Goal: Register for event/course

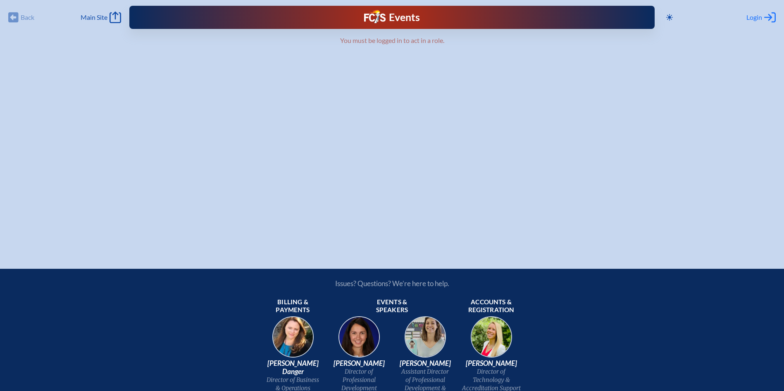
click at [755, 19] on span "Login" at bounding box center [754, 17] width 16 height 8
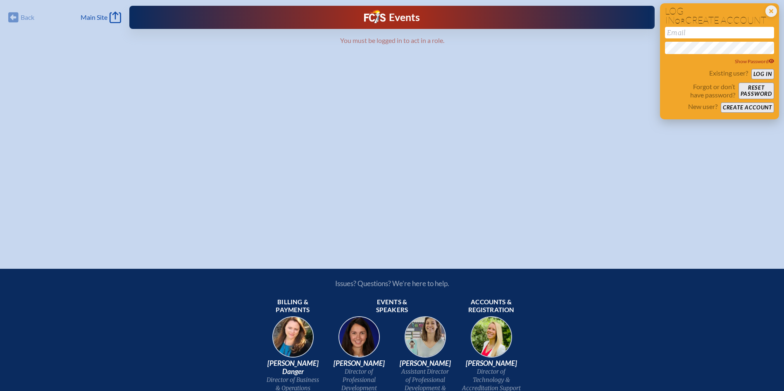
click at [683, 38] on div "Show Password" at bounding box center [719, 46] width 109 height 39
drag, startPoint x: 683, startPoint y: 36, endPoint x: 679, endPoint y: 31, distance: 6.5
click at [683, 36] on input "email" at bounding box center [719, 33] width 109 height 12
type input "talderman@rpds.com"
click at [751, 69] on button "Log in" at bounding box center [762, 74] width 23 height 10
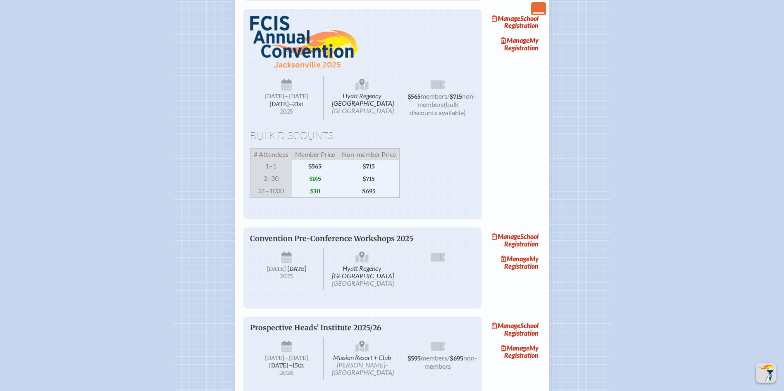
scroll to position [661, 0]
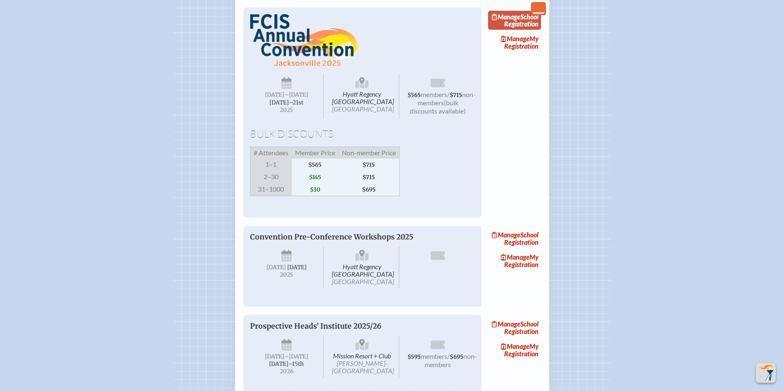
click at [532, 30] on link "Manage School Registration" at bounding box center [514, 20] width 53 height 19
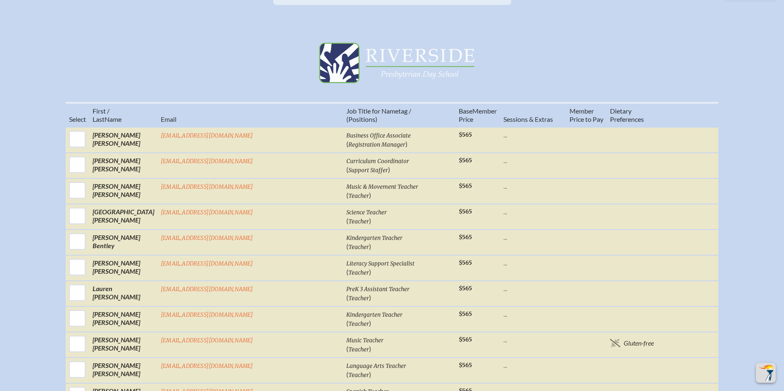
scroll to position [289, 0]
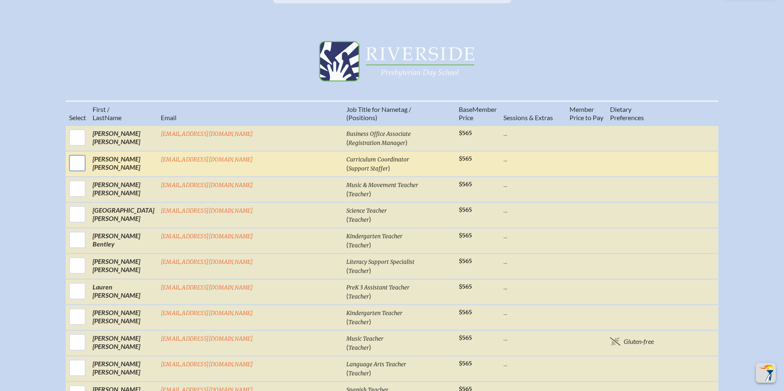
click at [88, 171] on input "checkbox" at bounding box center [77, 163] width 21 height 21
checkbox input "true"
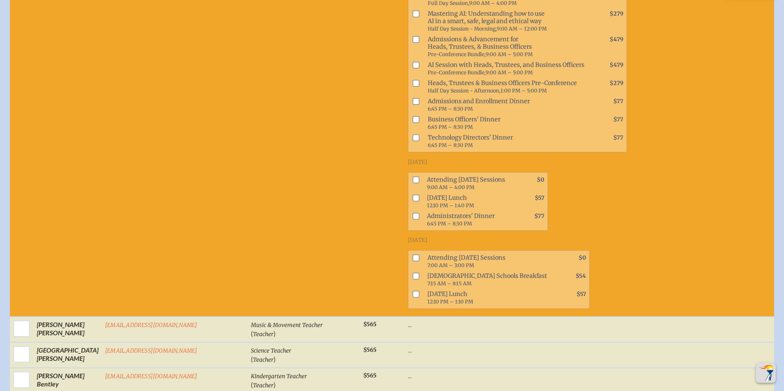
scroll to position [496, 0]
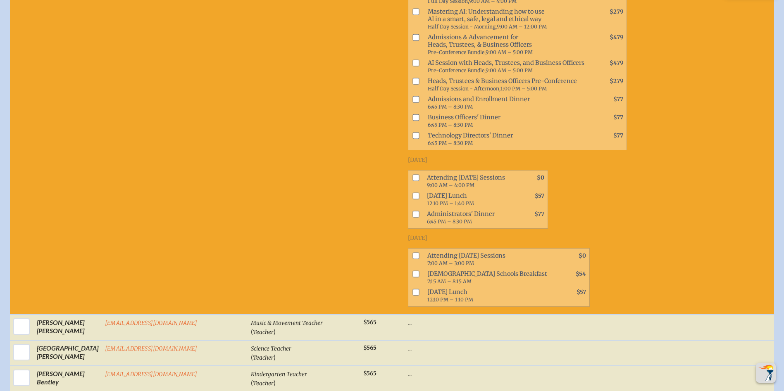
click at [413, 177] on input "checkbox" at bounding box center [416, 177] width 7 height 7
checkbox input "true"
click at [413, 196] on input "checkbox" at bounding box center [416, 196] width 7 height 7
checkbox input "true"
click at [413, 254] on input "checkbox" at bounding box center [416, 255] width 7 height 7
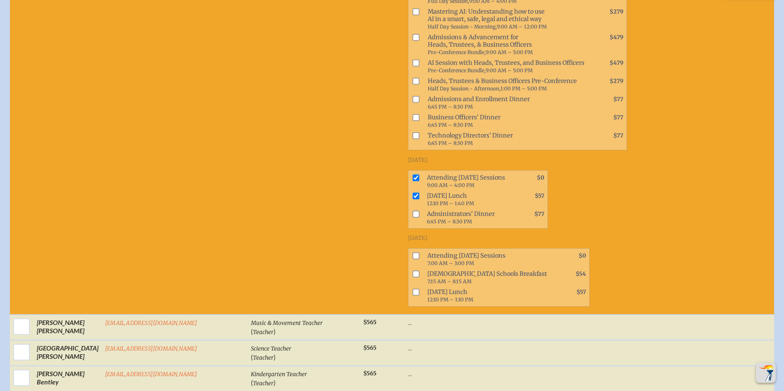
checkbox input "true"
click at [413, 292] on input "checkbox" at bounding box center [416, 292] width 7 height 7
checkbox input "true"
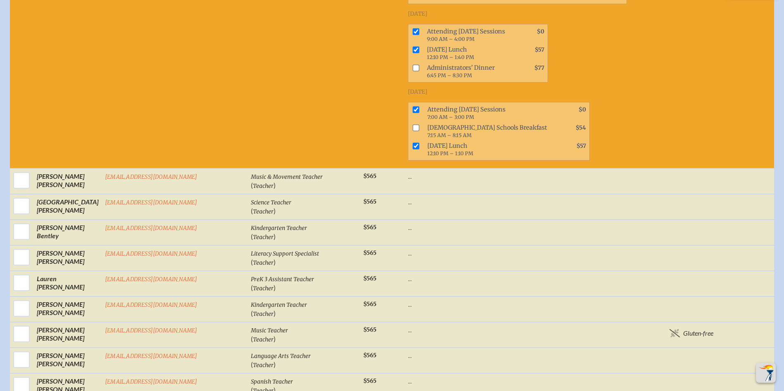
scroll to position [661, 0]
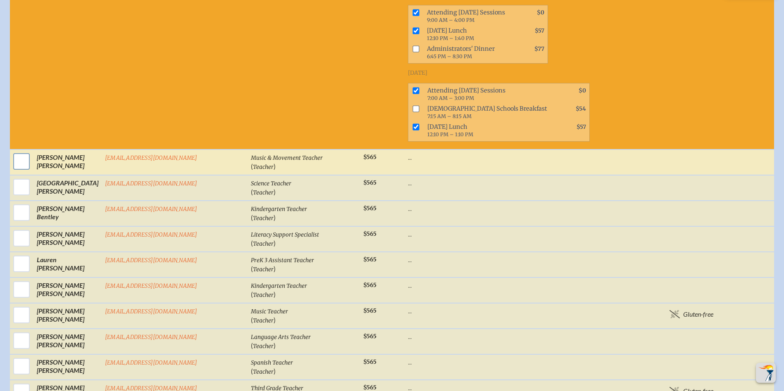
click at [15, 160] on input "checkbox" at bounding box center [21, 161] width 21 height 21
checkbox input "true"
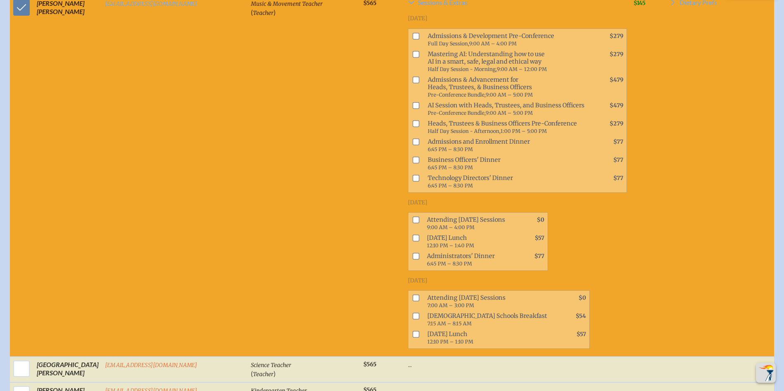
scroll to position [868, 0]
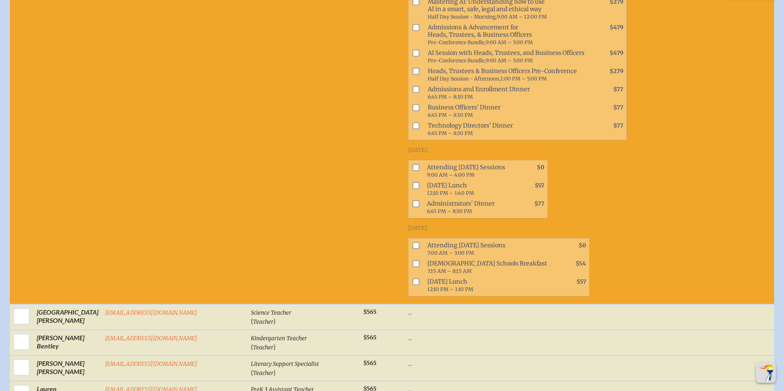
click at [413, 243] on input "checkbox" at bounding box center [416, 246] width 7 height 7
checkbox input "true"
click at [413, 279] on input "checkbox" at bounding box center [416, 282] width 7 height 7
checkbox input "true"
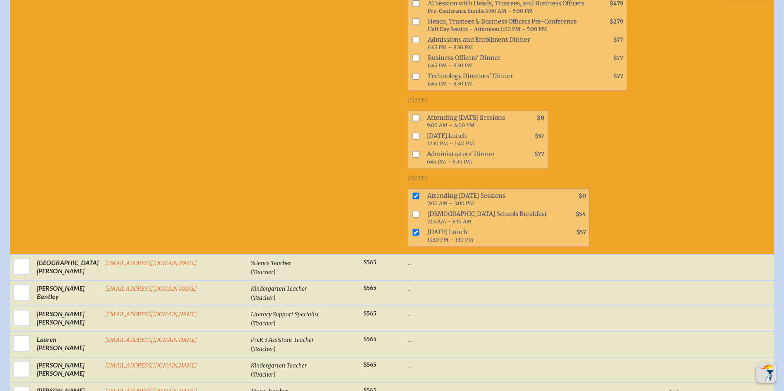
scroll to position [1116, 0]
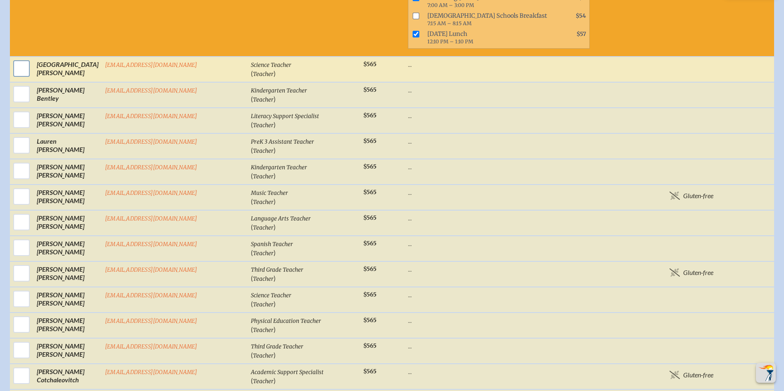
click at [15, 60] on input "checkbox" at bounding box center [21, 68] width 21 height 21
checkbox input "true"
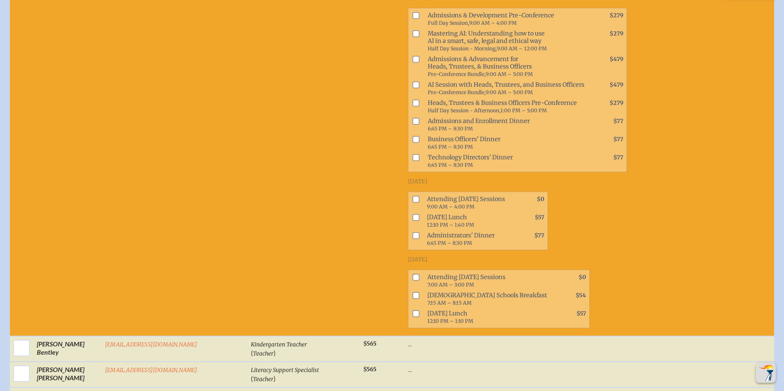
scroll to position [1198, 0]
click at [413, 274] on input "checkbox" at bounding box center [416, 277] width 7 height 7
checkbox input "true"
click at [413, 310] on input "checkbox" at bounding box center [416, 313] width 7 height 7
checkbox input "true"
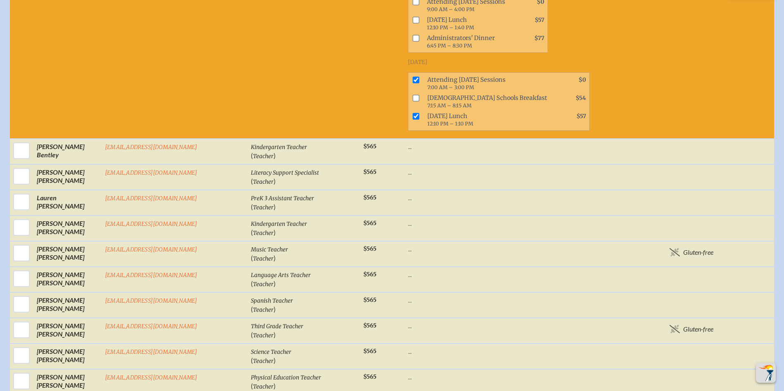
scroll to position [1405, 0]
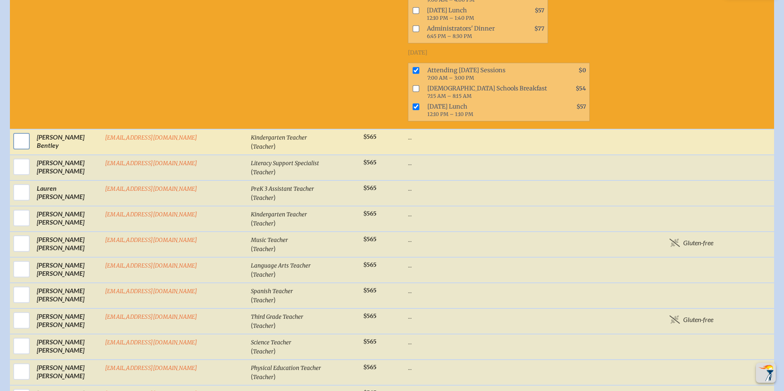
click at [19, 131] on input "checkbox" at bounding box center [21, 141] width 21 height 21
checkbox input "true"
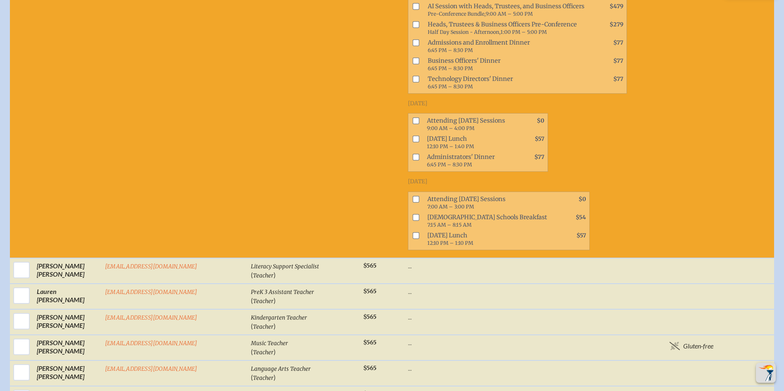
scroll to position [1653, 0]
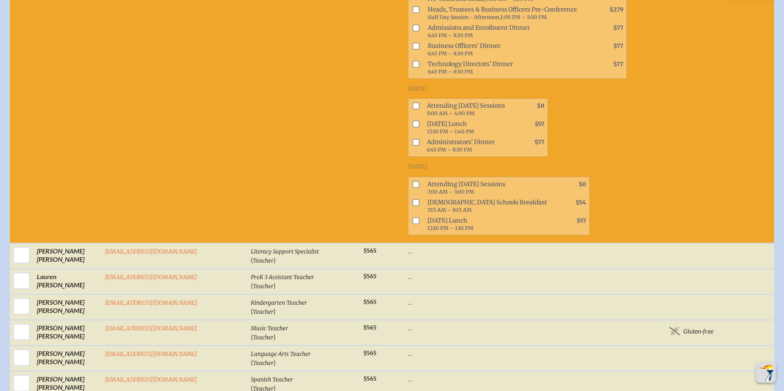
click at [413, 181] on input "checkbox" at bounding box center [416, 184] width 7 height 7
checkbox input "true"
click at [413, 217] on input "checkbox" at bounding box center [416, 220] width 7 height 7
checkbox input "true"
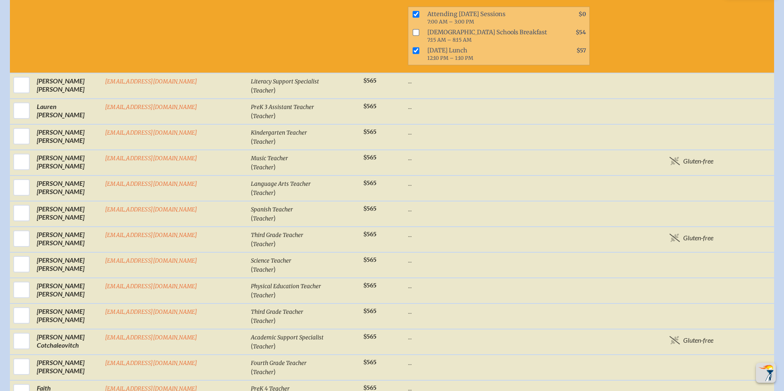
scroll to position [1860, 0]
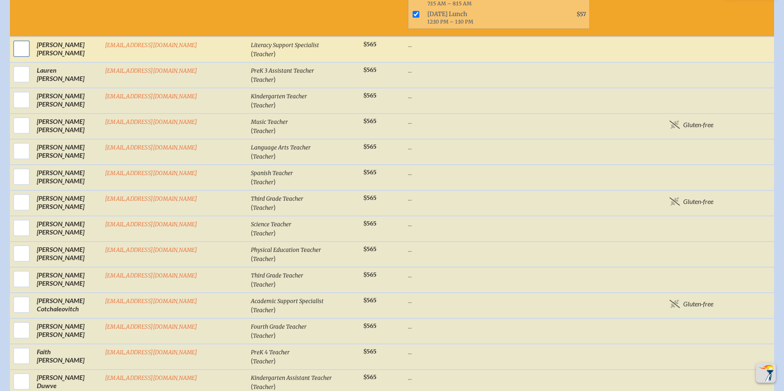
click at [17, 38] on input "checkbox" at bounding box center [21, 48] width 21 height 21
checkbox input "true"
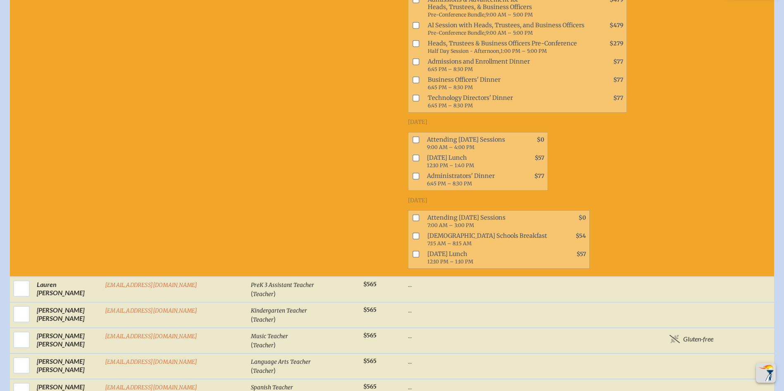
scroll to position [1984, 0]
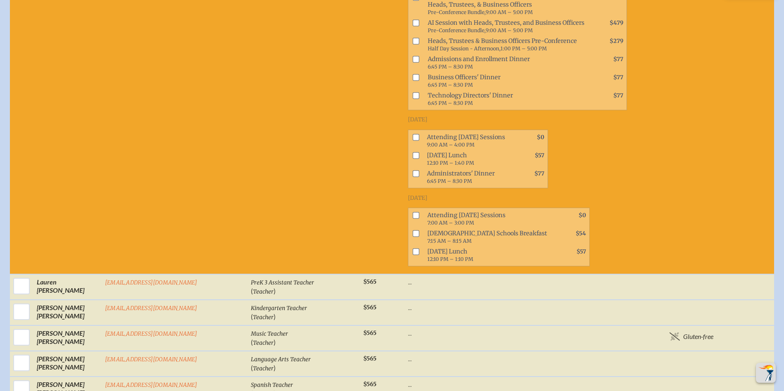
click at [408, 210] on span at bounding box center [414, 219] width 12 height 18
drag, startPoint x: 360, startPoint y: 186, endPoint x: 359, endPoint y: 201, distance: 14.9
click at [413, 212] on input "checkbox" at bounding box center [416, 215] width 7 height 7
checkbox input "true"
click at [413, 248] on input "checkbox" at bounding box center [416, 251] width 7 height 7
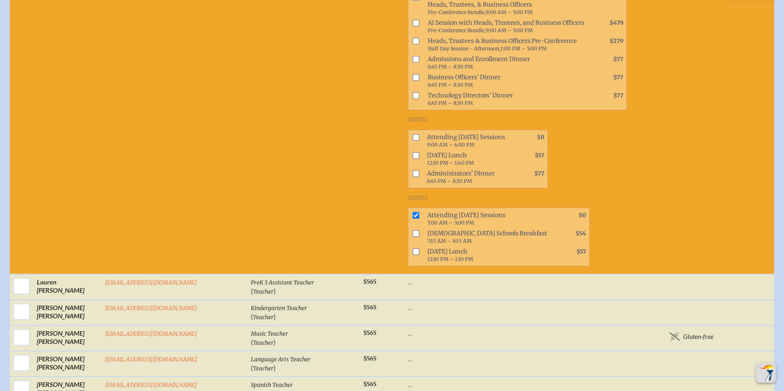
checkbox input "true"
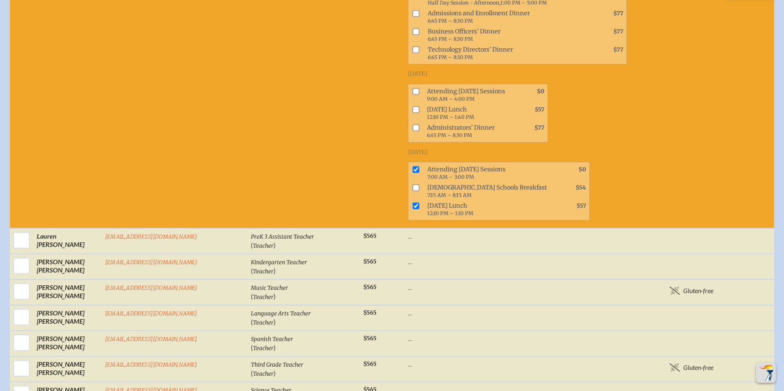
scroll to position [2108, 0]
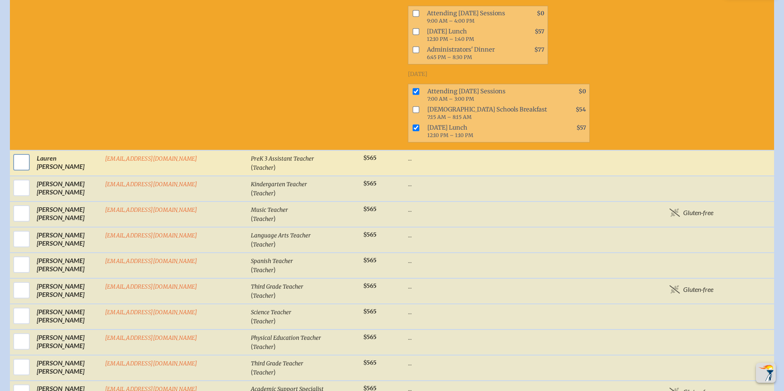
click at [19, 152] on input "checkbox" at bounding box center [21, 162] width 21 height 21
checkbox input "true"
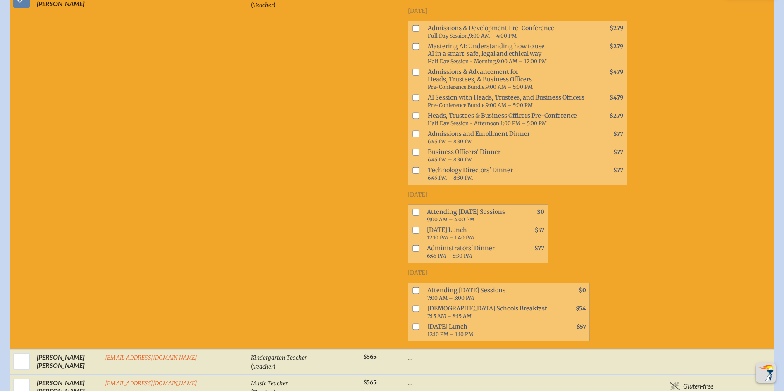
scroll to position [2314, 0]
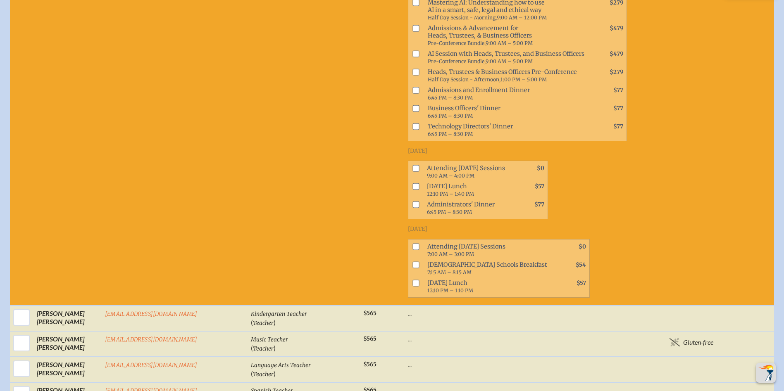
click at [413, 243] on input "checkbox" at bounding box center [416, 246] width 7 height 7
checkbox input "true"
click at [413, 280] on input "checkbox" at bounding box center [416, 283] width 7 height 7
checkbox input "true"
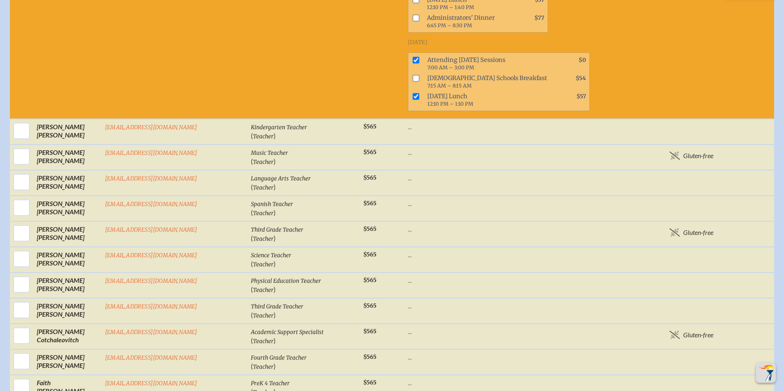
scroll to position [2521, 0]
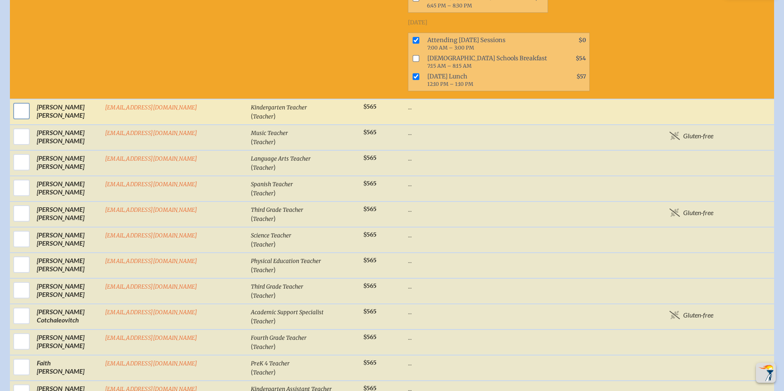
click at [24, 101] on input "checkbox" at bounding box center [21, 111] width 21 height 21
checkbox input "true"
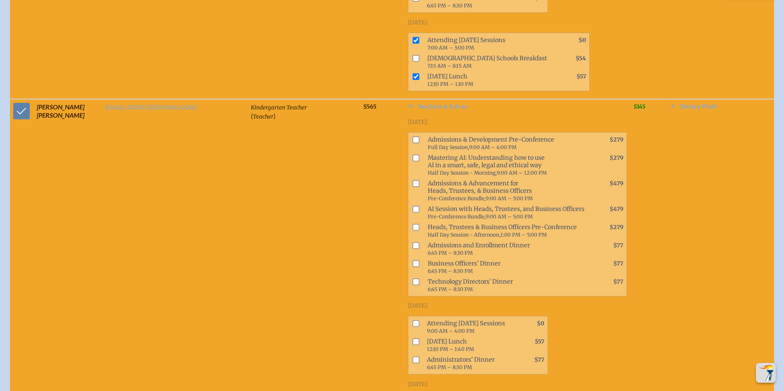
scroll to position [2727, 0]
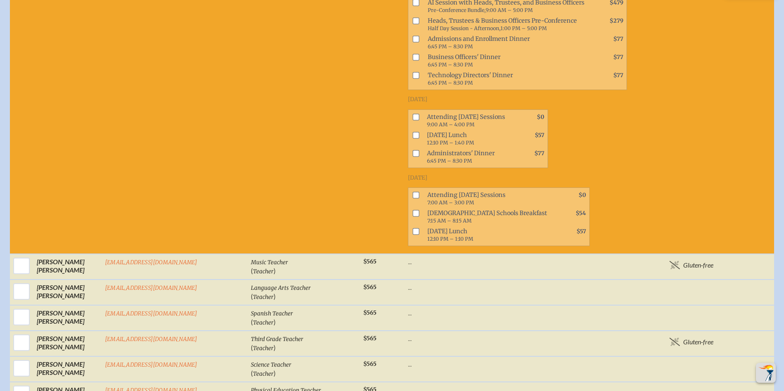
drag, startPoint x: 358, startPoint y: 149, endPoint x: 355, endPoint y: 177, distance: 28.7
click at [413, 192] on input "checkbox" at bounding box center [416, 195] width 7 height 7
checkbox input "true"
click at [413, 229] on input "checkbox" at bounding box center [416, 232] width 7 height 7
checkbox input "true"
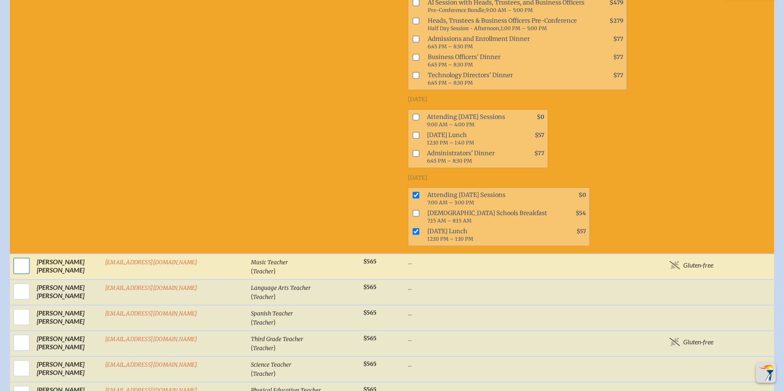
click at [15, 256] on input "checkbox" at bounding box center [21, 266] width 21 height 21
checkbox input "true"
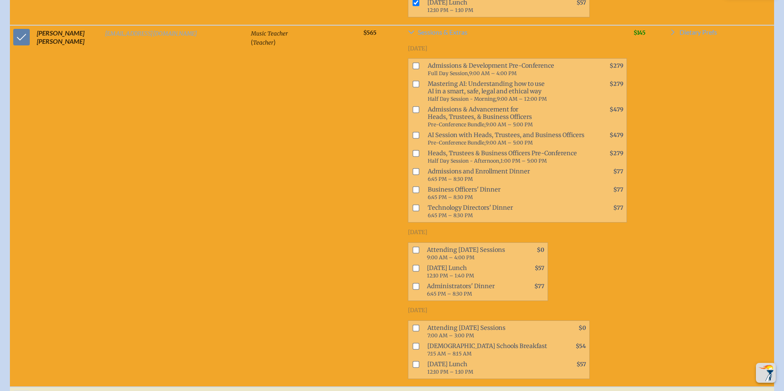
scroll to position [2975, 0]
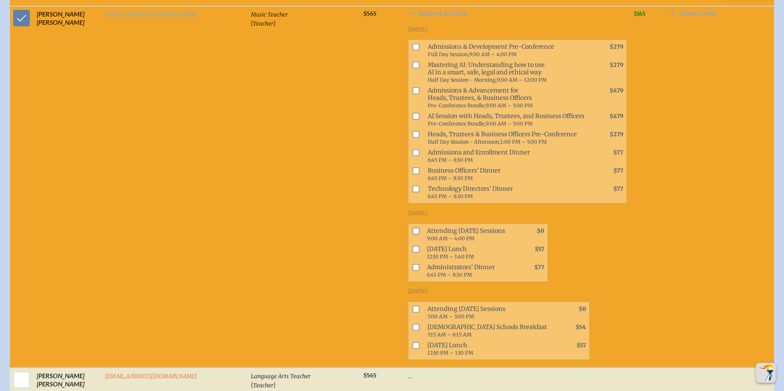
click at [413, 306] on input "checkbox" at bounding box center [416, 309] width 7 height 7
checkbox input "true"
click at [413, 342] on input "checkbox" at bounding box center [416, 345] width 7 height 7
checkbox input "true"
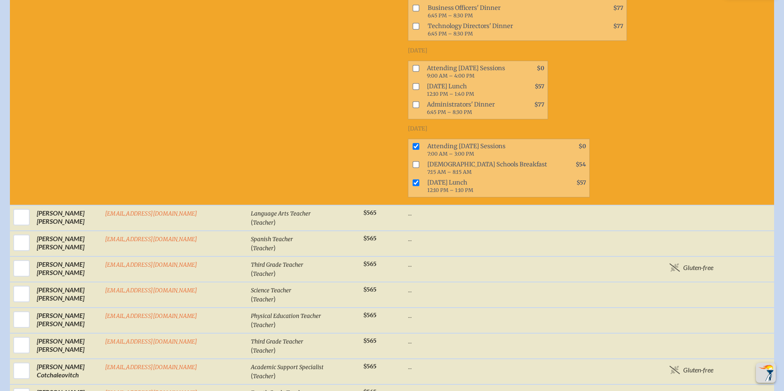
scroll to position [3182, 0]
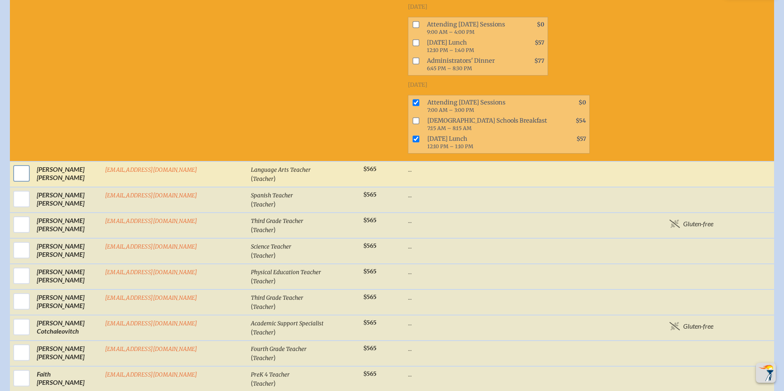
click at [21, 163] on input "checkbox" at bounding box center [21, 173] width 21 height 21
checkbox input "true"
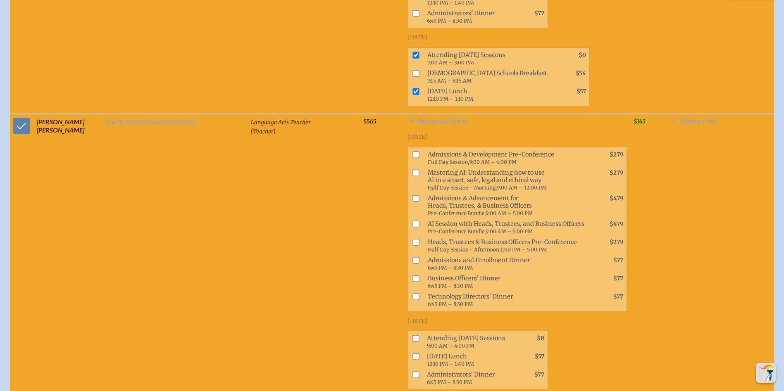
scroll to position [3306, 0]
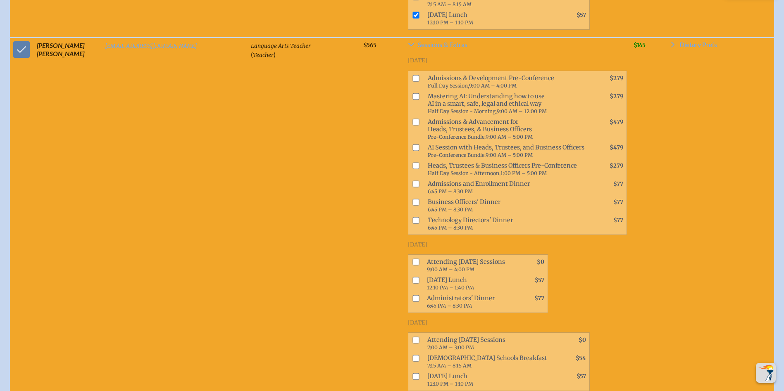
click at [413, 337] on input "checkbox" at bounding box center [416, 340] width 7 height 7
checkbox input "true"
click at [413, 374] on input "checkbox" at bounding box center [416, 377] width 7 height 7
checkbox input "true"
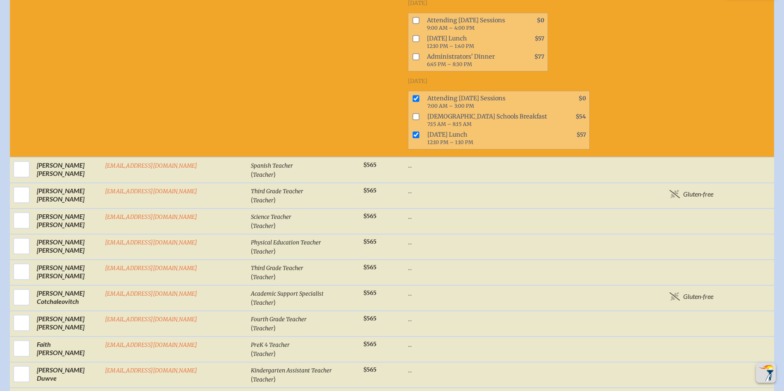
scroll to position [3554, 0]
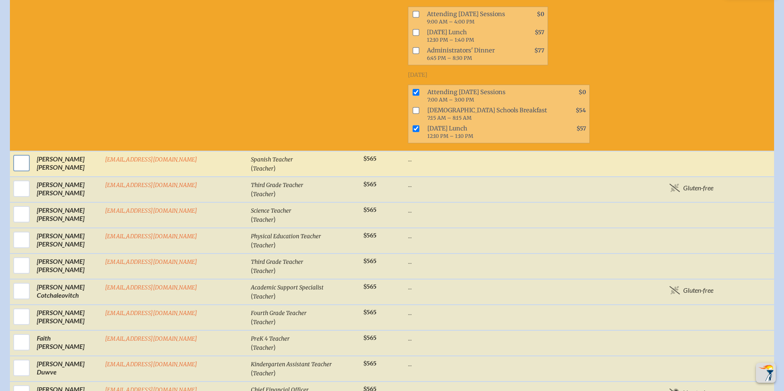
click at [19, 153] on input "checkbox" at bounding box center [21, 163] width 21 height 21
checkbox input "true"
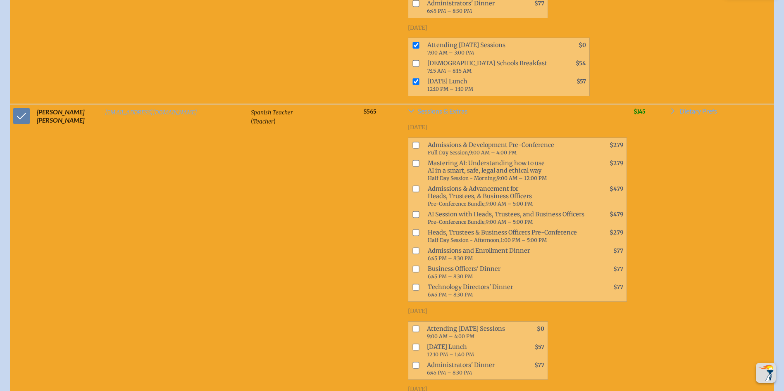
scroll to position [3802, 0]
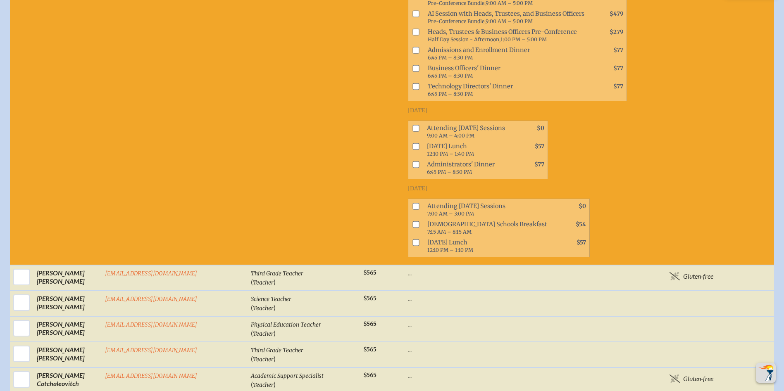
drag, startPoint x: 361, startPoint y: 140, endPoint x: 356, endPoint y: 157, distance: 17.7
click at [413, 203] on input "checkbox" at bounding box center [416, 206] width 7 height 7
checkbox input "true"
click at [413, 239] on input "checkbox" at bounding box center [416, 242] width 7 height 7
checkbox input "true"
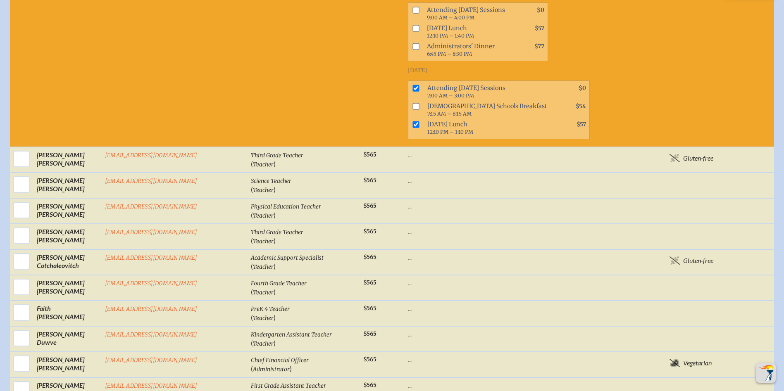
scroll to position [3967, 0]
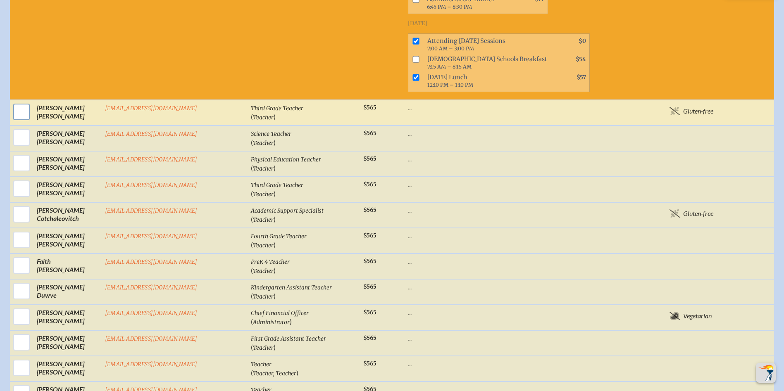
click at [20, 102] on input "checkbox" at bounding box center [21, 112] width 21 height 21
checkbox input "true"
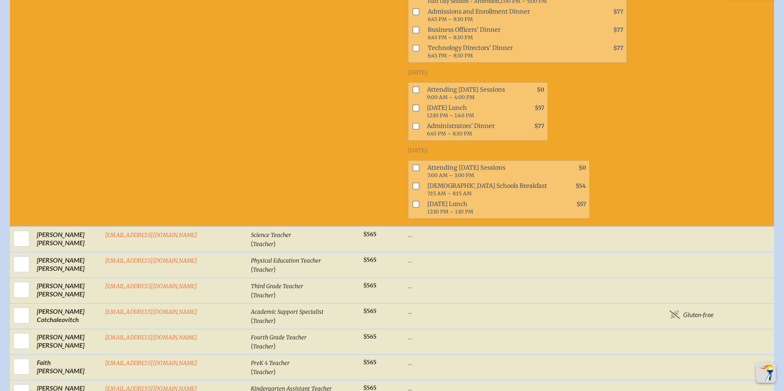
scroll to position [4215, 0]
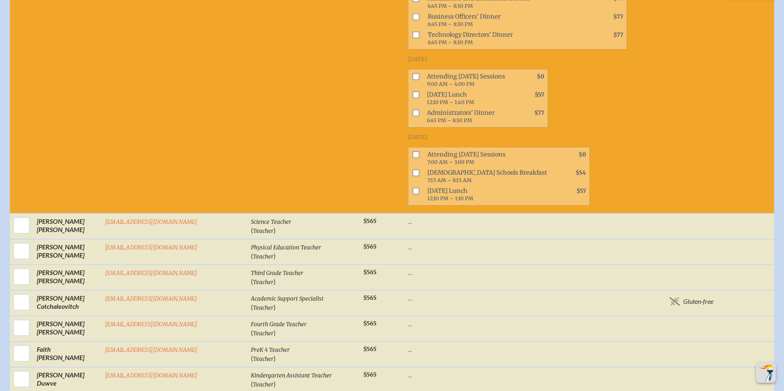
click at [413, 152] on input "checkbox" at bounding box center [416, 155] width 7 height 7
checkbox input "true"
click at [413, 188] on input "checkbox" at bounding box center [416, 191] width 7 height 7
checkbox input "true"
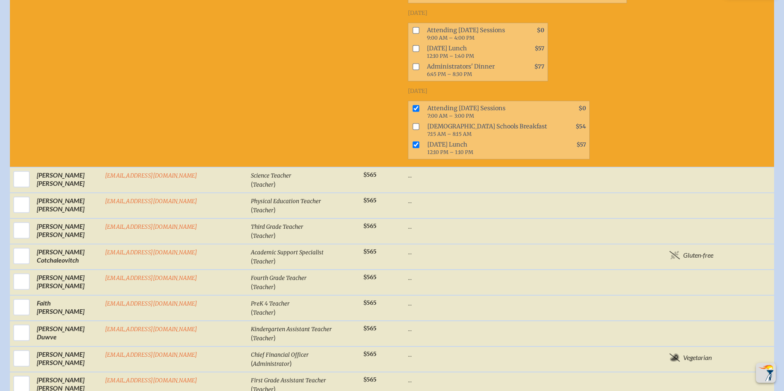
scroll to position [4339, 0]
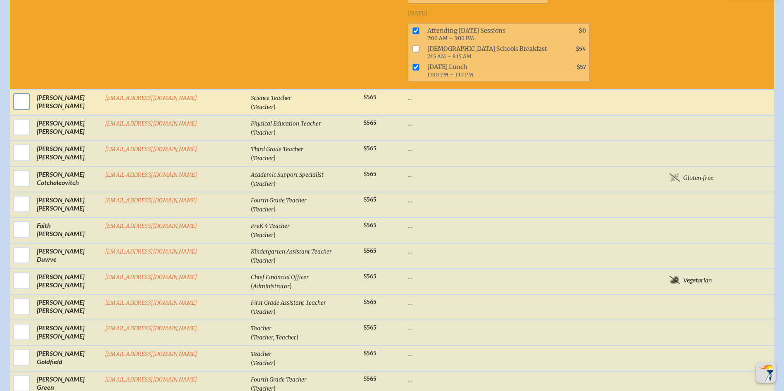
click at [17, 91] on input "checkbox" at bounding box center [21, 101] width 21 height 21
checkbox input "true"
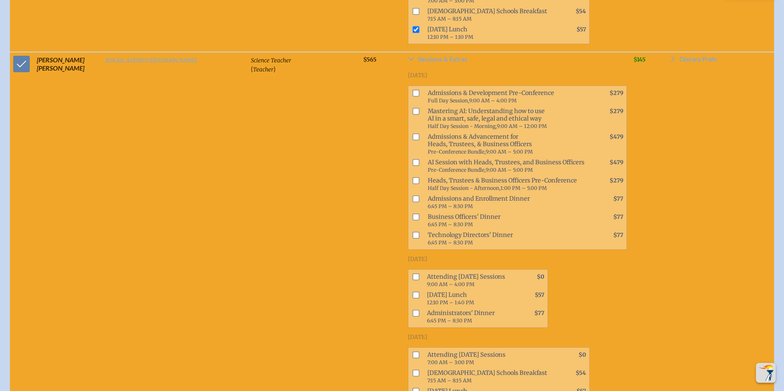
scroll to position [4380, 0]
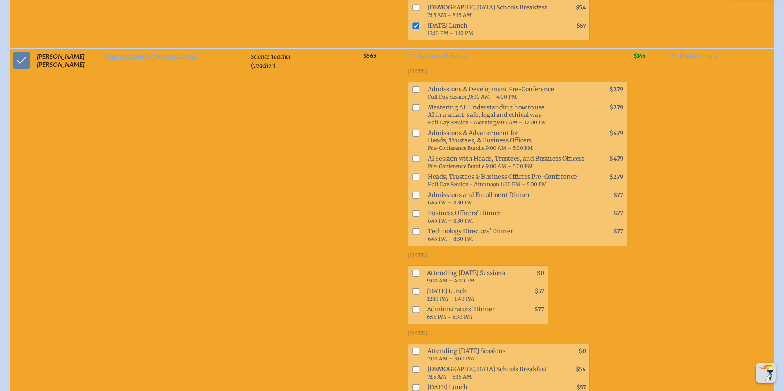
click at [413, 348] on input "checkbox" at bounding box center [416, 351] width 7 height 7
checkbox input "true"
click at [413, 384] on input "checkbox" at bounding box center [416, 387] width 7 height 7
checkbox input "true"
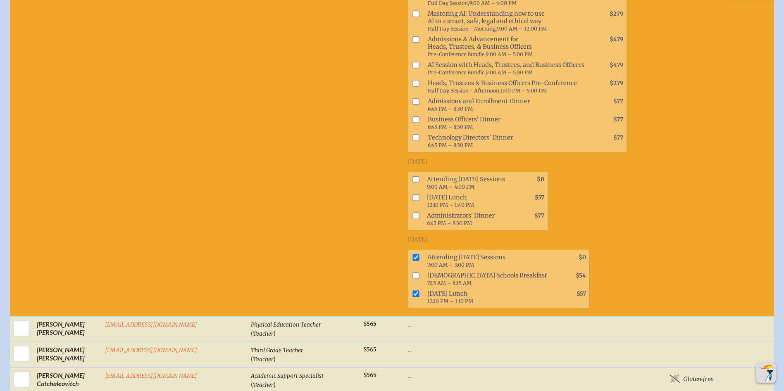
scroll to position [4628, 0]
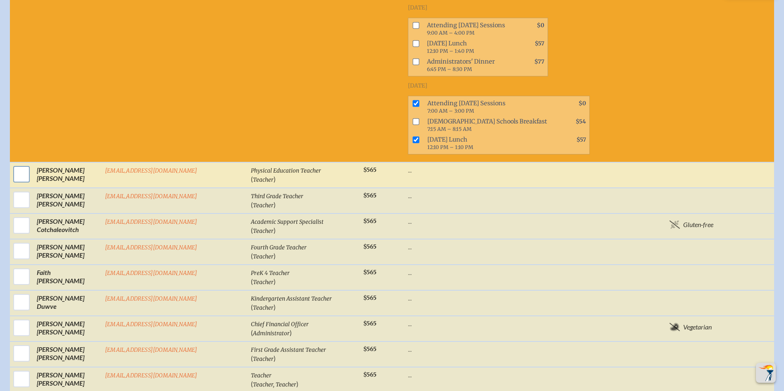
click at [16, 164] on input "checkbox" at bounding box center [21, 174] width 21 height 21
checkbox input "true"
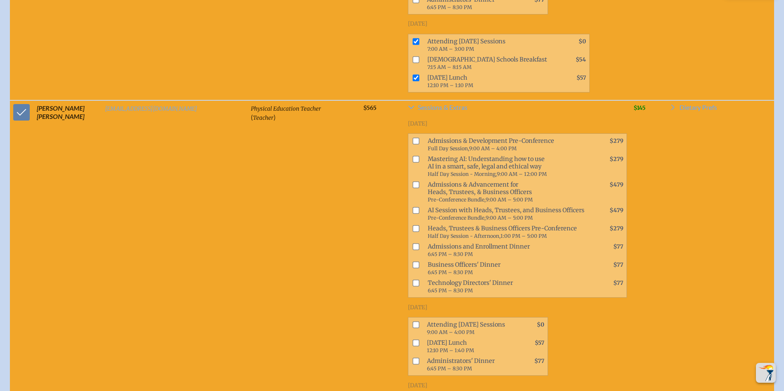
scroll to position [4794, 0]
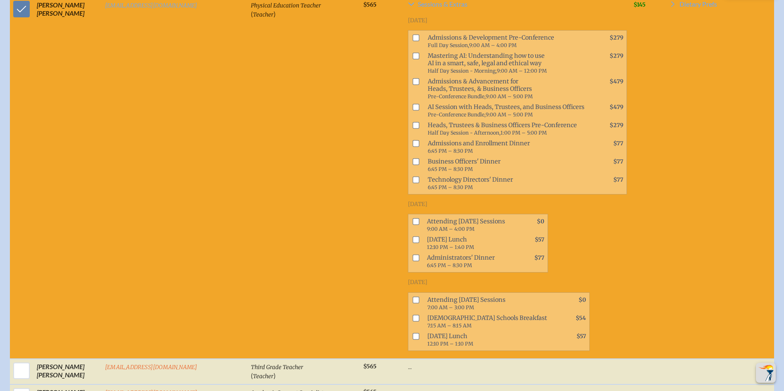
click at [413, 297] on input "checkbox" at bounding box center [416, 300] width 7 height 7
checkbox input "true"
click at [413, 333] on input "checkbox" at bounding box center [416, 336] width 7 height 7
checkbox input "true"
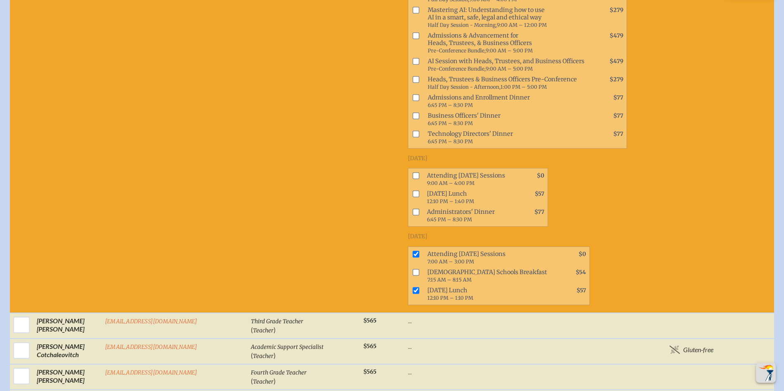
scroll to position [4959, 0]
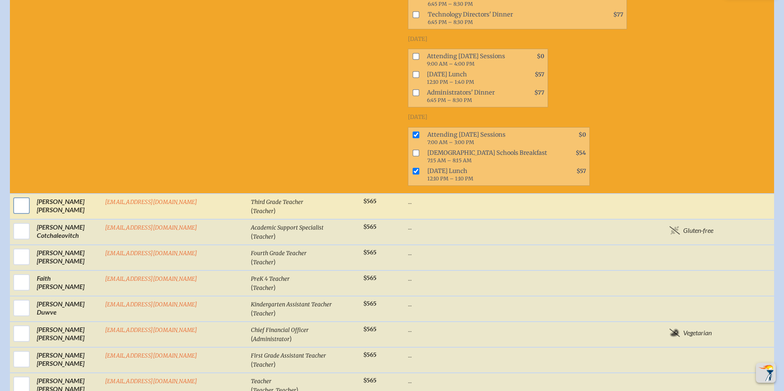
click at [19, 195] on input "checkbox" at bounding box center [21, 205] width 21 height 21
checkbox input "true"
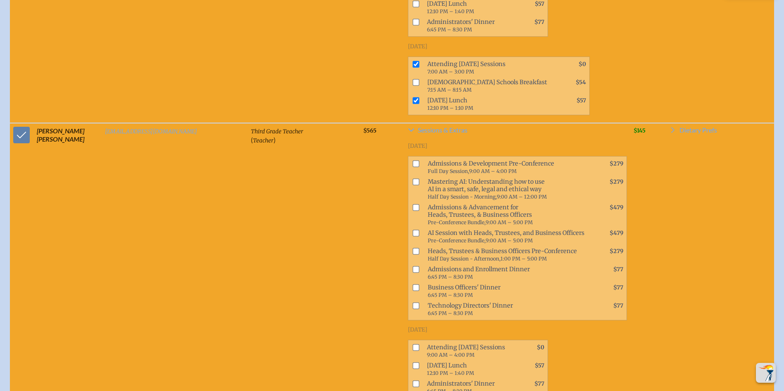
scroll to position [5165, 0]
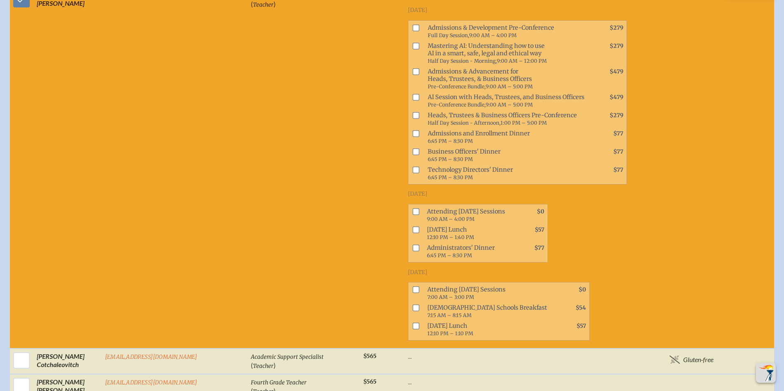
click at [413, 287] on input "checkbox" at bounding box center [416, 290] width 7 height 7
checkbox input "true"
click at [413, 323] on input "checkbox" at bounding box center [416, 326] width 7 height 7
checkbox input "true"
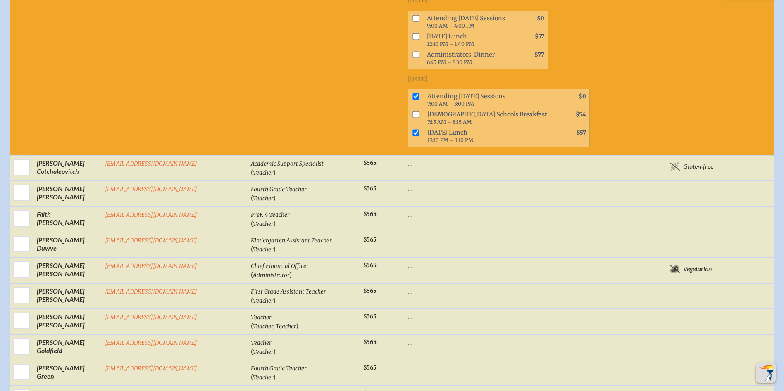
scroll to position [5372, 0]
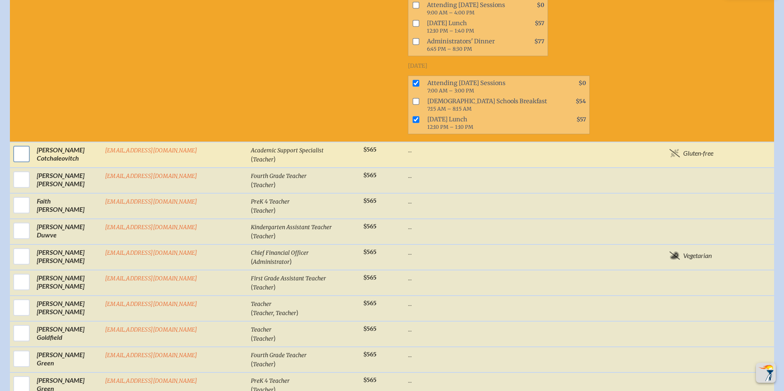
click at [17, 144] on input "checkbox" at bounding box center [21, 154] width 21 height 21
checkbox input "true"
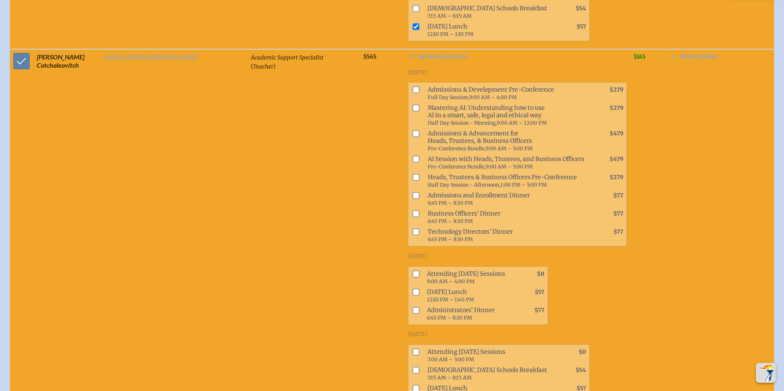
scroll to position [5620, 0]
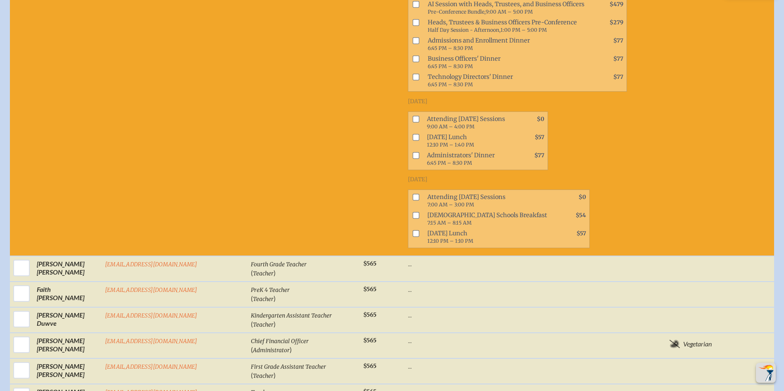
click at [413, 194] on input "checkbox" at bounding box center [416, 197] width 7 height 7
checkbox input "true"
click at [413, 230] on input "checkbox" at bounding box center [416, 233] width 7 height 7
checkbox input "true"
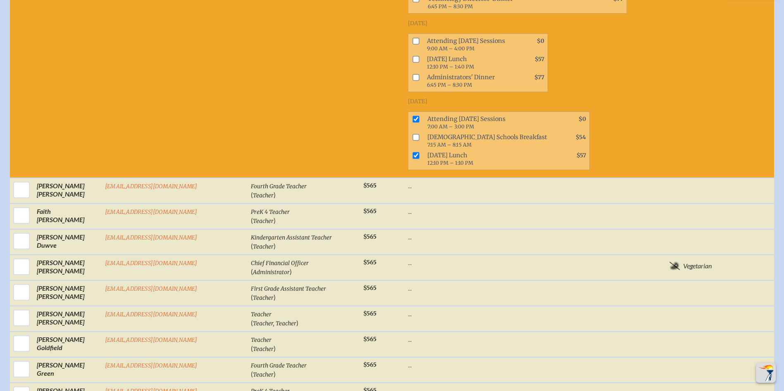
scroll to position [5703, 0]
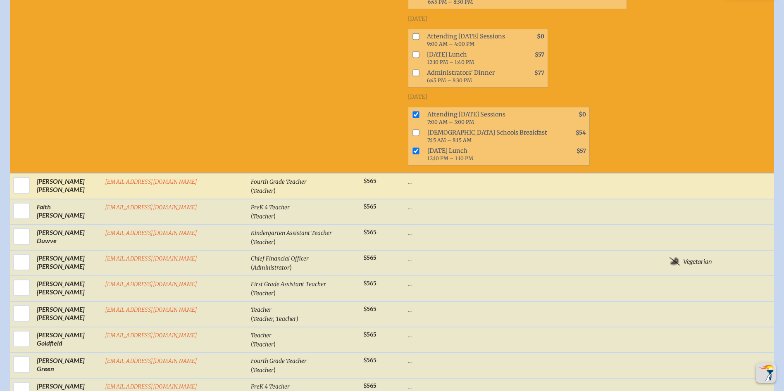
drag, startPoint x: 18, startPoint y: 82, endPoint x: 31, endPoint y: 87, distance: 13.4
click at [18, 175] on input "checkbox" at bounding box center [21, 185] width 21 height 21
checkbox input "true"
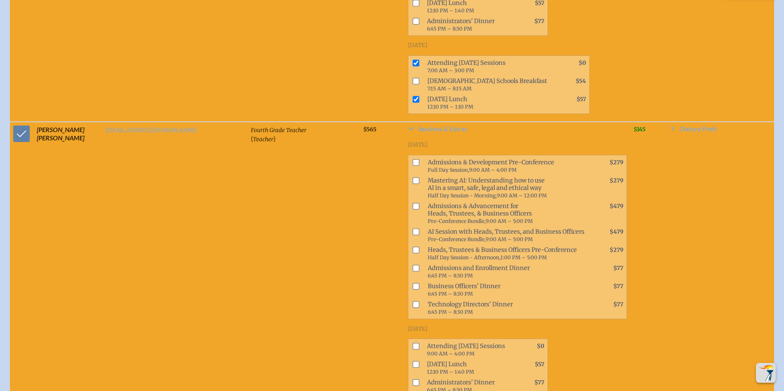
scroll to position [5827, 0]
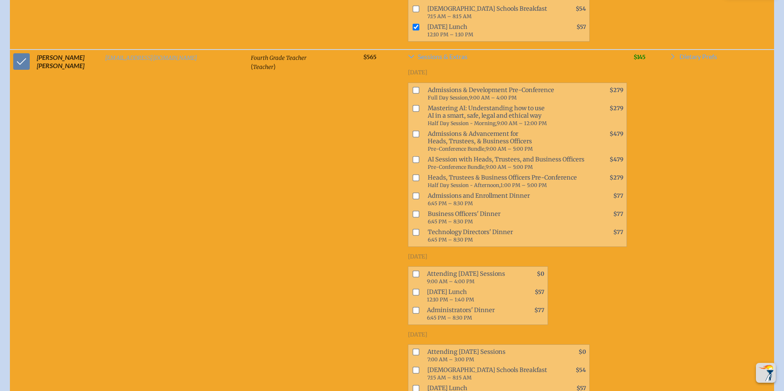
click at [413, 349] on input "checkbox" at bounding box center [416, 352] width 7 height 7
checkbox input "true"
click at [413, 386] on input "checkbox" at bounding box center [416, 389] width 7 height 7
checkbox input "true"
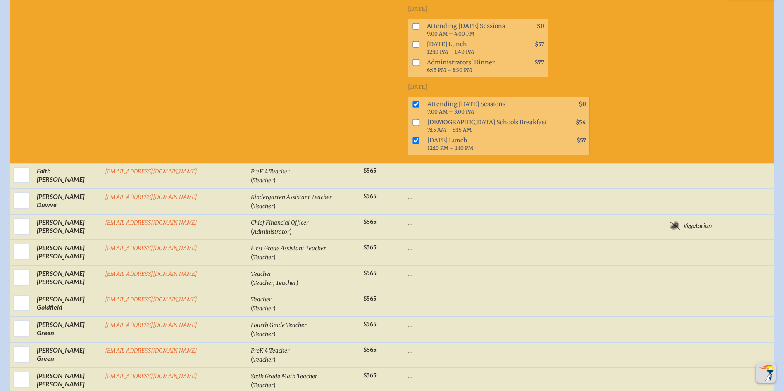
scroll to position [6116, 0]
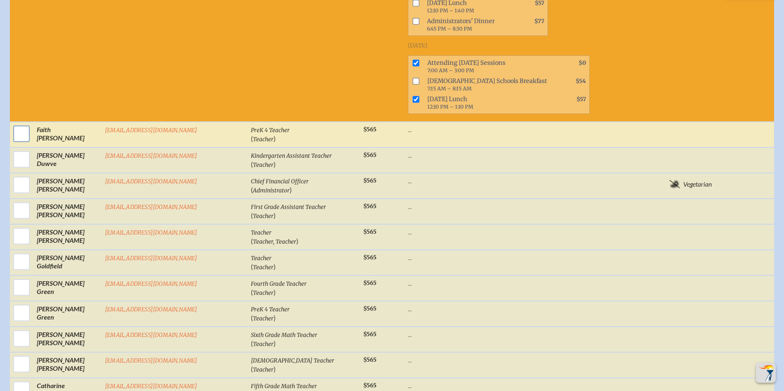
click at [20, 124] on input "checkbox" at bounding box center [21, 134] width 21 height 21
checkbox input "true"
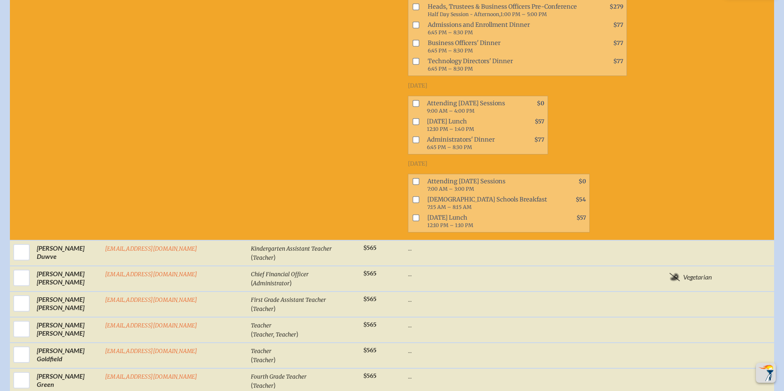
scroll to position [6364, 0]
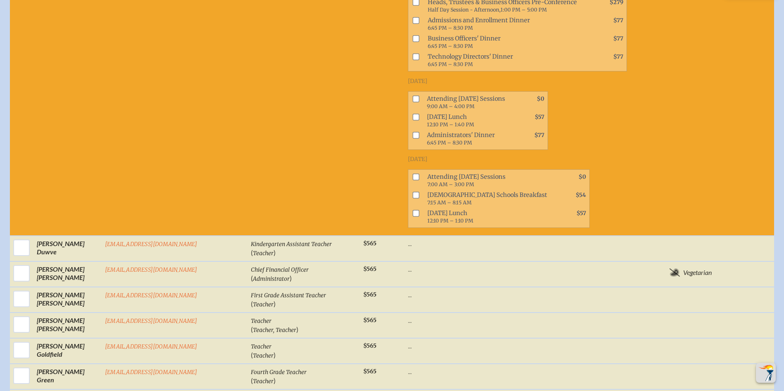
click at [413, 174] on input "checkbox" at bounding box center [416, 177] width 7 height 7
checkbox input "true"
click at [413, 210] on input "checkbox" at bounding box center [416, 213] width 7 height 7
checkbox input "true"
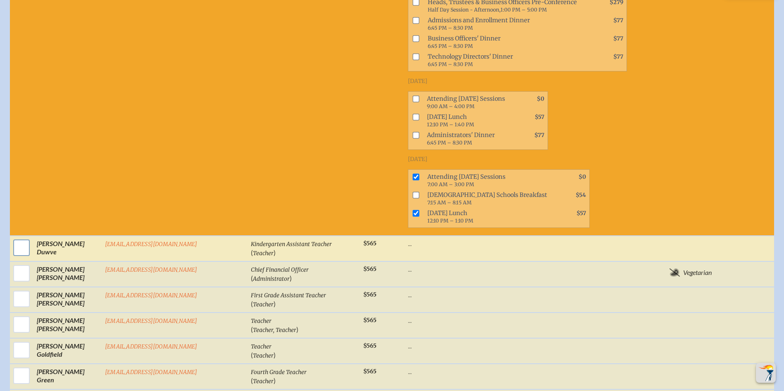
click at [18, 238] on input "checkbox" at bounding box center [21, 248] width 21 height 21
checkbox input "true"
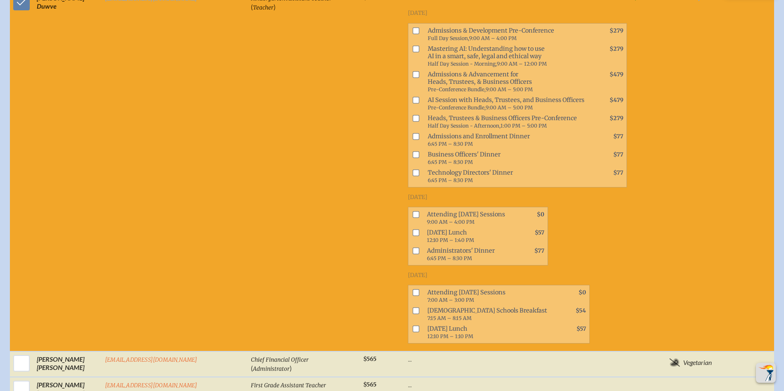
scroll to position [6612, 0]
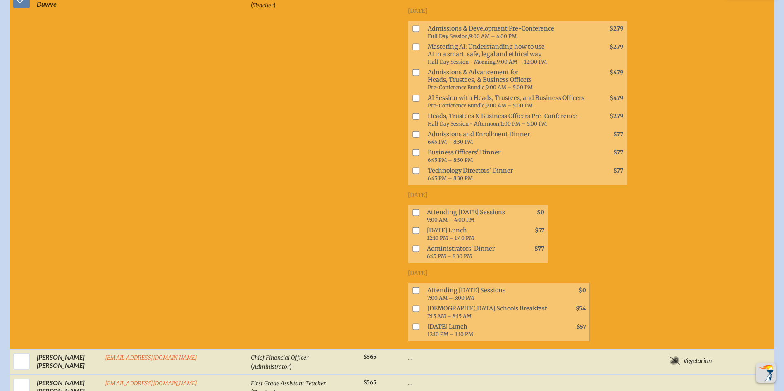
click at [413, 288] on input "checkbox" at bounding box center [416, 291] width 7 height 7
checkbox input "true"
click at [413, 324] on input "checkbox" at bounding box center [416, 327] width 7 height 7
checkbox input "true"
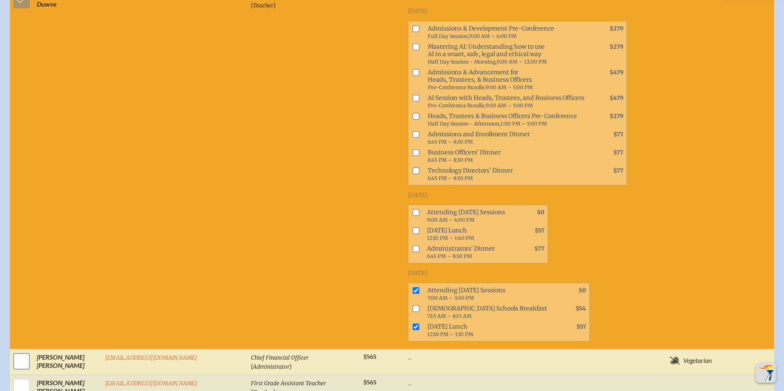
click at [14, 351] on input "checkbox" at bounding box center [21, 361] width 21 height 21
checkbox input "true"
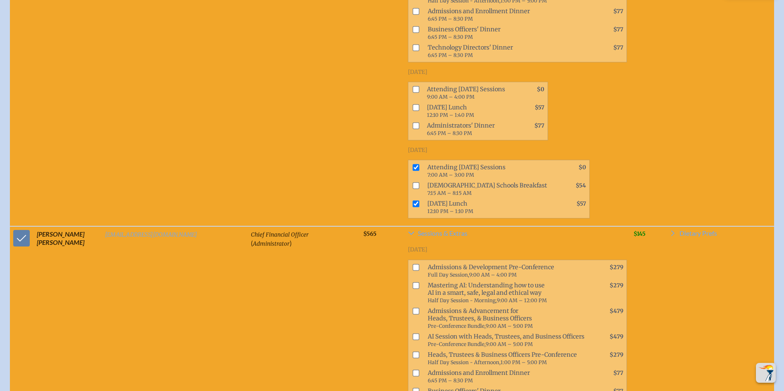
scroll to position [6736, 0]
click at [413, 333] on input "checkbox" at bounding box center [416, 336] width 7 height 7
checkbox input "true"
click at [413, 351] on input "checkbox" at bounding box center [416, 354] width 7 height 7
checkbox input "true"
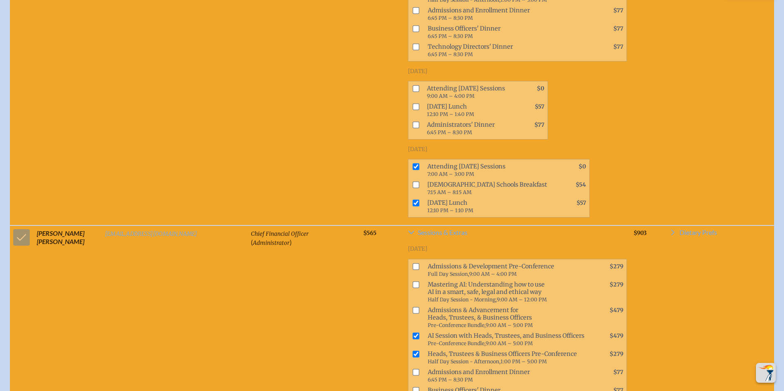
click at [413, 387] on input "checkbox" at bounding box center [416, 390] width 7 height 7
checkbox input "true"
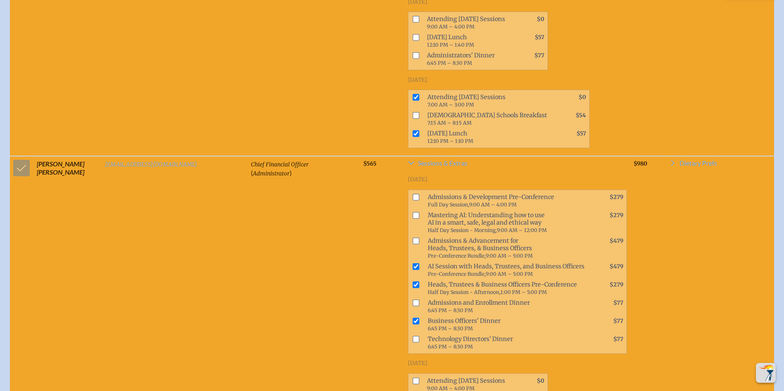
scroll to position [6901, 0]
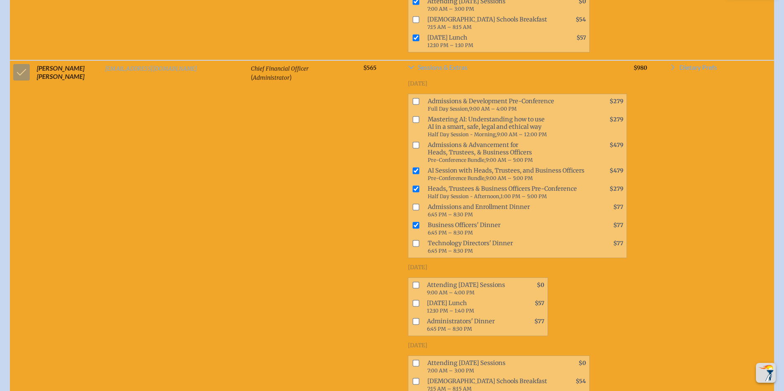
click at [413, 282] on input "checkbox" at bounding box center [416, 285] width 7 height 7
checkbox input "true"
click at [413, 300] on input "checkbox" at bounding box center [416, 303] width 7 height 7
checkbox input "true"
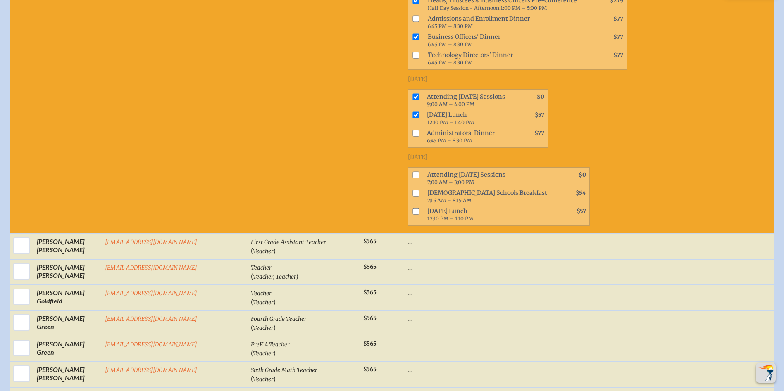
scroll to position [7108, 0]
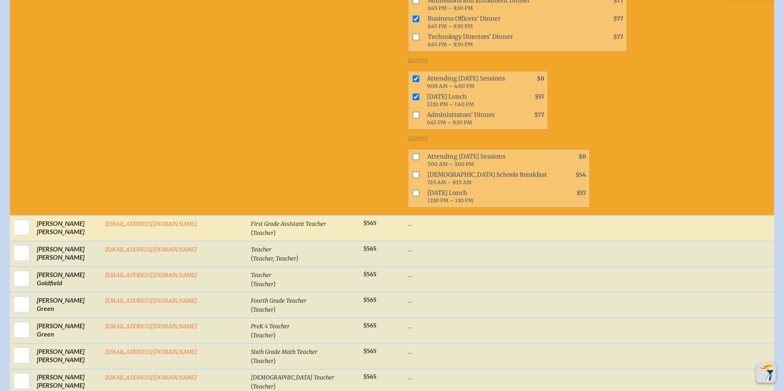
drag, startPoint x: 14, startPoint y: 95, endPoint x: 81, endPoint y: 123, distance: 72.1
click at [14, 217] on input "checkbox" at bounding box center [21, 227] width 21 height 21
checkbox input "true"
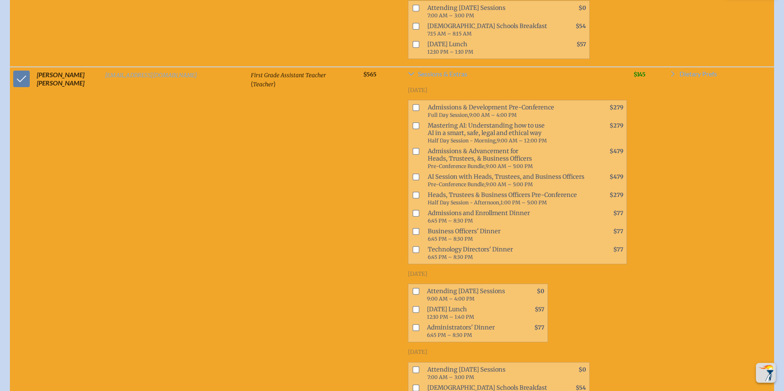
scroll to position [7273, 0]
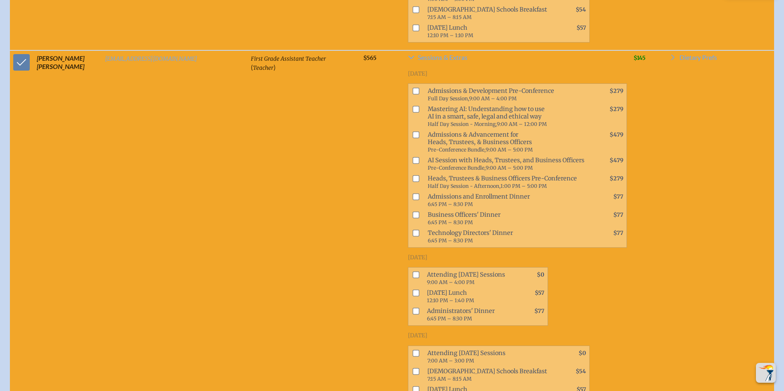
click at [408, 348] on span at bounding box center [414, 357] width 12 height 18
drag, startPoint x: 360, startPoint y: 210, endPoint x: 360, endPoint y: 218, distance: 8.3
click at [413, 350] on input "checkbox" at bounding box center [416, 353] width 7 height 7
checkbox input "true"
click at [413, 386] on input "checkbox" at bounding box center [416, 389] width 7 height 7
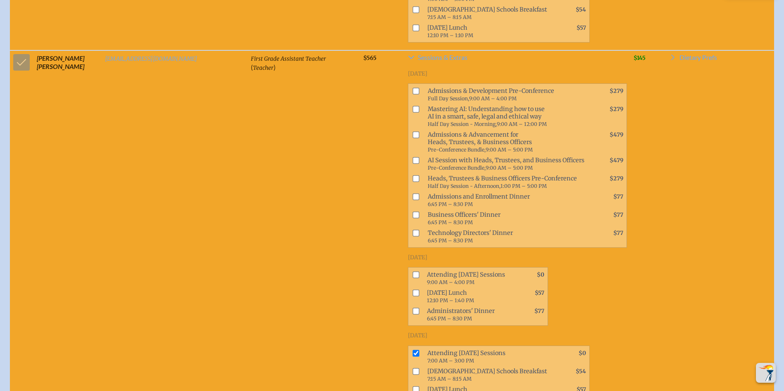
checkbox input "true"
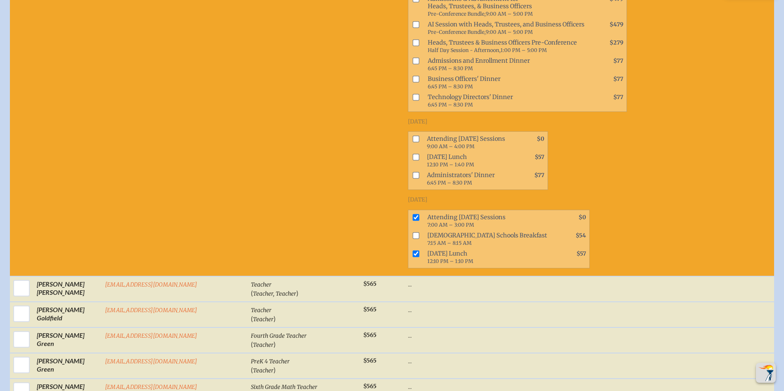
scroll to position [7438, 0]
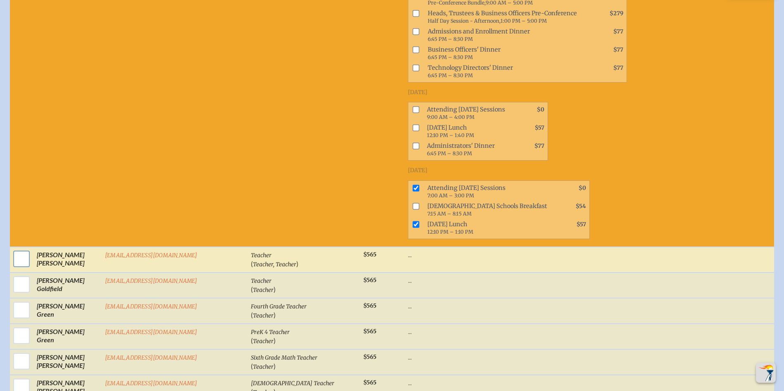
click at [15, 249] on input "checkbox" at bounding box center [21, 259] width 21 height 21
checkbox input "true"
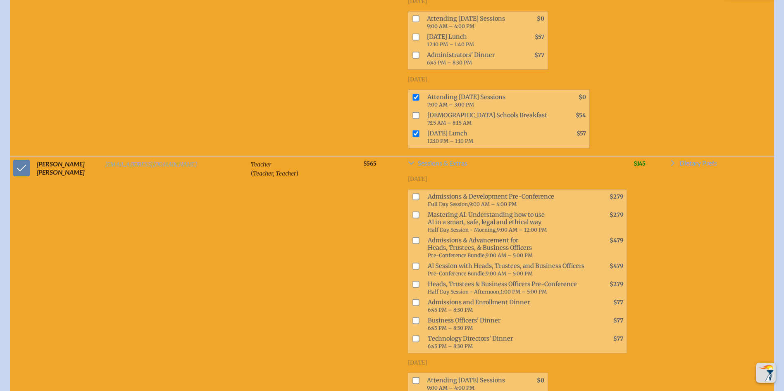
scroll to position [7645, 0]
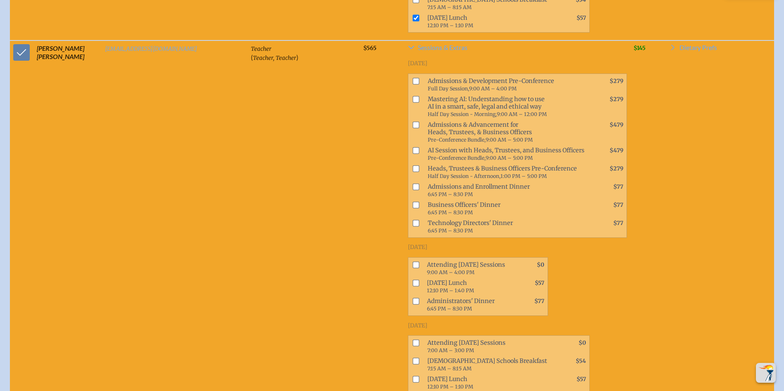
click at [413, 340] on input "checkbox" at bounding box center [416, 343] width 7 height 7
checkbox input "true"
click at [413, 376] on input "checkbox" at bounding box center [416, 379] width 7 height 7
checkbox input "true"
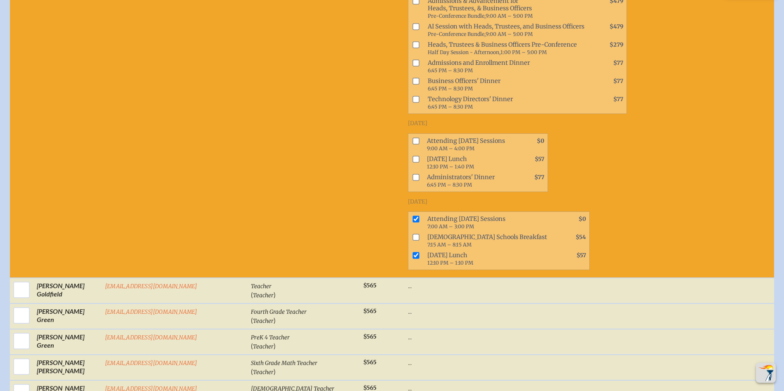
scroll to position [7810, 0]
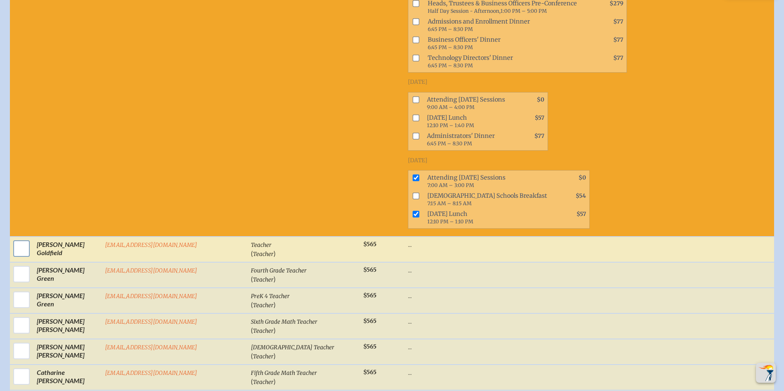
click at [19, 238] on input "checkbox" at bounding box center [21, 248] width 21 height 21
checkbox input "true"
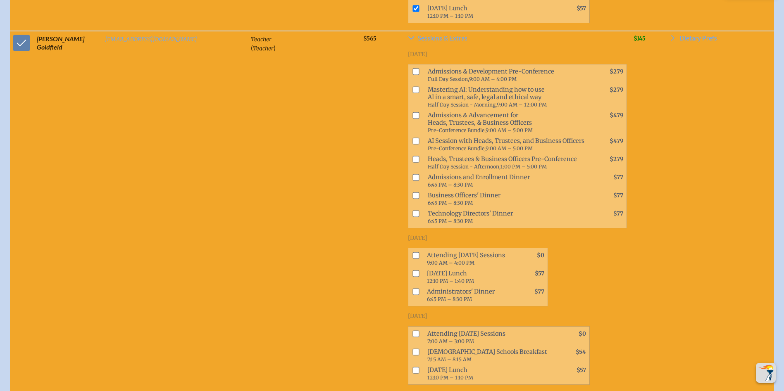
scroll to position [8017, 0]
click at [413, 330] on input "checkbox" at bounding box center [416, 333] width 7 height 7
checkbox input "true"
click at [413, 366] on input "checkbox" at bounding box center [416, 369] width 7 height 7
checkbox input "true"
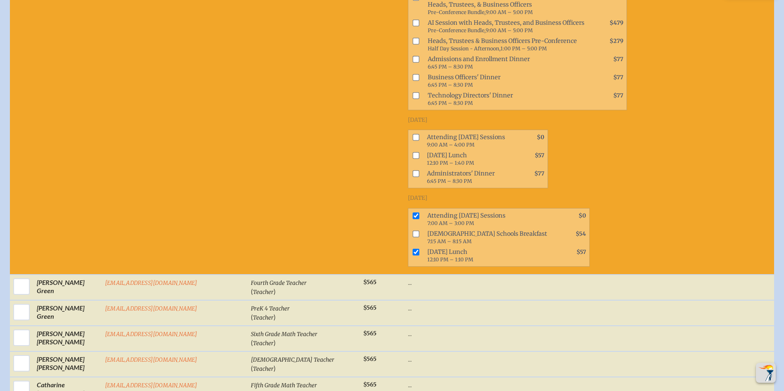
scroll to position [8182, 0]
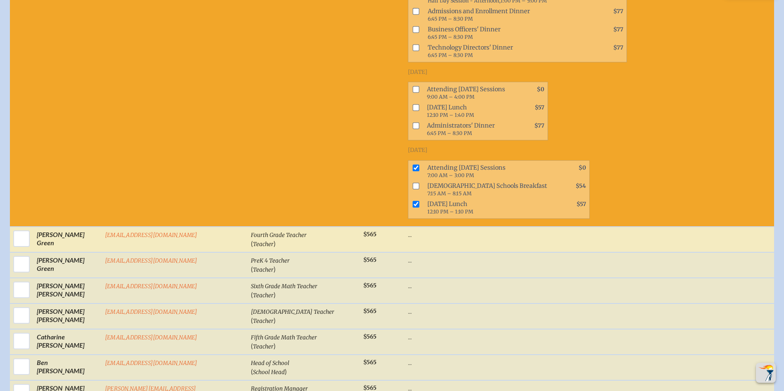
drag, startPoint x: 14, startPoint y: 83, endPoint x: 84, endPoint y: 112, distance: 75.6
click at [15, 229] on input "checkbox" at bounding box center [21, 239] width 21 height 21
checkbox input "true"
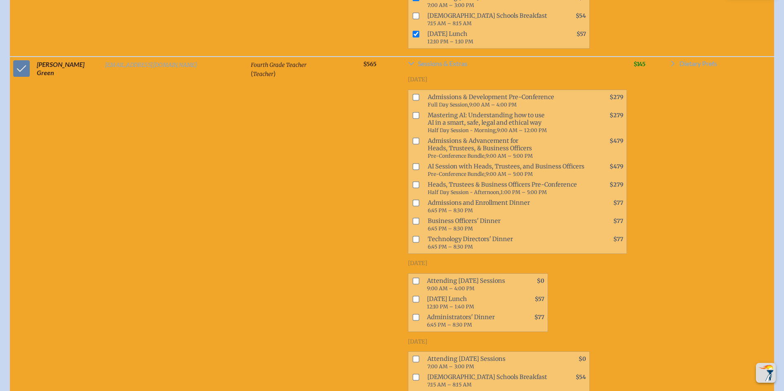
scroll to position [8389, 0]
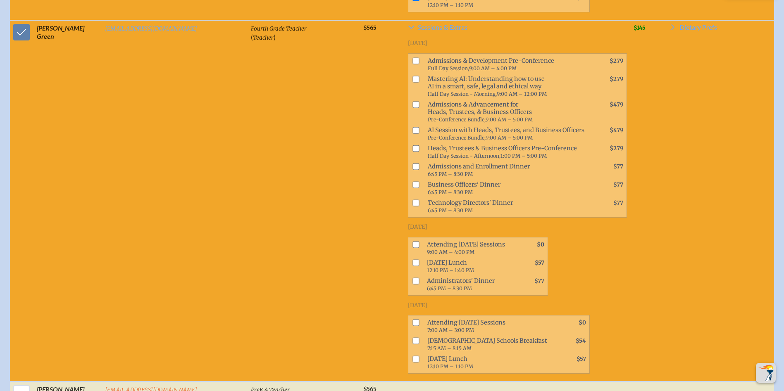
click at [413, 320] on input "checkbox" at bounding box center [416, 323] width 7 height 7
checkbox input "true"
click at [413, 356] on input "checkbox" at bounding box center [416, 359] width 7 height 7
checkbox input "true"
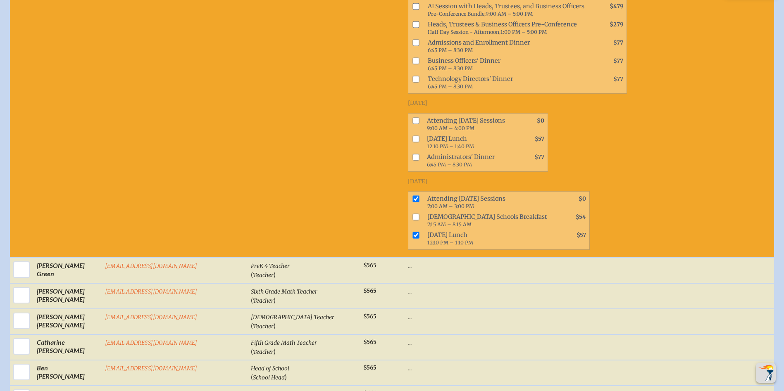
scroll to position [8595, 0]
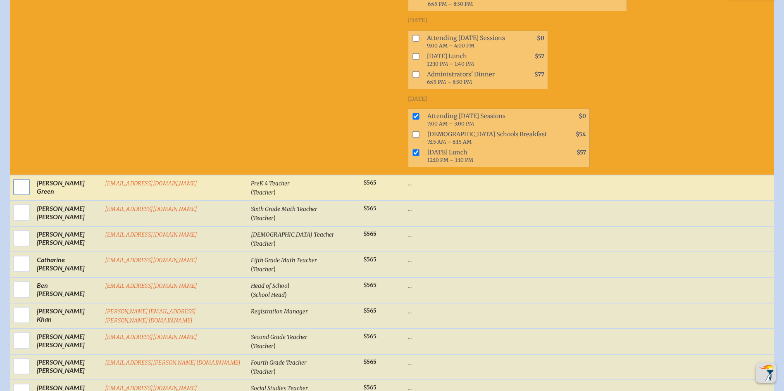
click at [21, 177] on input "checkbox" at bounding box center [21, 187] width 21 height 21
checkbox input "true"
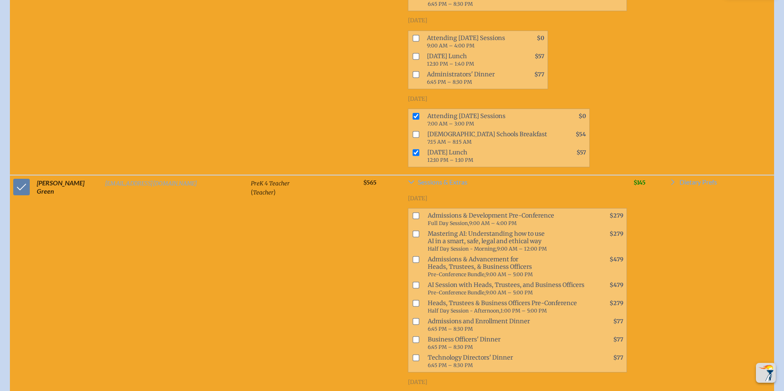
checkbox input "true"
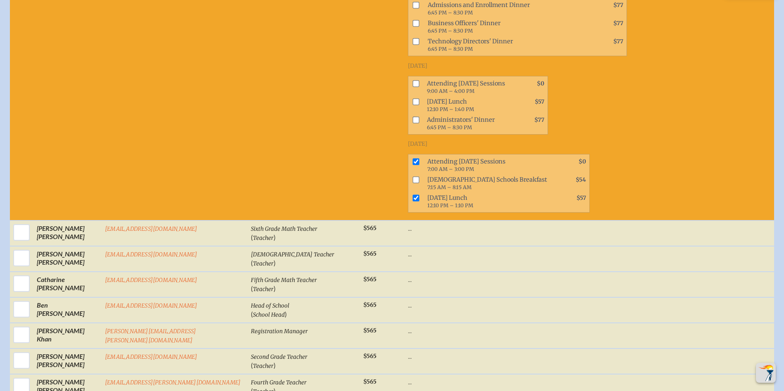
scroll to position [8926, 0]
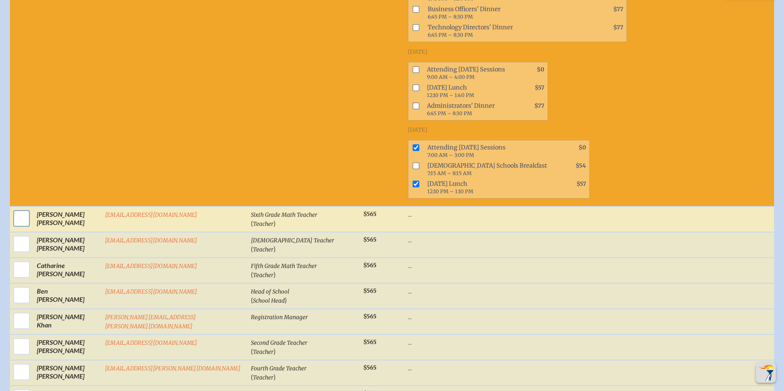
click at [21, 208] on input "checkbox" at bounding box center [21, 218] width 21 height 21
checkbox input "true"
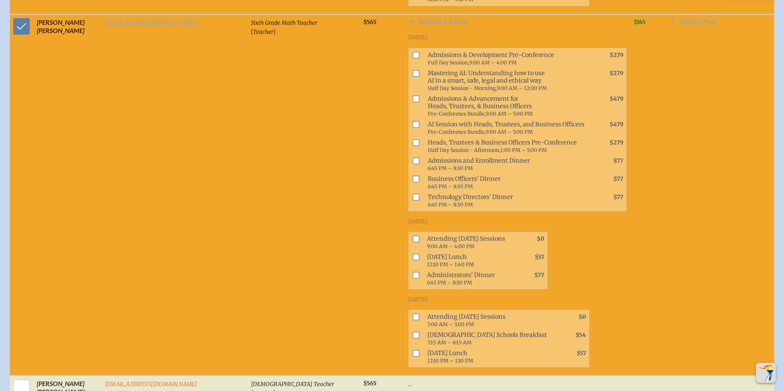
scroll to position [9174, 0]
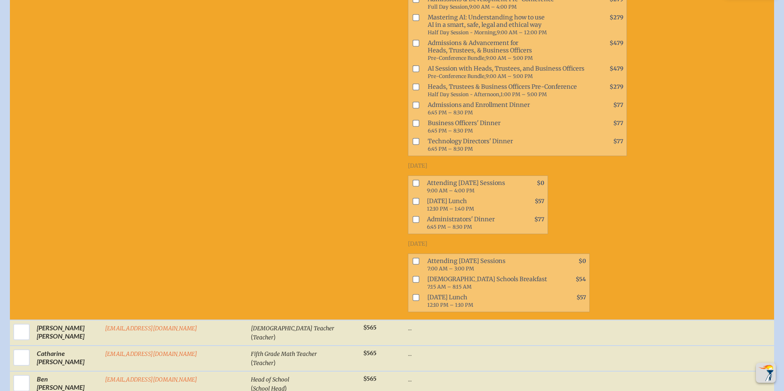
click at [413, 258] on input "checkbox" at bounding box center [416, 261] width 7 height 7
checkbox input "true"
click at [413, 295] on input "checkbox" at bounding box center [416, 298] width 7 height 7
checkbox input "true"
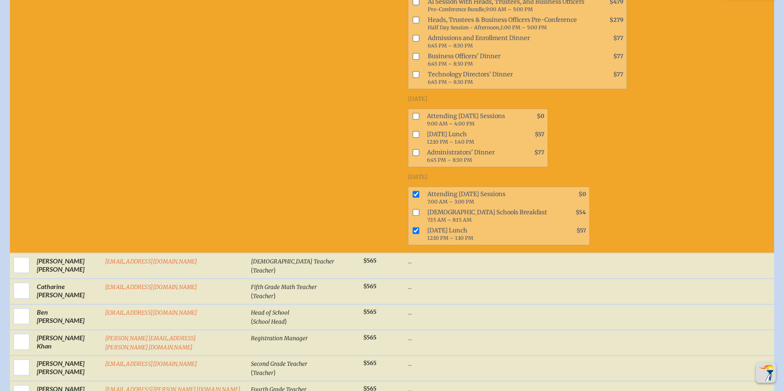
scroll to position [9257, 0]
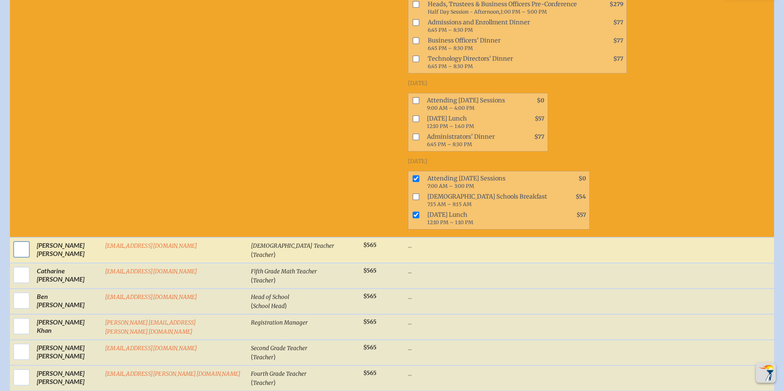
click at [15, 239] on input "checkbox" at bounding box center [21, 249] width 21 height 21
checkbox input "true"
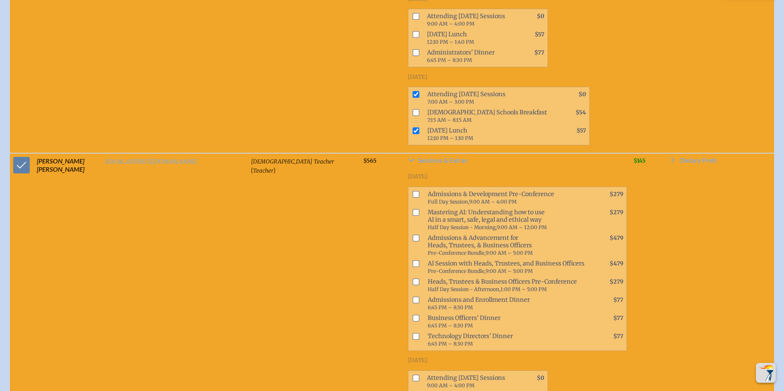
scroll to position [9463, 0]
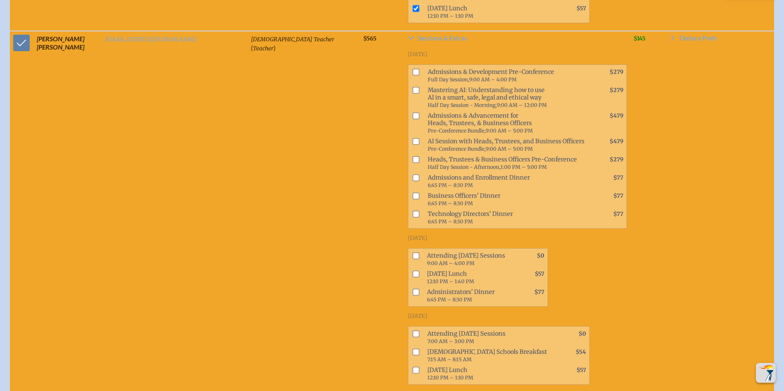
click at [408, 329] on span at bounding box center [414, 338] width 12 height 18
click at [413, 331] on input "checkbox" at bounding box center [416, 334] width 7 height 7
checkbox input "true"
click at [413, 367] on input "checkbox" at bounding box center [416, 370] width 7 height 7
checkbox input "true"
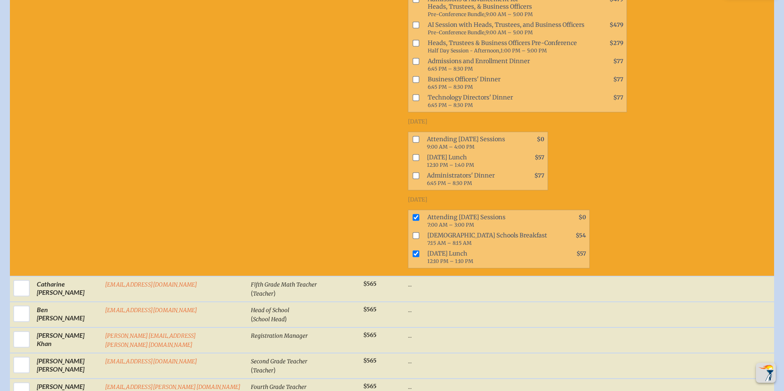
scroll to position [9628, 0]
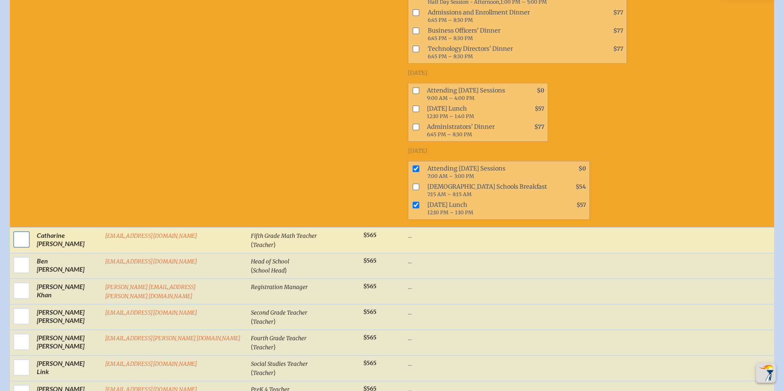
click at [23, 229] on input "checkbox" at bounding box center [21, 239] width 21 height 21
checkbox input "true"
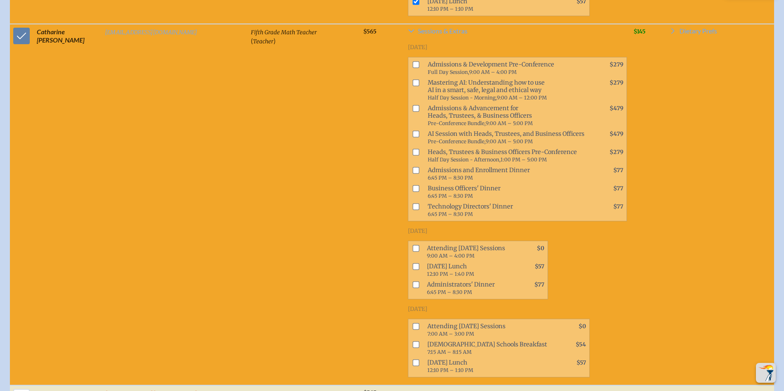
scroll to position [9835, 0]
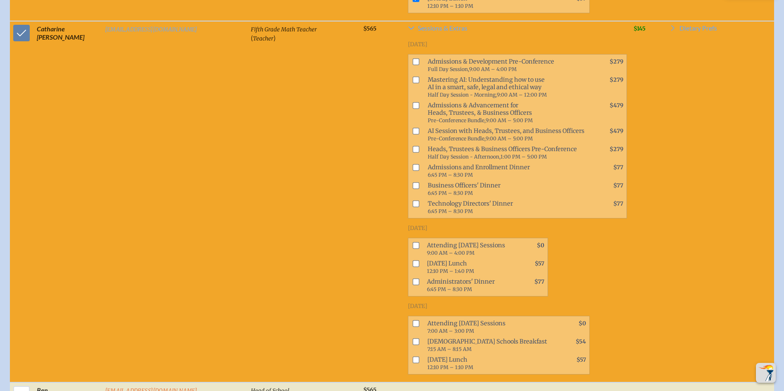
click at [413, 321] on input "checkbox" at bounding box center [416, 324] width 7 height 7
checkbox input "true"
click at [413, 357] on input "checkbox" at bounding box center [416, 360] width 7 height 7
checkbox input "true"
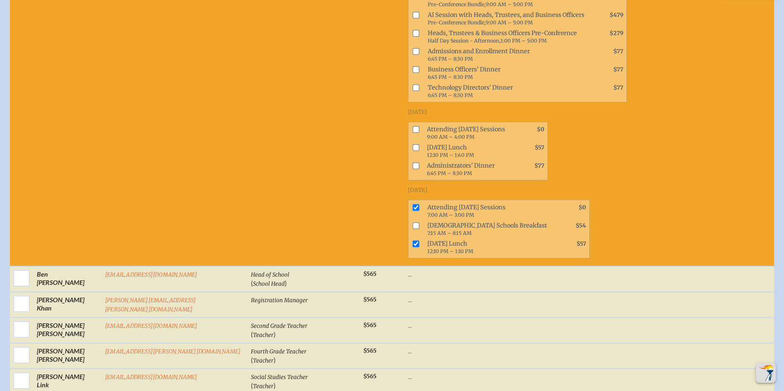
scroll to position [9959, 0]
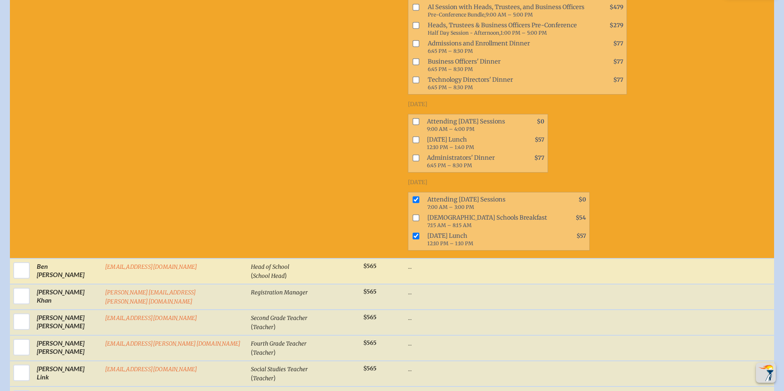
drag, startPoint x: 17, startPoint y: 77, endPoint x: 64, endPoint y: 94, distance: 49.5
click at [17, 260] on input "checkbox" at bounding box center [21, 270] width 21 height 21
checkbox input "true"
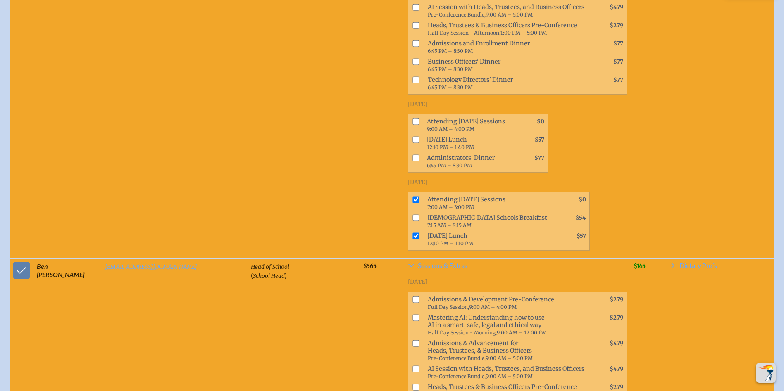
click at [413, 340] on input "checkbox" at bounding box center [416, 343] width 7 height 7
checkbox input "true"
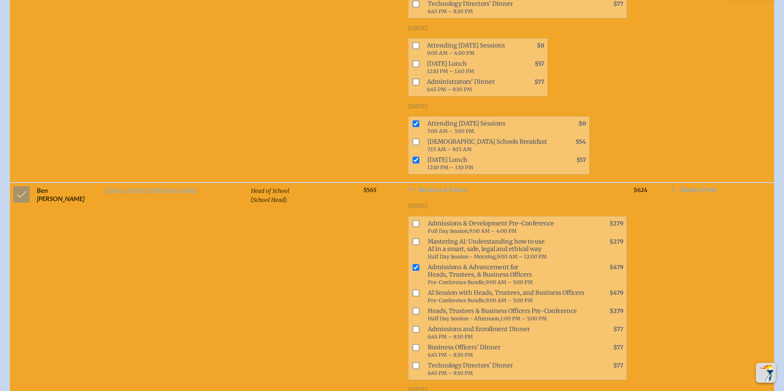
scroll to position [10042, 0]
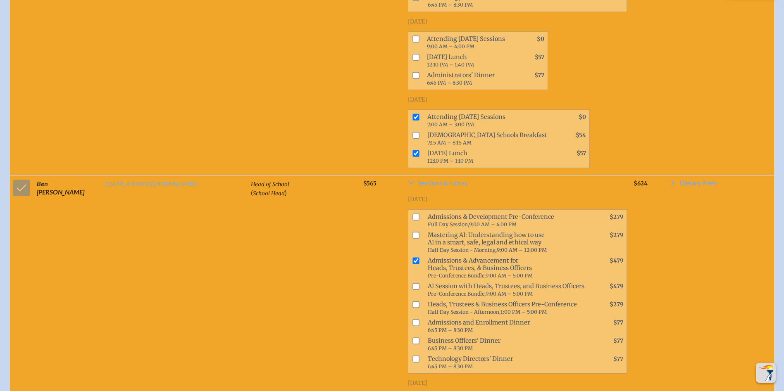
drag, startPoint x: 359, startPoint y: 198, endPoint x: 358, endPoint y: 211, distance: 12.8
checkbox input "true"
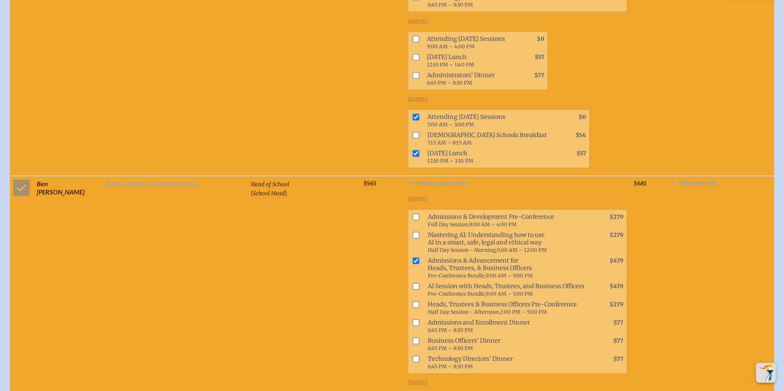
checkbox input "true"
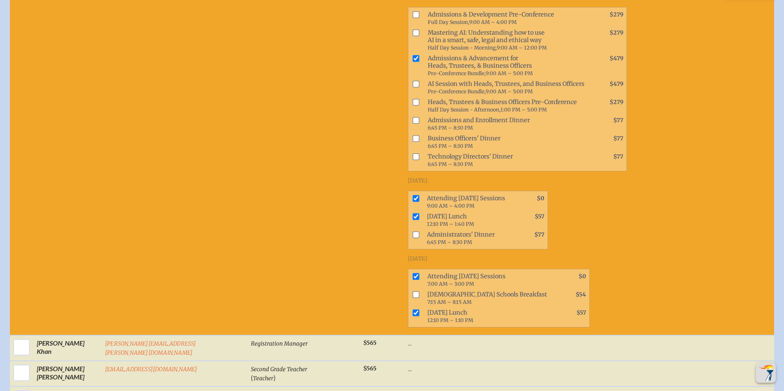
scroll to position [10248, 0]
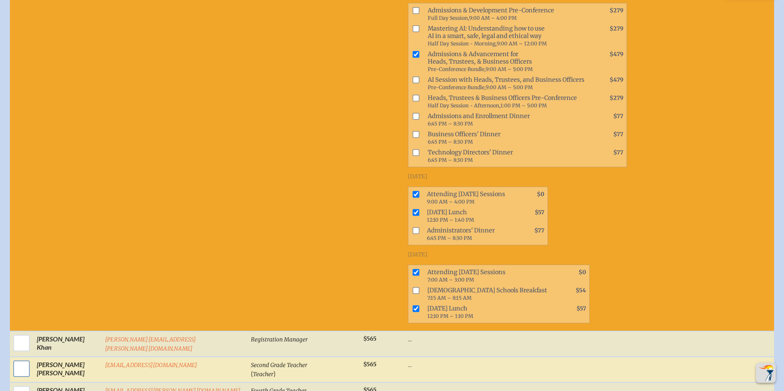
click at [20, 359] on input "checkbox" at bounding box center [21, 369] width 21 height 21
checkbox input "true"
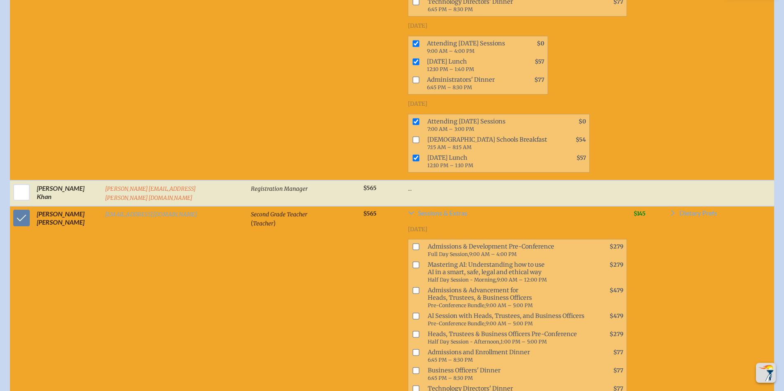
scroll to position [10414, 0]
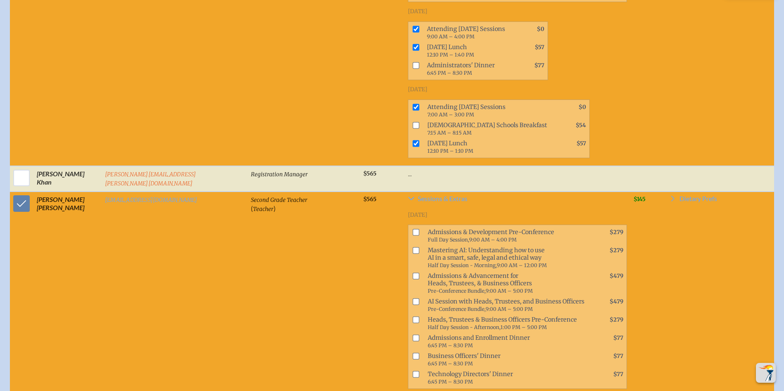
drag, startPoint x: 360, startPoint y: 283, endPoint x: 360, endPoint y: 295, distance: 12.4
checkbox input "true"
drag, startPoint x: 357, startPoint y: 323, endPoint x: 350, endPoint y: 316, distance: 10.5
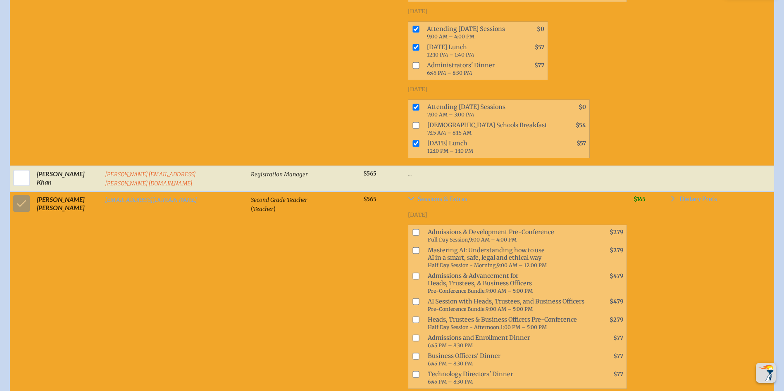
checkbox input "true"
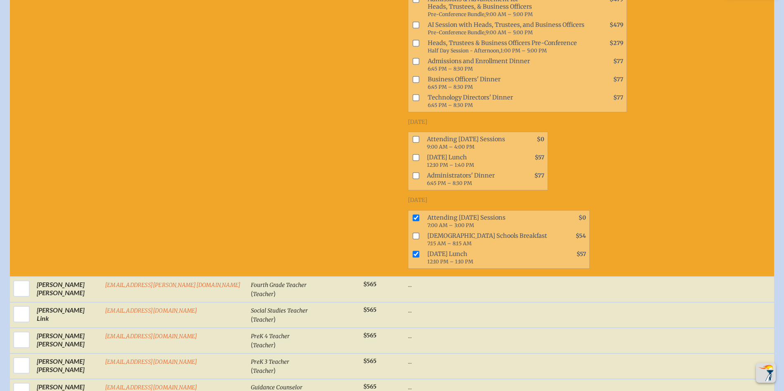
scroll to position [10703, 0]
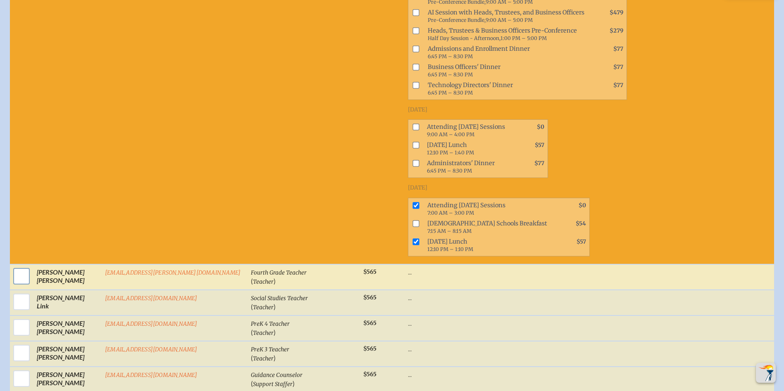
click at [19, 266] on input "checkbox" at bounding box center [21, 276] width 21 height 21
checkbox input "true"
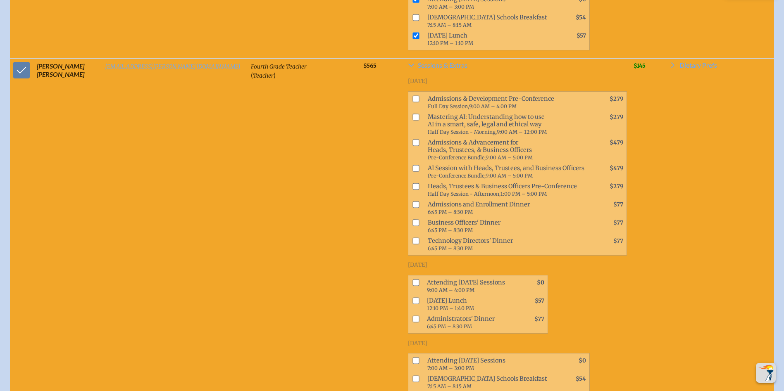
scroll to position [10909, 0]
click at [413, 357] on input "checkbox" at bounding box center [416, 360] width 7 height 7
checkbox input "true"
click at [413, 394] on input "checkbox" at bounding box center [416, 397] width 7 height 7
checkbox input "true"
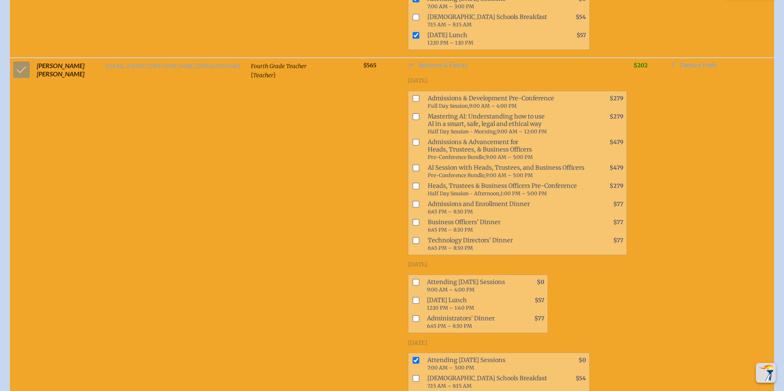
drag, startPoint x: 15, startPoint y: 213, endPoint x: 238, endPoint y: 202, distance: 223.8
checkbox input "true"
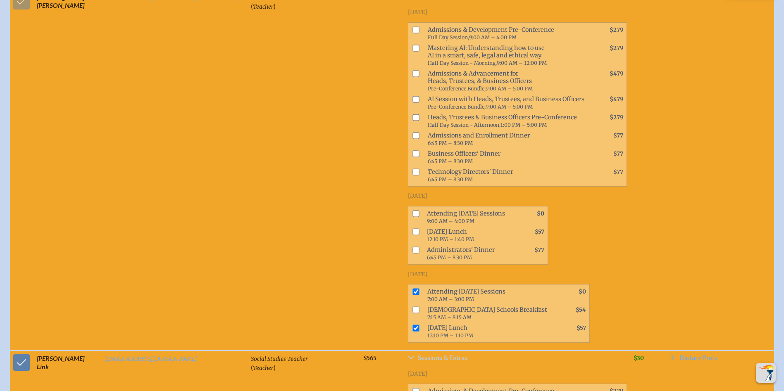
scroll to position [11116, 0]
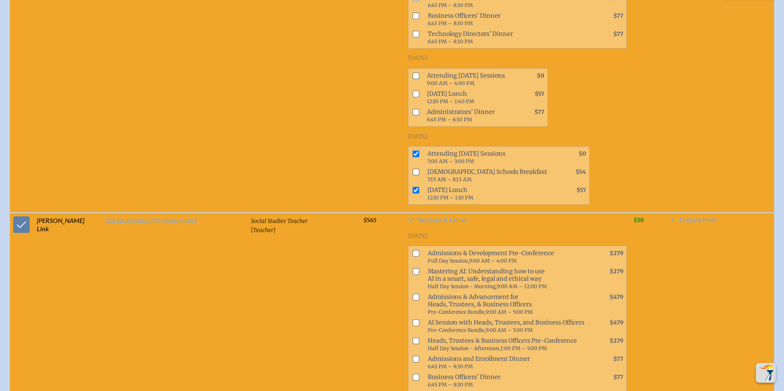
checkbox input "true"
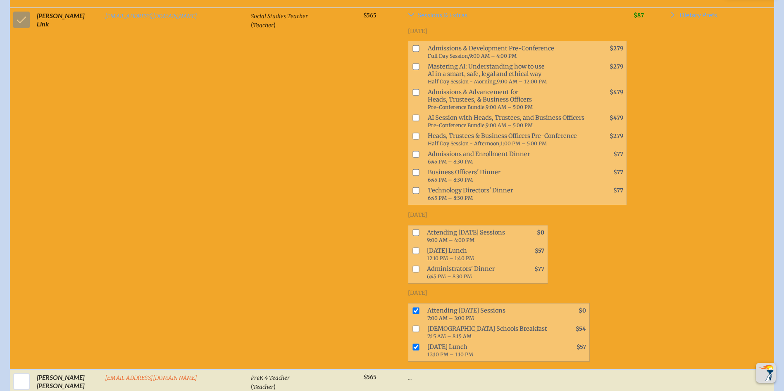
scroll to position [11323, 0]
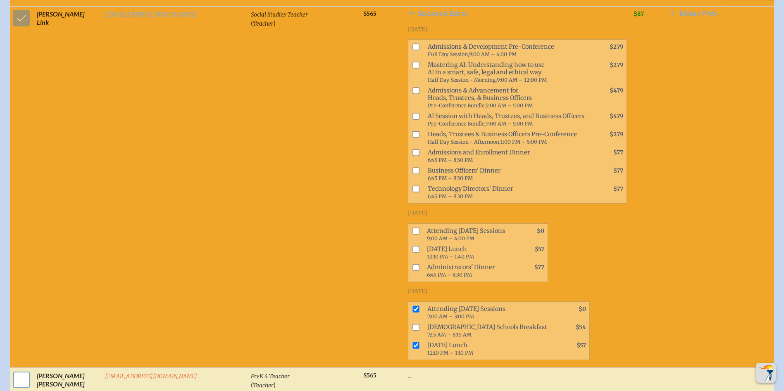
click at [24, 370] on input "checkbox" at bounding box center [21, 380] width 21 height 21
checkbox input "true"
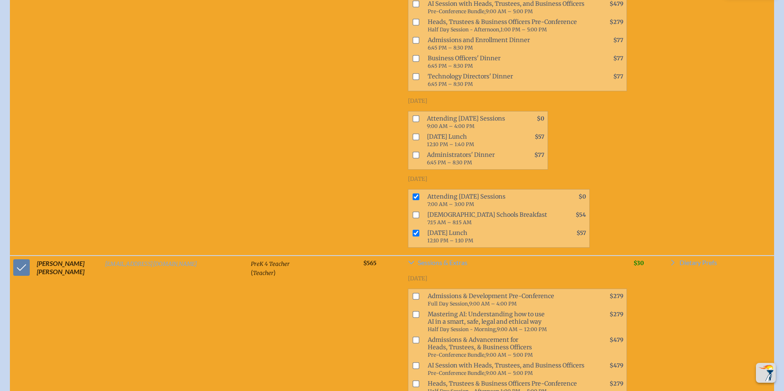
scroll to position [11571, 0]
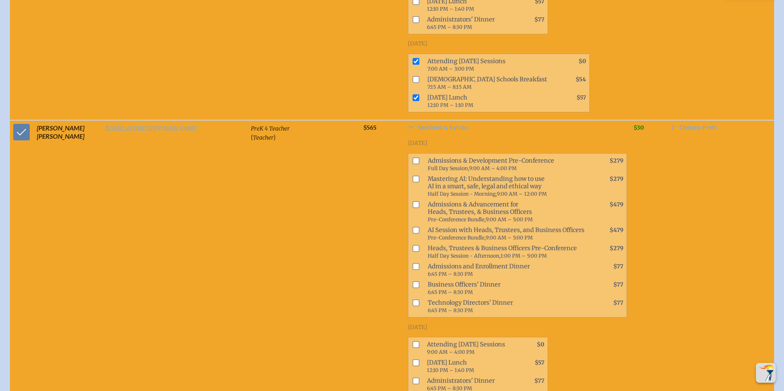
checkbox input "true"
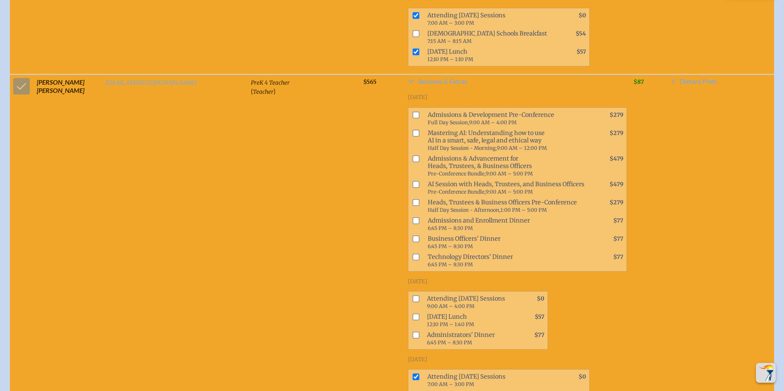
scroll to position [11695, 0]
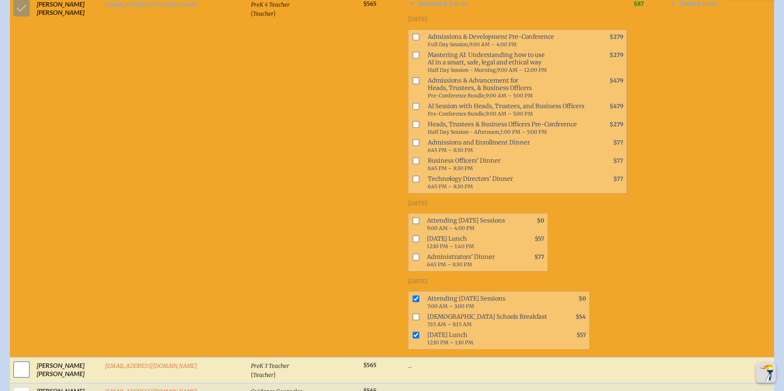
click at [23, 360] on input "checkbox" at bounding box center [21, 370] width 21 height 21
checkbox input "true"
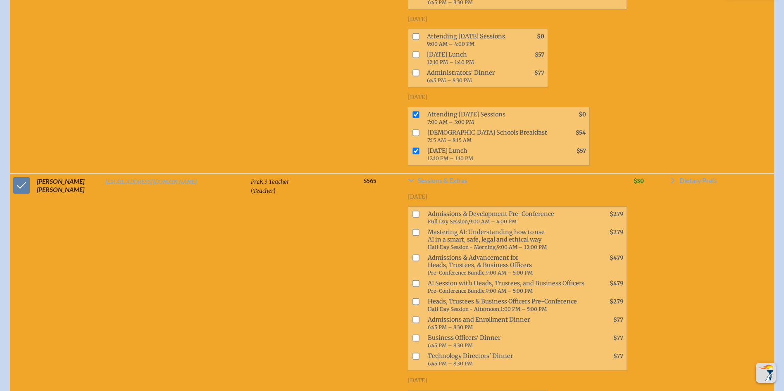
scroll to position [11901, 0]
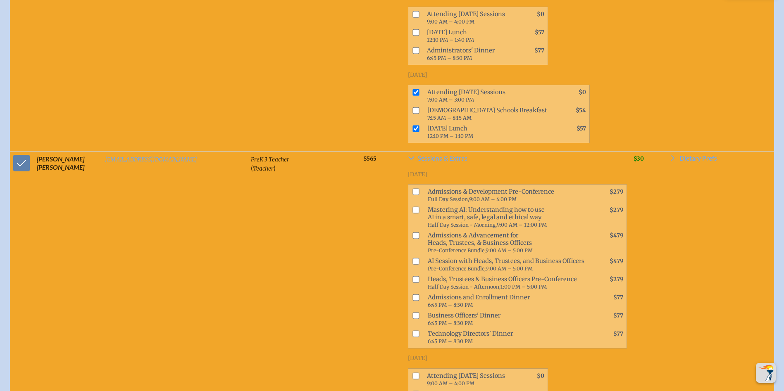
checkbox input "true"
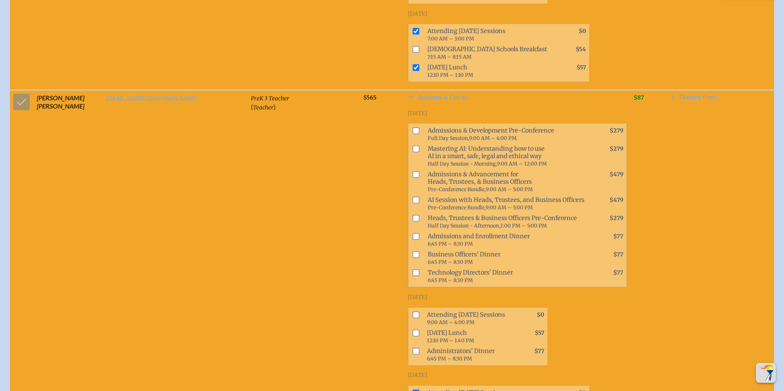
scroll to position [12108, 0]
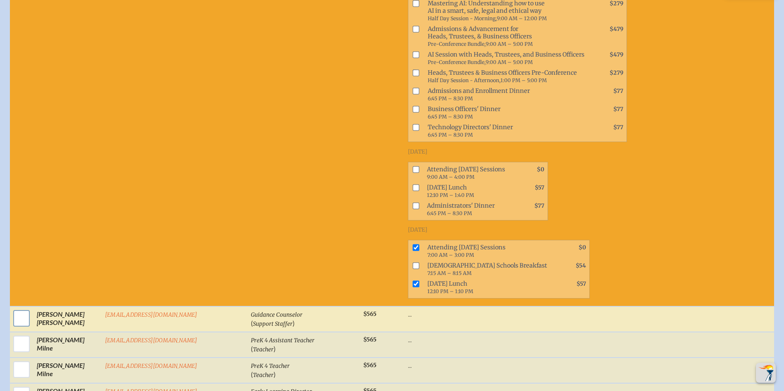
click at [16, 308] on input "checkbox" at bounding box center [21, 318] width 21 height 21
checkbox input "true"
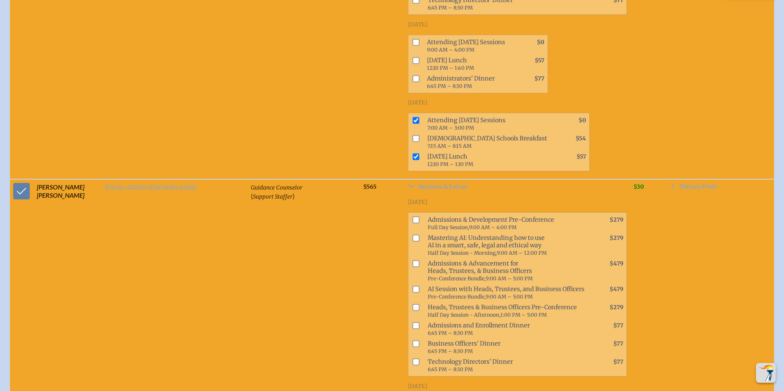
scroll to position [12273, 0]
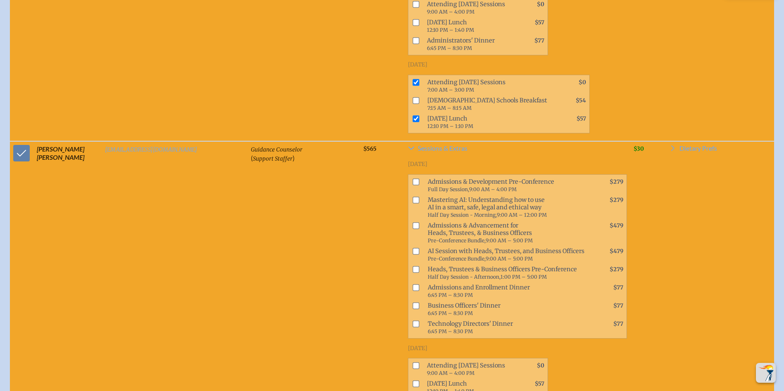
checkbox input "true"
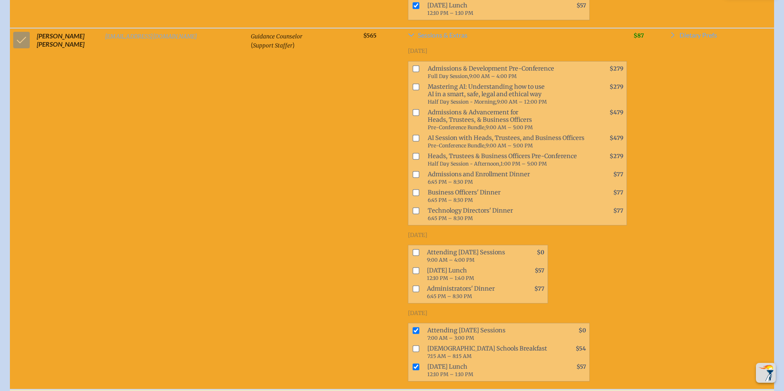
scroll to position [12397, 0]
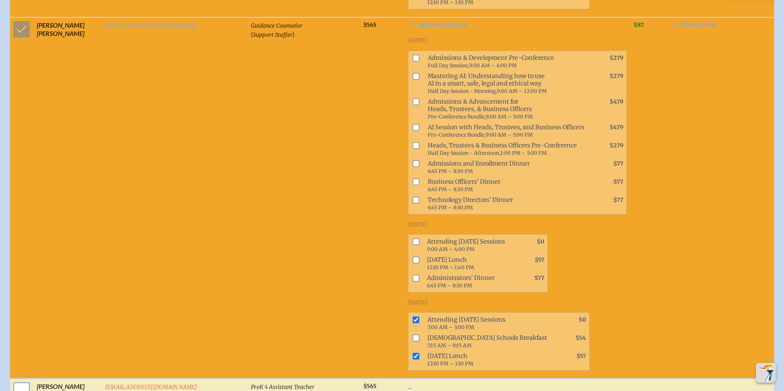
click at [19, 381] on input "checkbox" at bounding box center [21, 391] width 21 height 21
checkbox input "true"
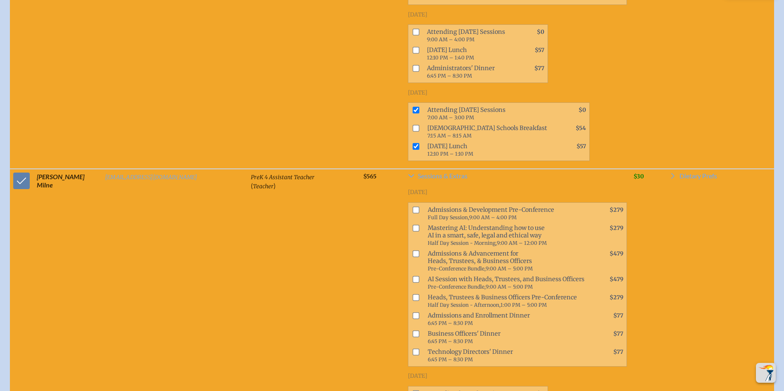
scroll to position [12645, 0]
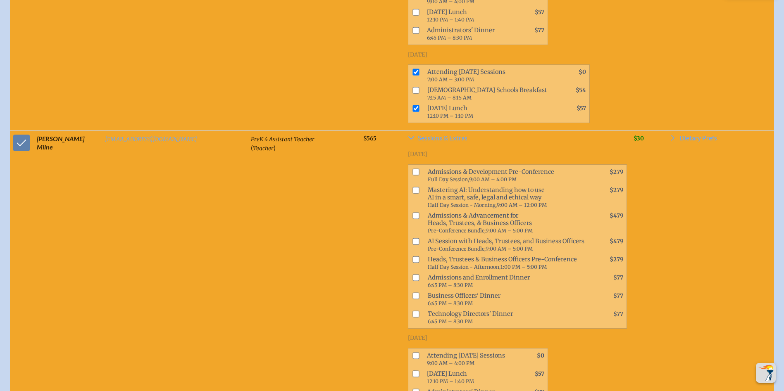
checkbox input "true"
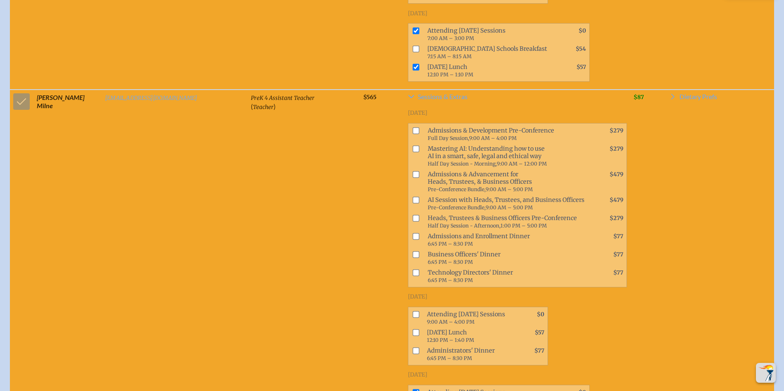
scroll to position [12769, 0]
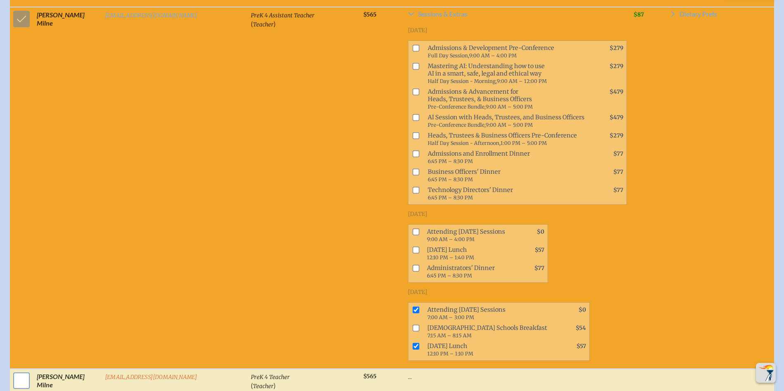
click at [21, 371] on input "checkbox" at bounding box center [21, 381] width 21 height 21
checkbox input "true"
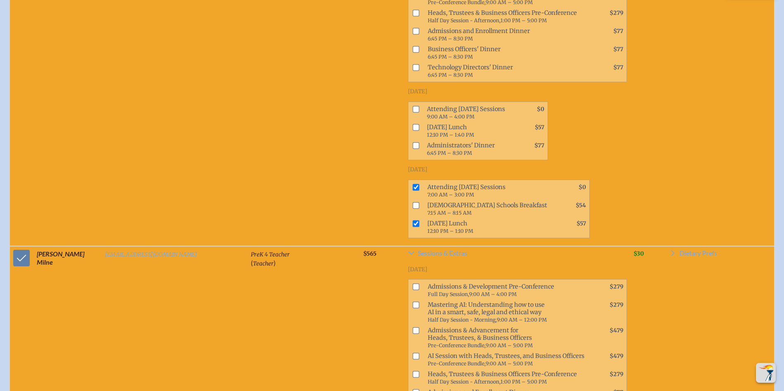
scroll to position [12976, 0]
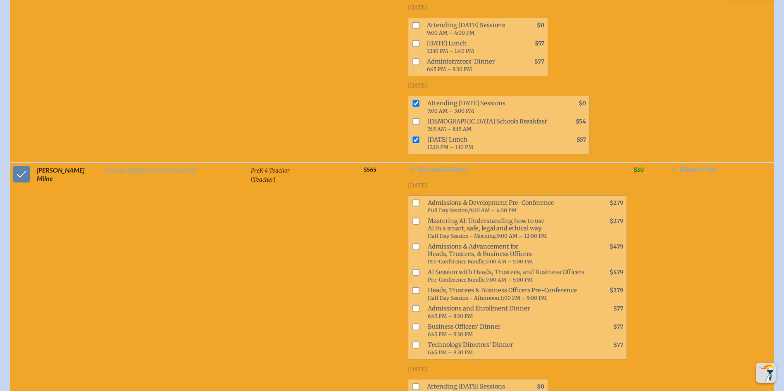
checkbox input "true"
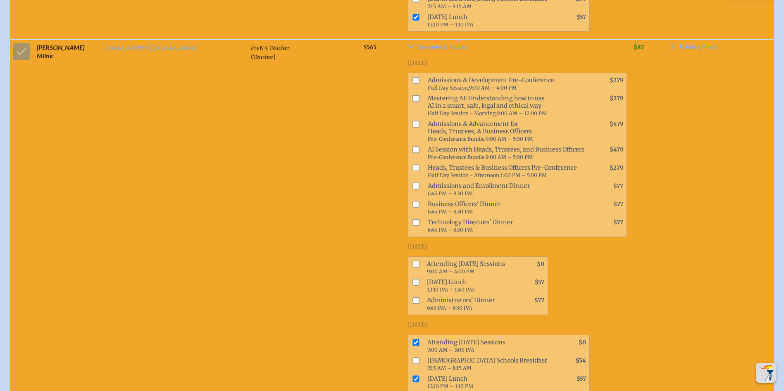
scroll to position [13100, 0]
checkbox input "true"
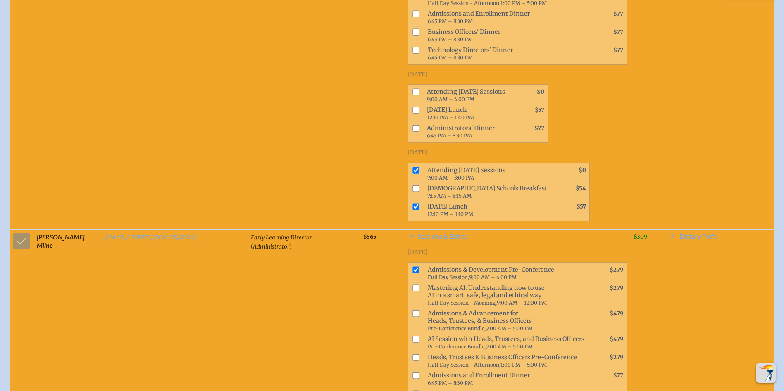
scroll to position [13306, 0]
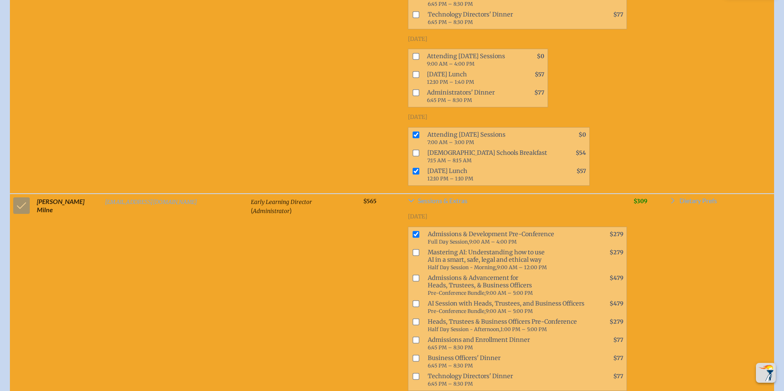
drag, startPoint x: 358, startPoint y: 149, endPoint x: 357, endPoint y: 164, distance: 15.3
checkbox input "true"
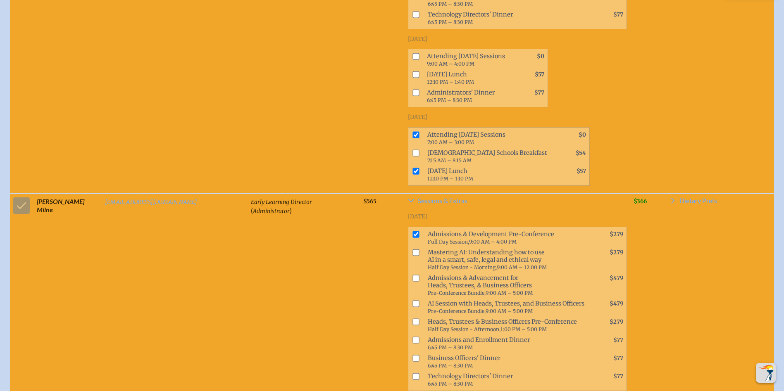
checkbox input "true"
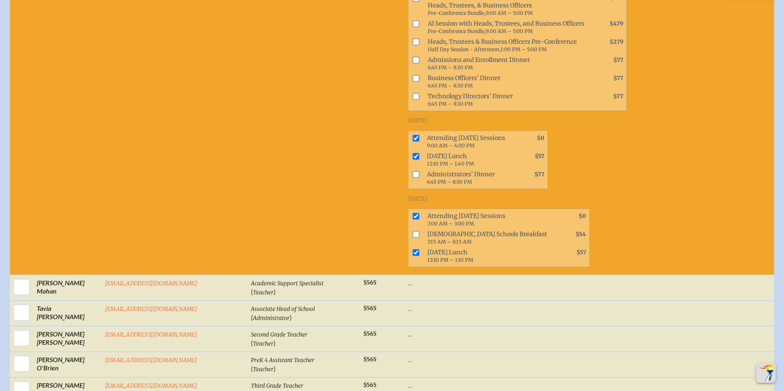
scroll to position [13513, 0]
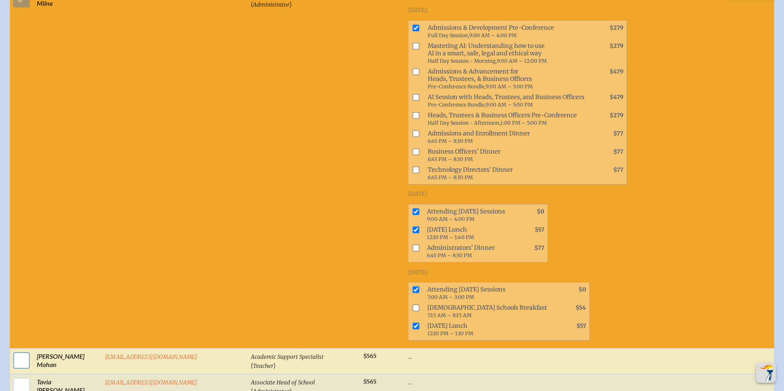
click at [16, 350] on input "checkbox" at bounding box center [21, 360] width 21 height 21
checkbox input "true"
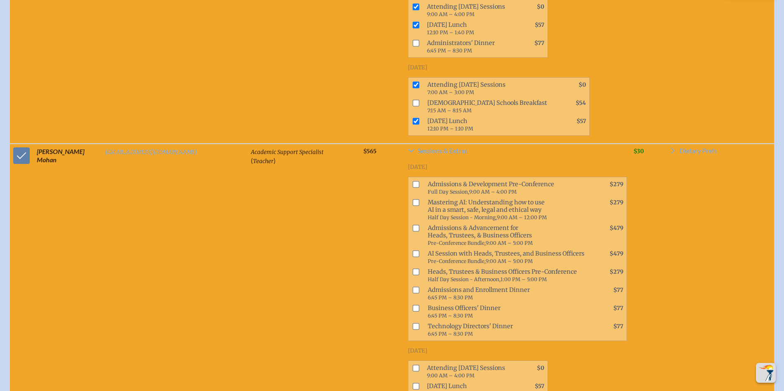
scroll to position [13719, 0]
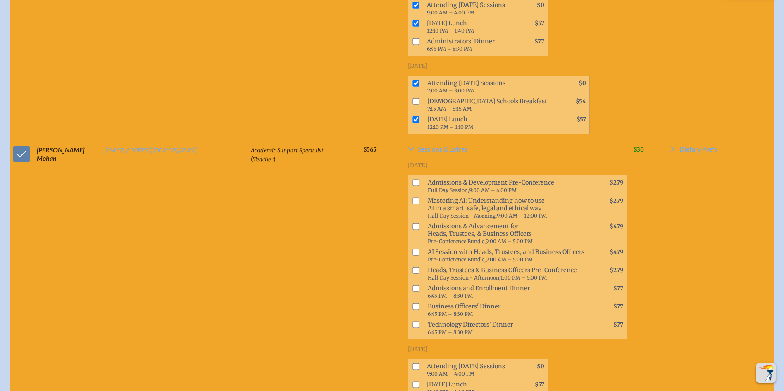
checkbox input "true"
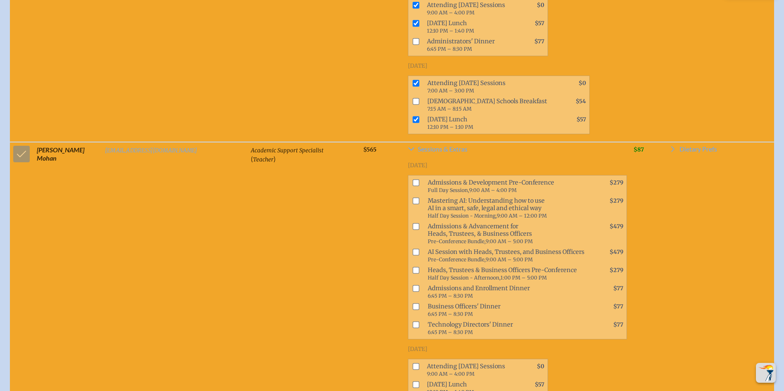
checkbox input "true"
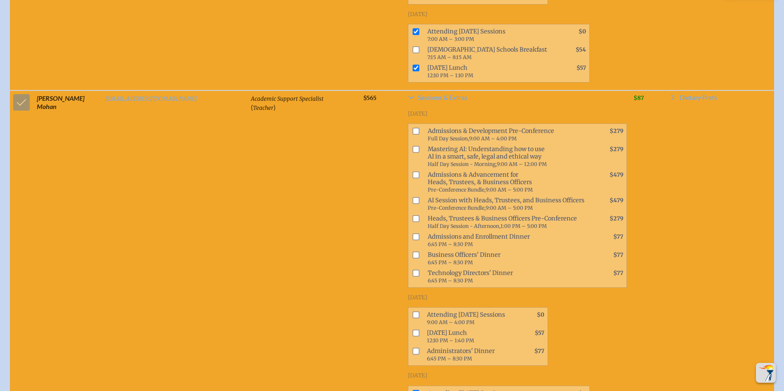
scroll to position [13885, 0]
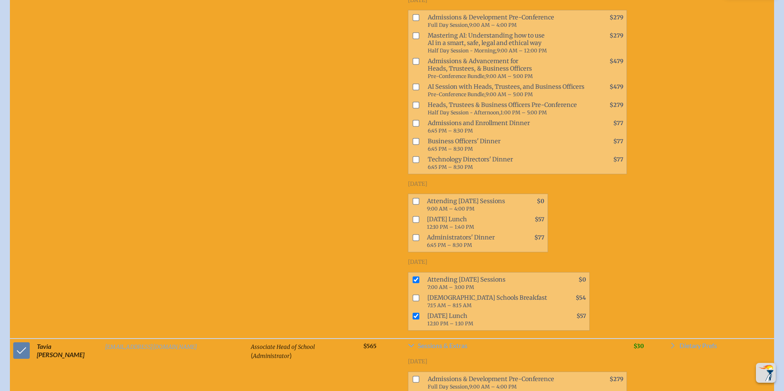
click at [413, 376] on input "checkbox" at bounding box center [416, 379] width 7 height 7
checkbox input "true"
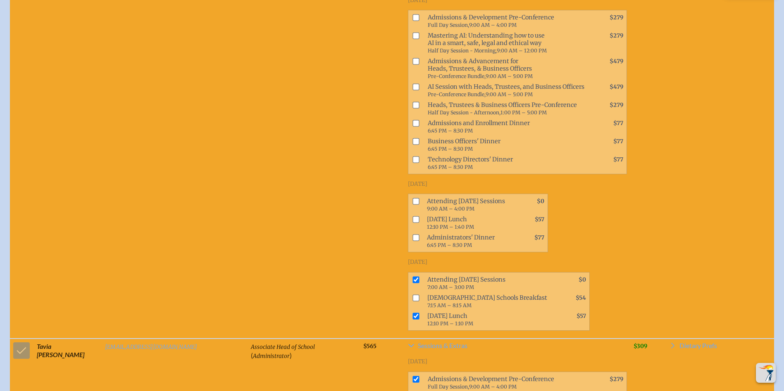
checkbox input "true"
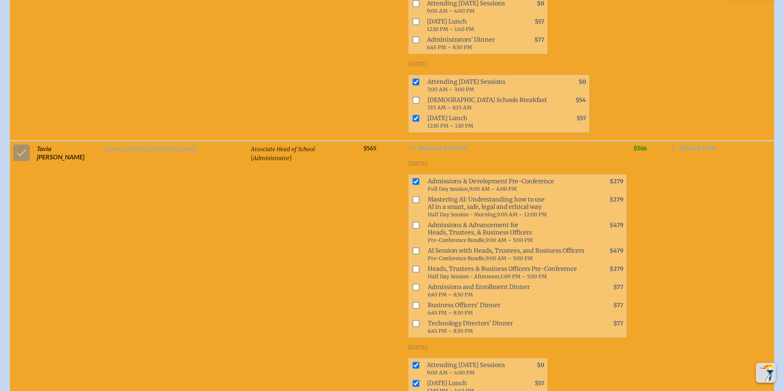
scroll to position [14091, 0]
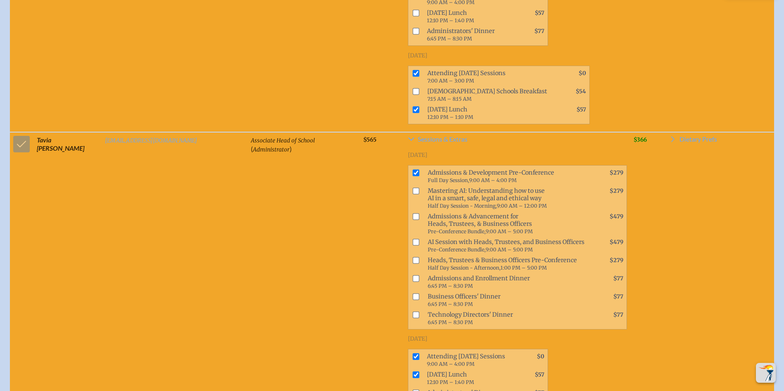
checkbox input "true"
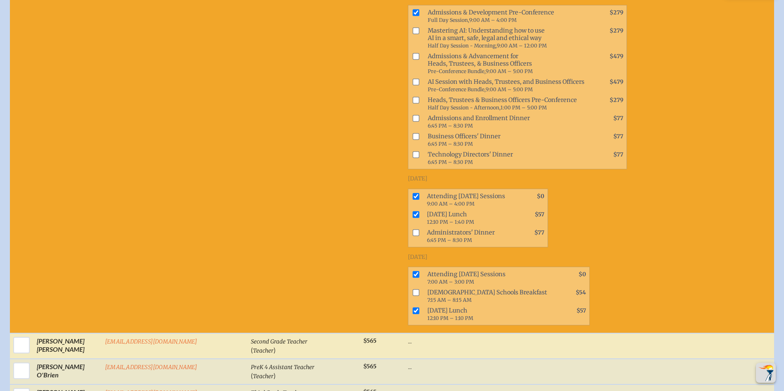
scroll to position [14257, 0]
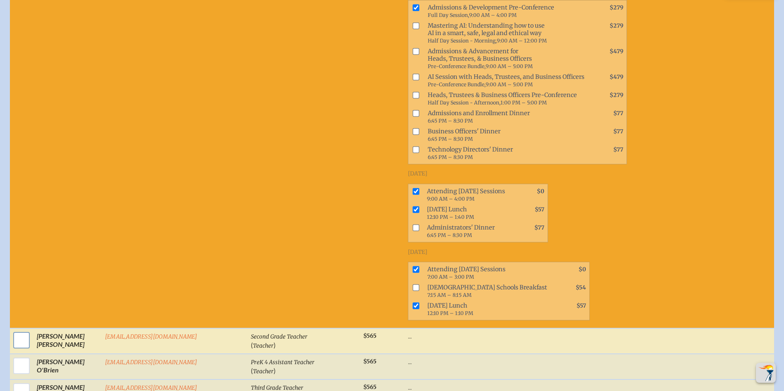
click at [15, 330] on input "checkbox" at bounding box center [21, 340] width 21 height 21
checkbox input "true"
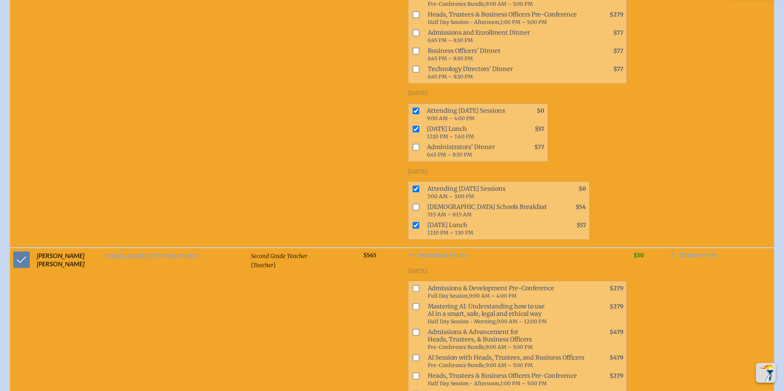
scroll to position [14463, 0]
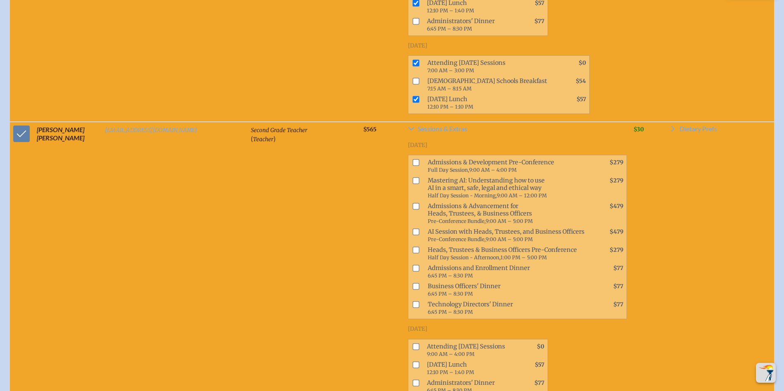
checkbox input "true"
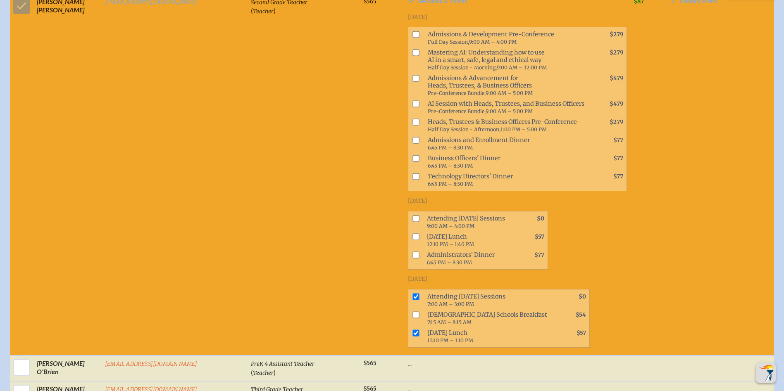
scroll to position [14629, 0]
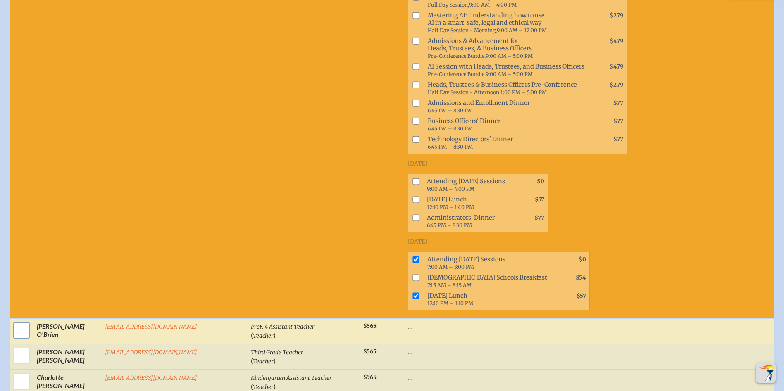
click at [17, 320] on input "checkbox" at bounding box center [21, 330] width 21 height 21
checkbox input "true"
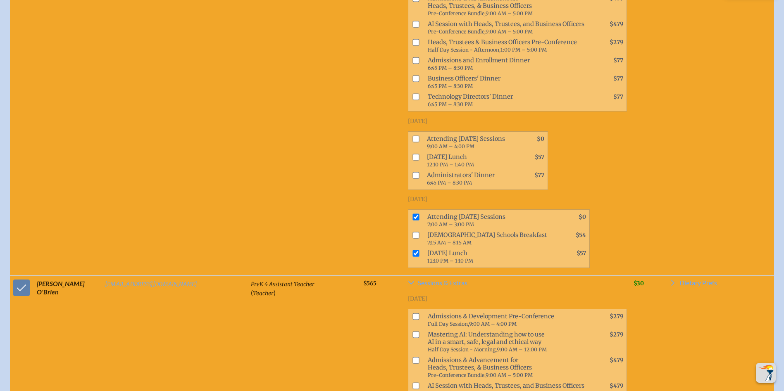
scroll to position [14794, 0]
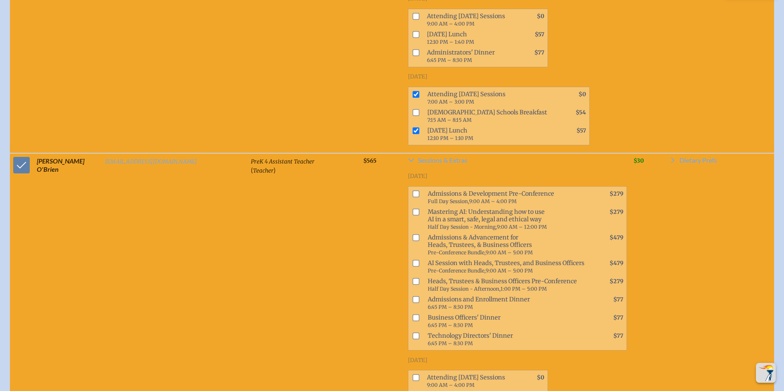
checkbox input "true"
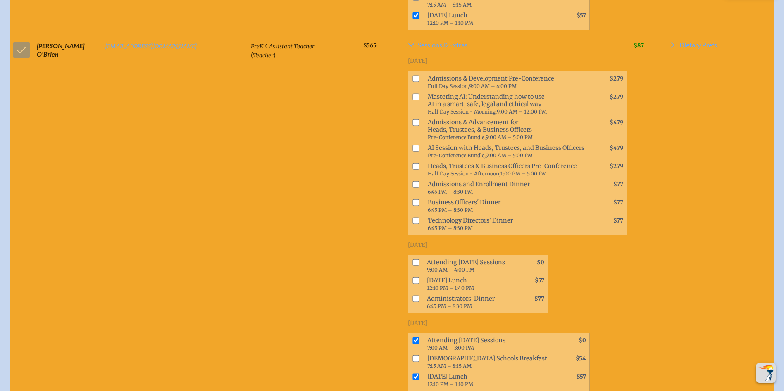
scroll to position [14918, 0]
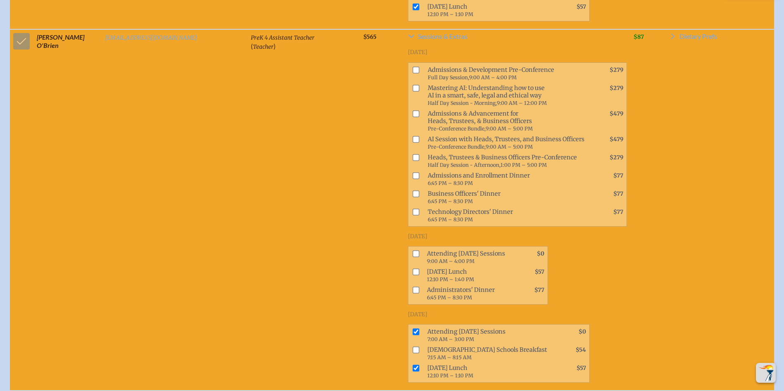
checkbox input "true"
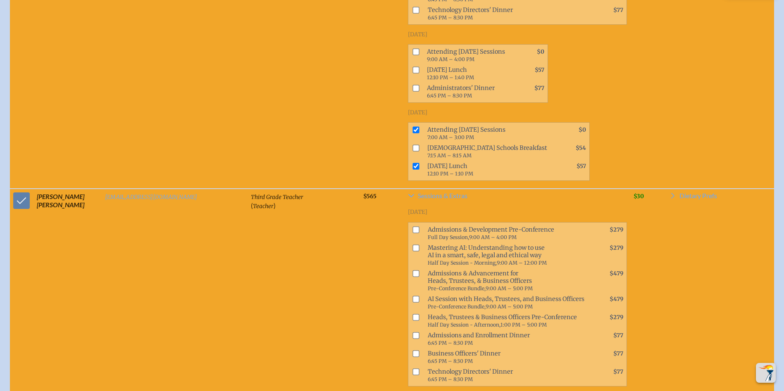
scroll to position [15124, 0]
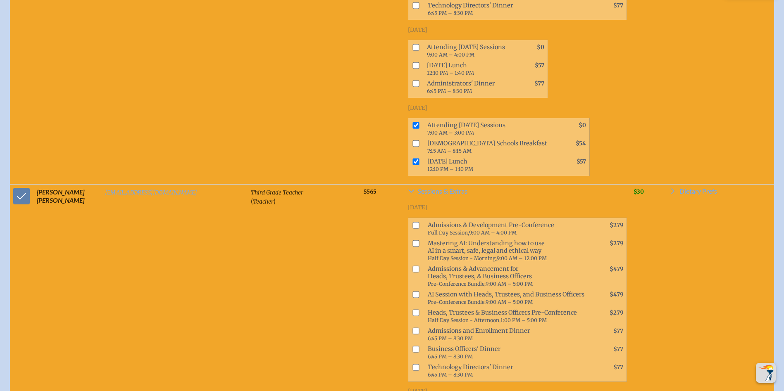
checkbox input "true"
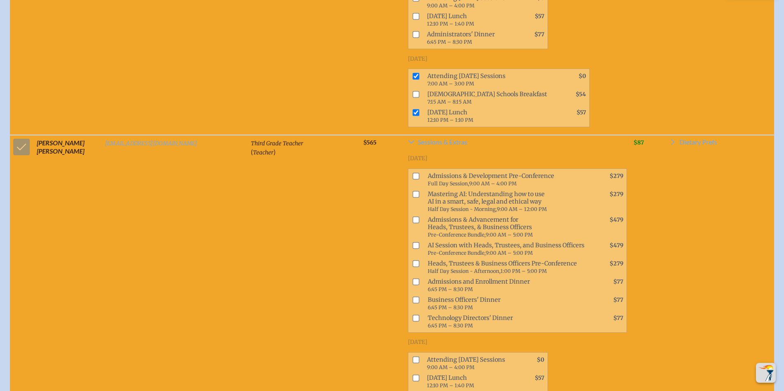
scroll to position [15248, 0]
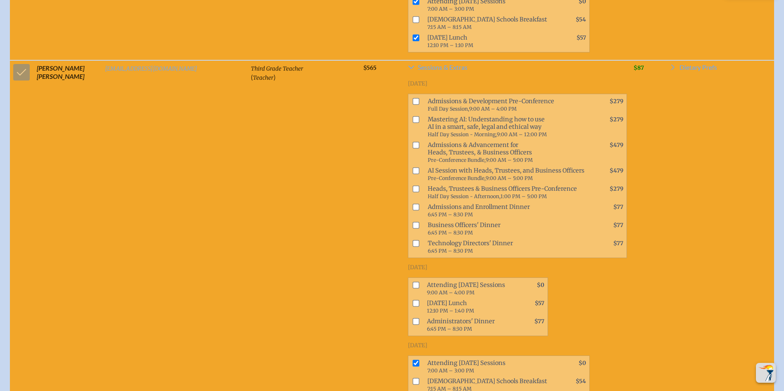
checkbox input "true"
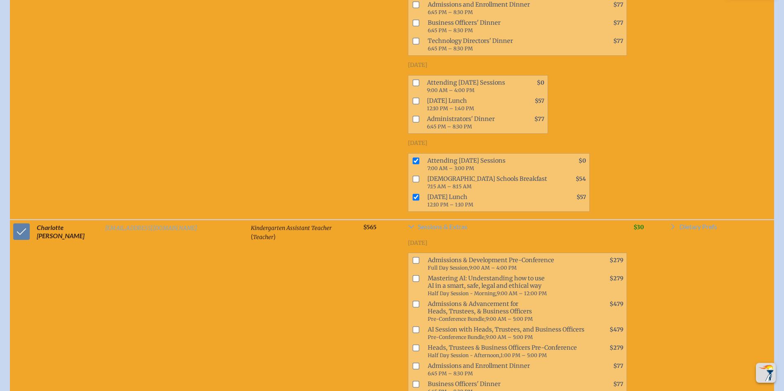
scroll to position [15455, 0]
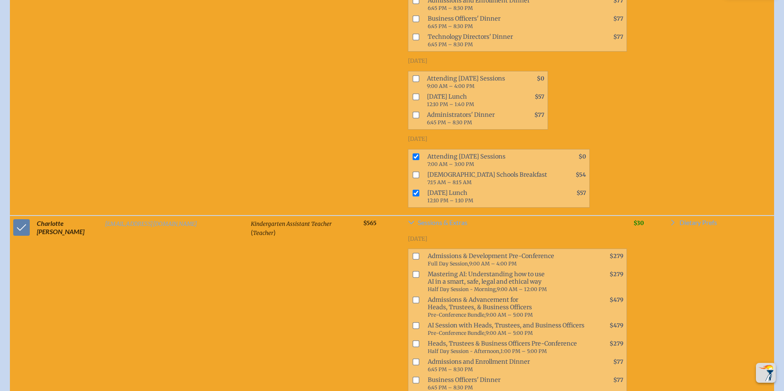
checkbox input "true"
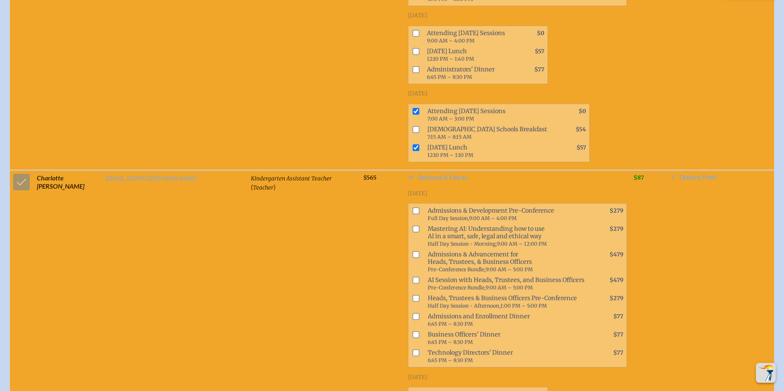
scroll to position [15579, 0]
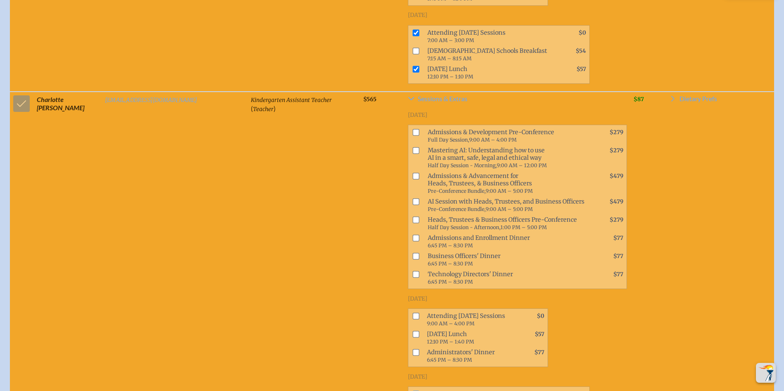
checkbox input "true"
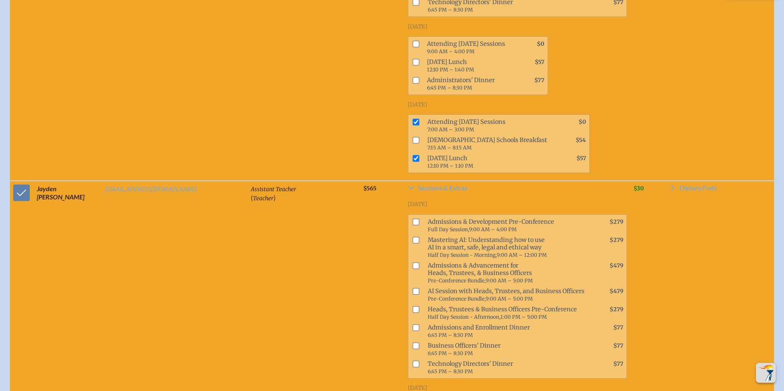
scroll to position [15910, 0]
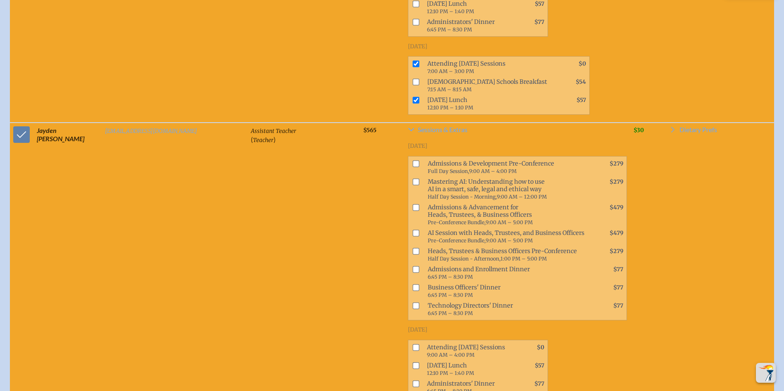
checkbox input "true"
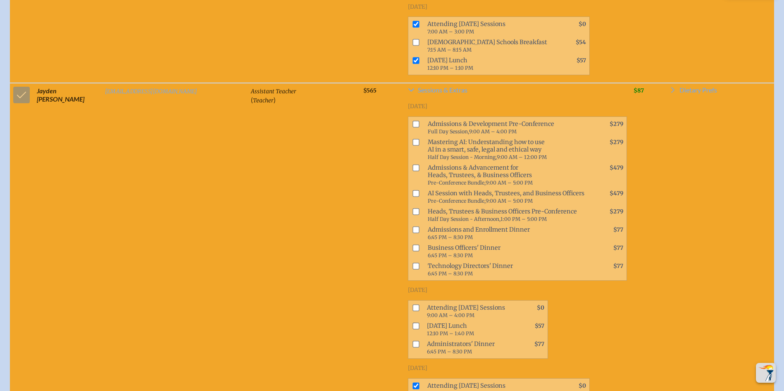
scroll to position [15992, 0]
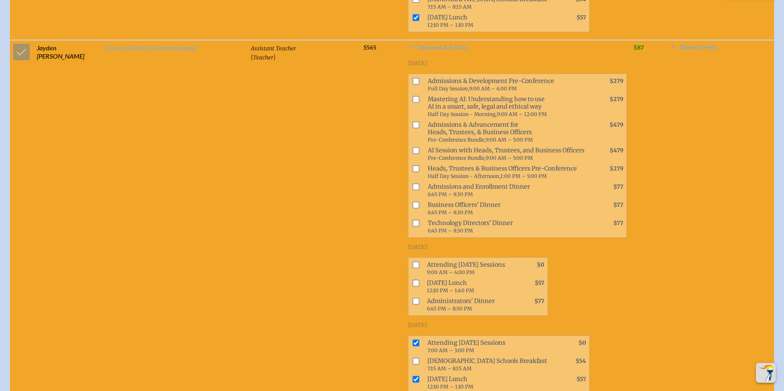
checkbox input "true"
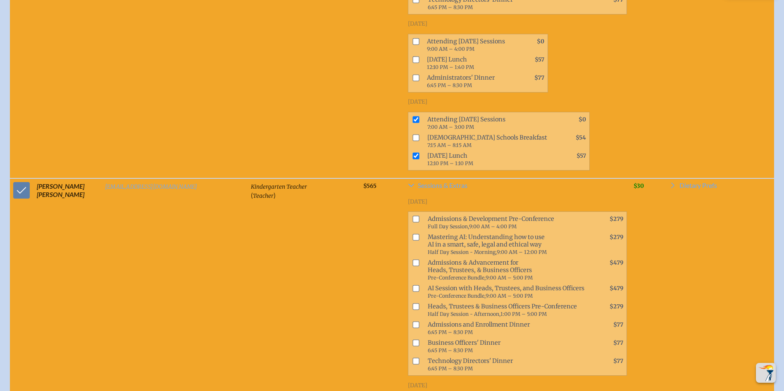
scroll to position [16240, 0]
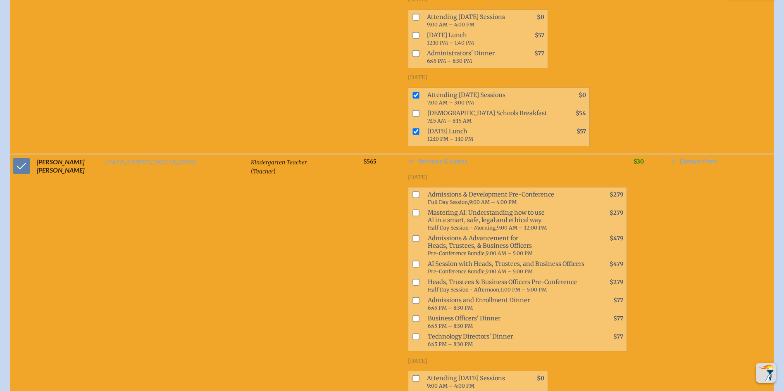
checkbox input "true"
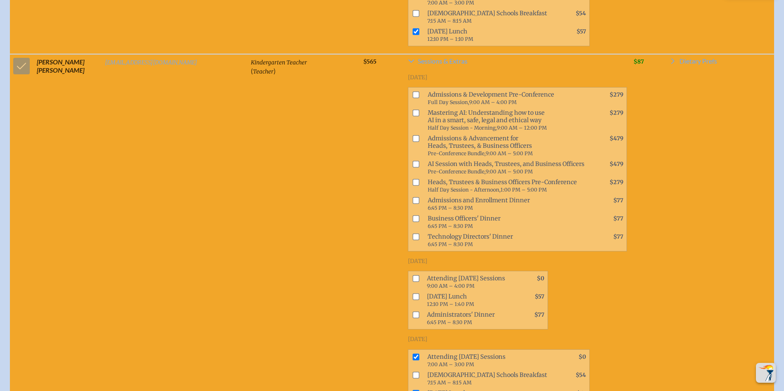
scroll to position [16364, 0]
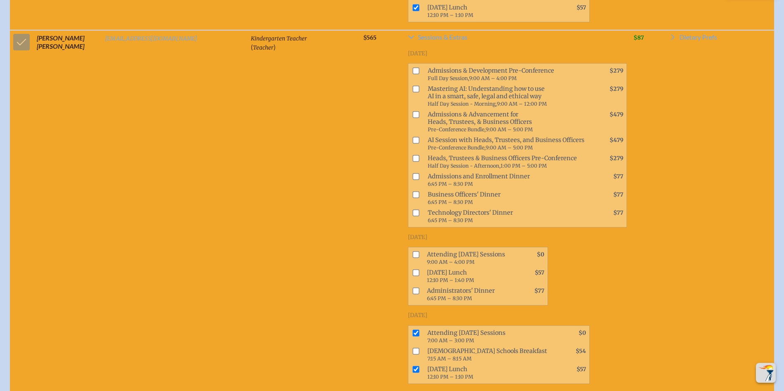
checkbox input "true"
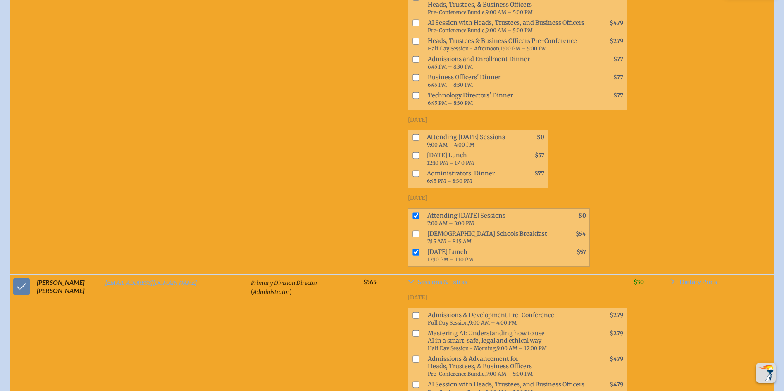
scroll to position [16488, 0]
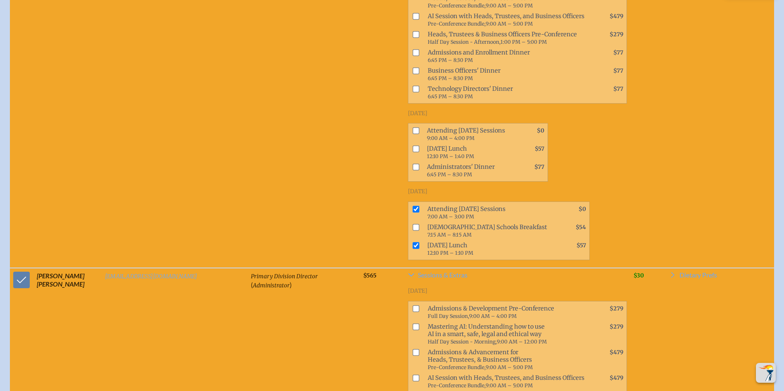
checkbox input "true"
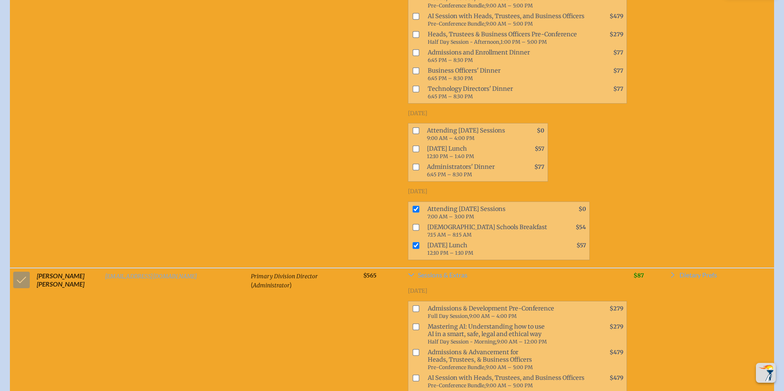
checkbox input "true"
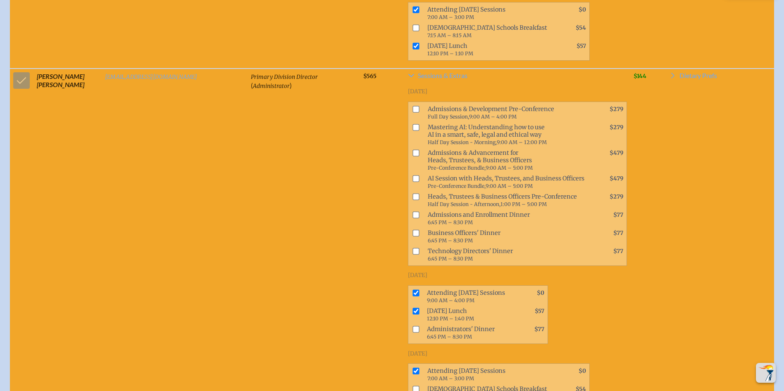
scroll to position [16736, 0]
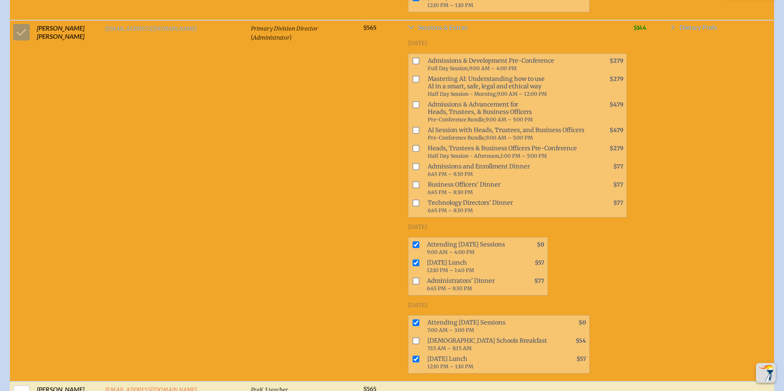
drag, startPoint x: 17, startPoint y: 56, endPoint x: 164, endPoint y: 117, distance: 159.9
click at [17, 383] on input "checkbox" at bounding box center [21, 393] width 21 height 21
checkbox input "true"
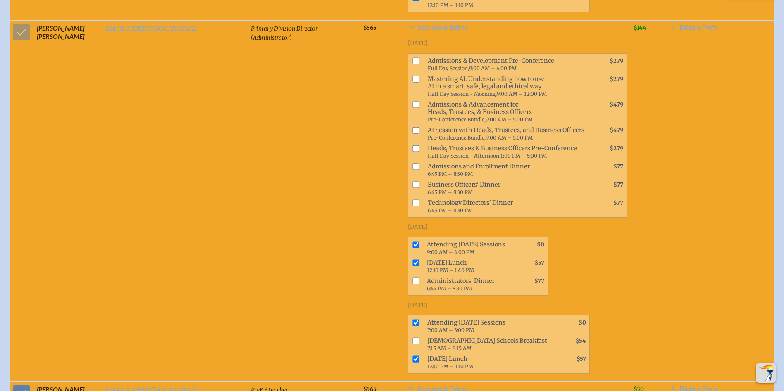
scroll to position [16943, 0]
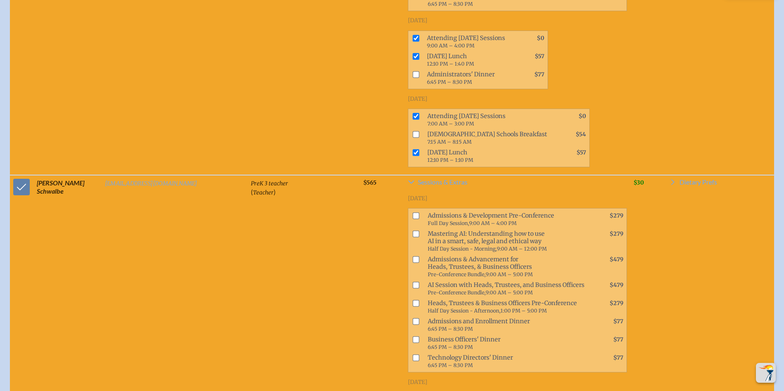
checkbox input "true"
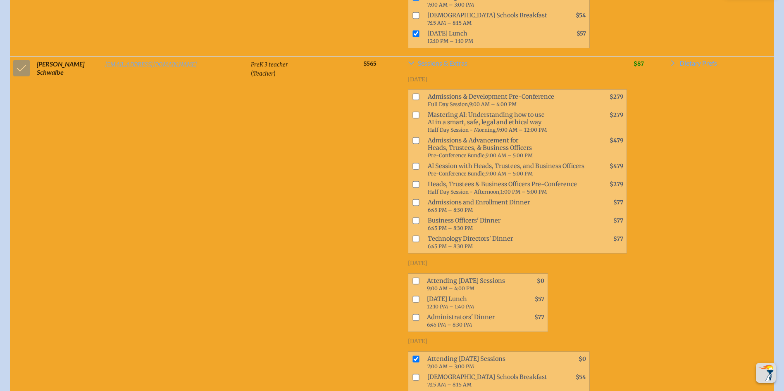
scroll to position [17067, 0]
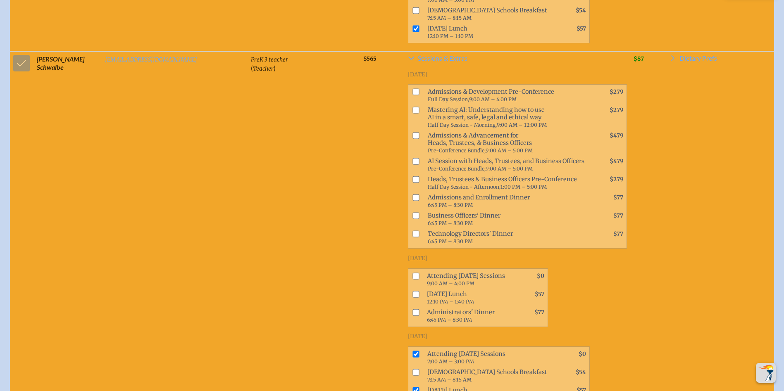
checkbox input "true"
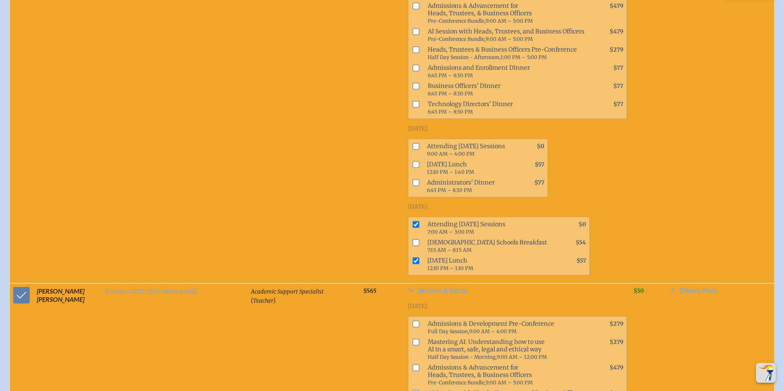
scroll to position [17273, 0]
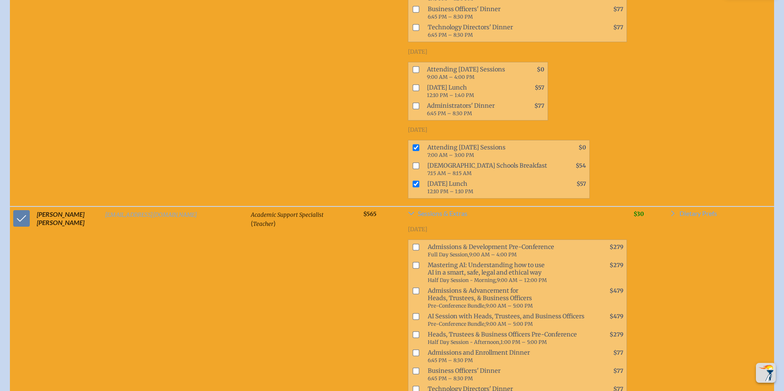
checkbox input "true"
drag, startPoint x: 19, startPoint y: 236, endPoint x: 186, endPoint y: 221, distance: 166.8
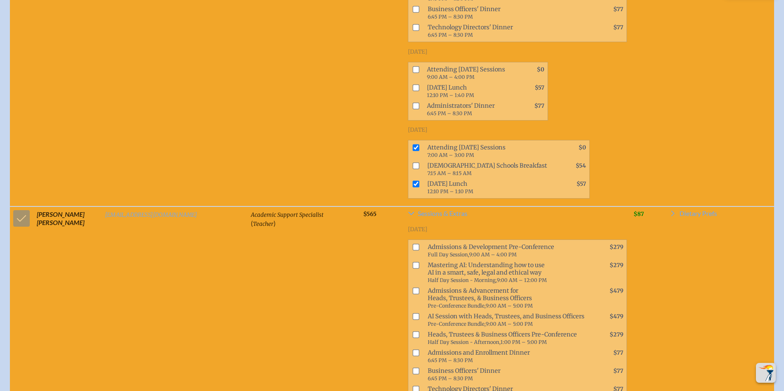
checkbox input "true"
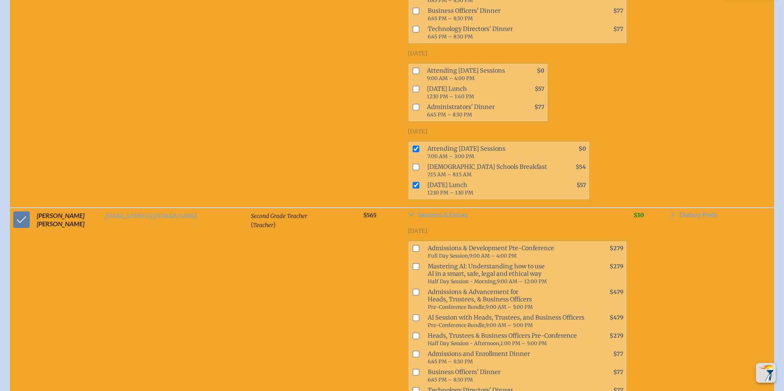
scroll to position [17687, 0]
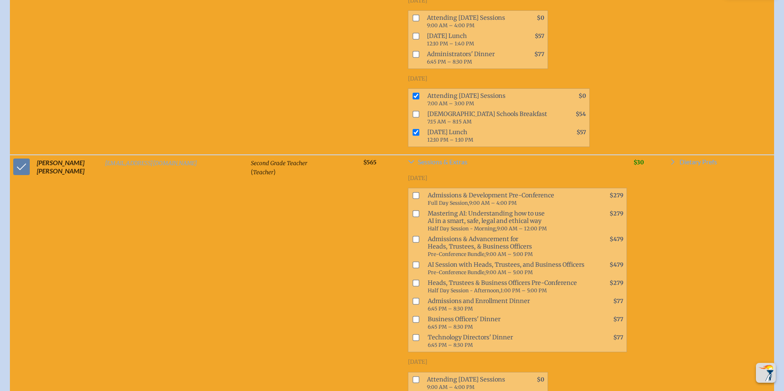
drag, startPoint x: 359, startPoint y: 100, endPoint x: 359, endPoint y: 122, distance: 22.3
checkbox input "true"
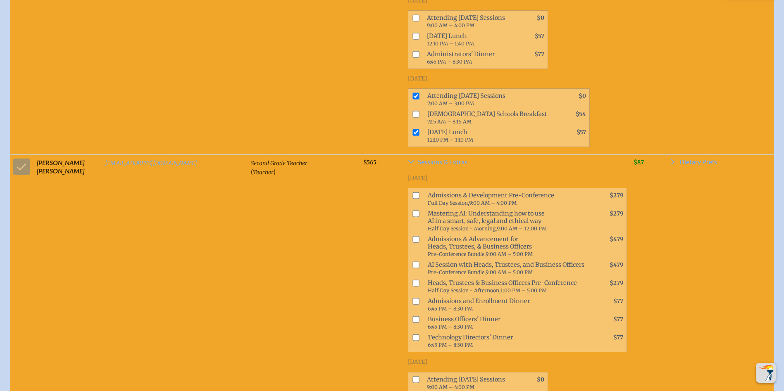
drag, startPoint x: 15, startPoint y: 169, endPoint x: 235, endPoint y: 186, distance: 220.9
checkbox input "true"
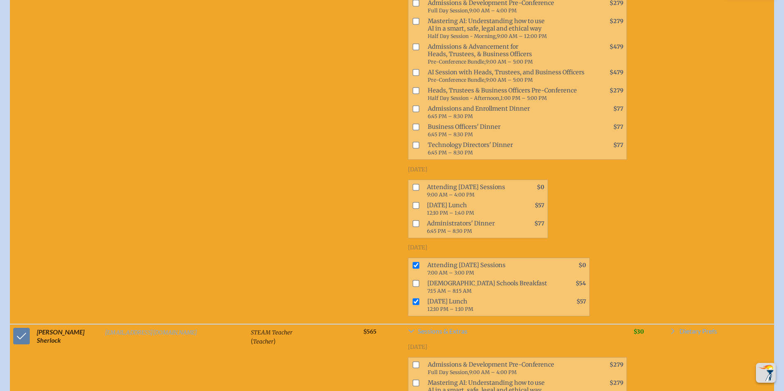
scroll to position [17935, 0]
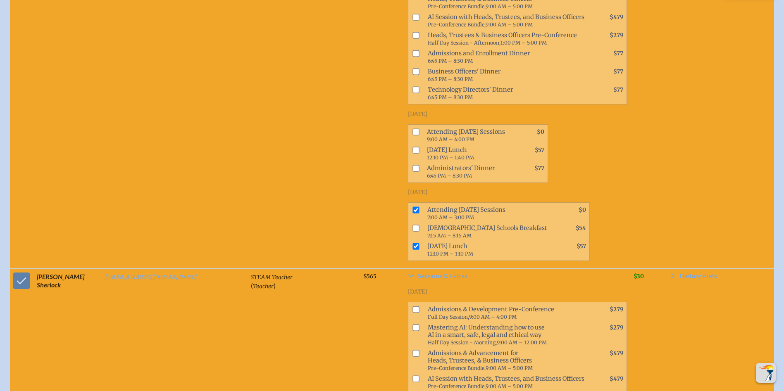
checkbox input "true"
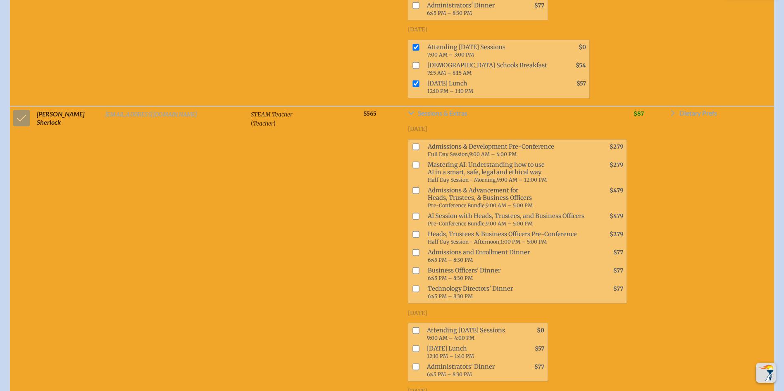
scroll to position [18100, 0]
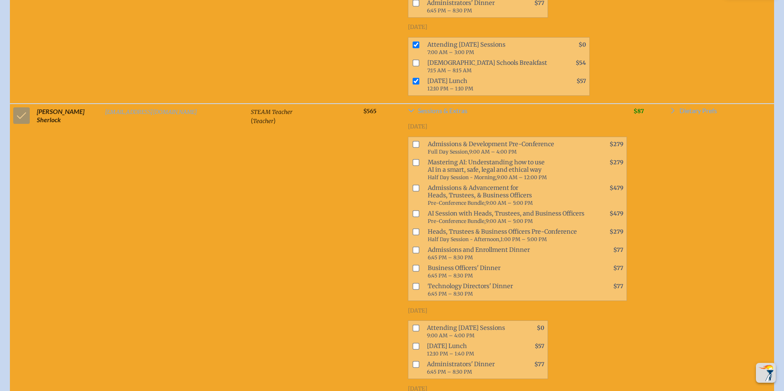
checkbox input "true"
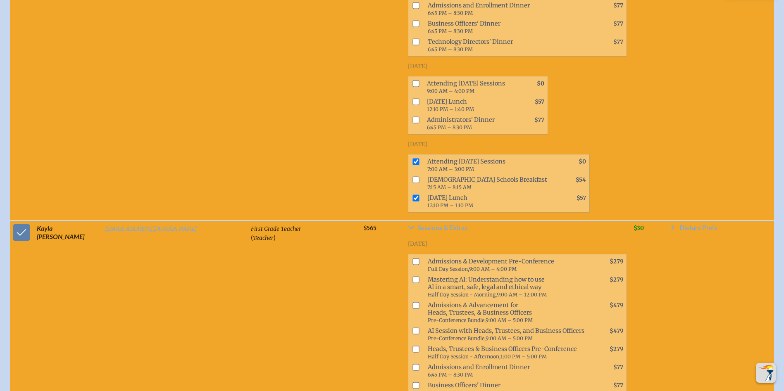
scroll to position [18348, 0]
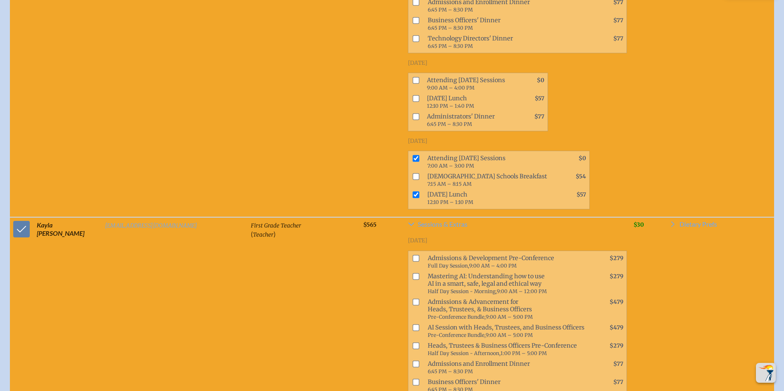
checkbox input "true"
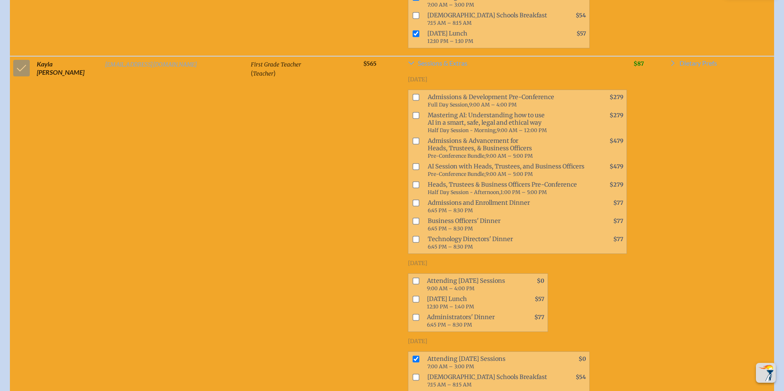
scroll to position [18513, 0]
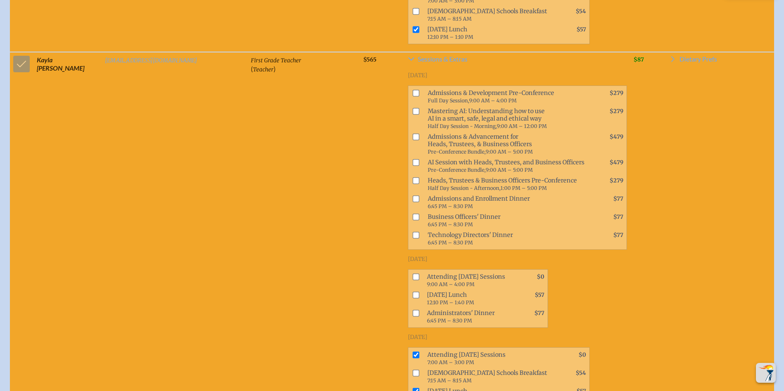
drag, startPoint x: 23, startPoint y: 50, endPoint x: 241, endPoint y: 127, distance: 231.3
checkbox input "true"
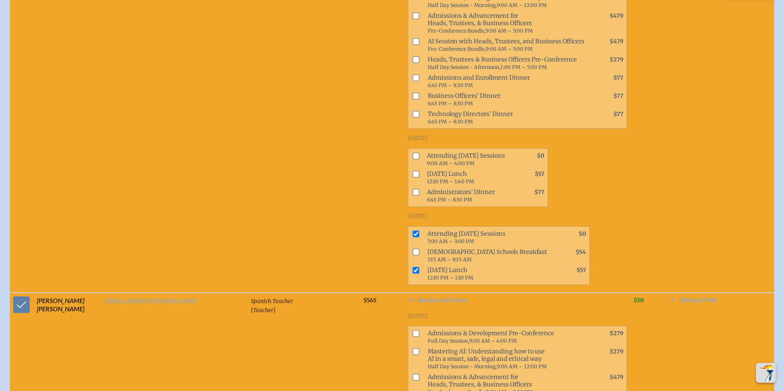
scroll to position [18637, 0]
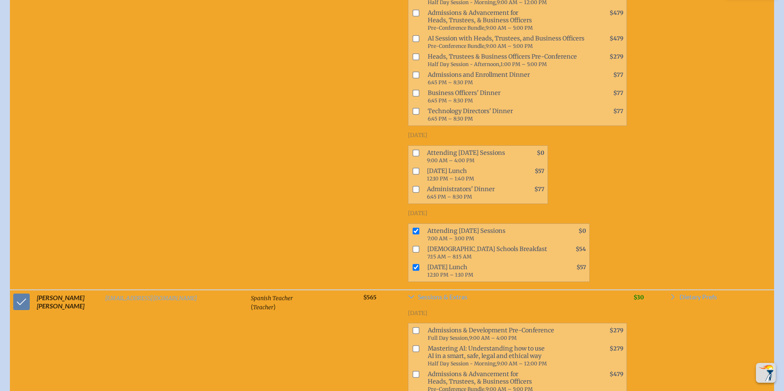
checkbox input "true"
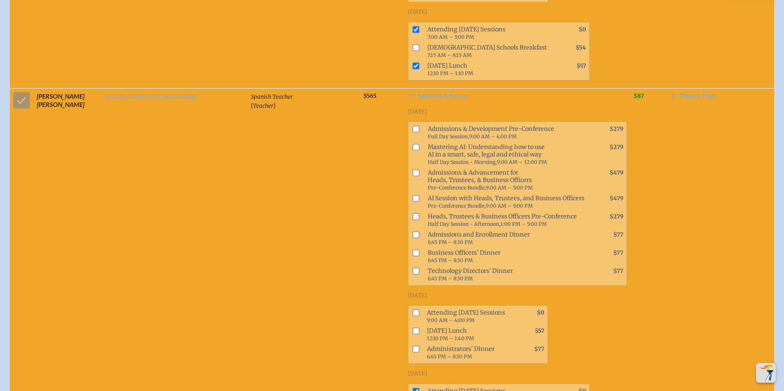
scroll to position [18844, 0]
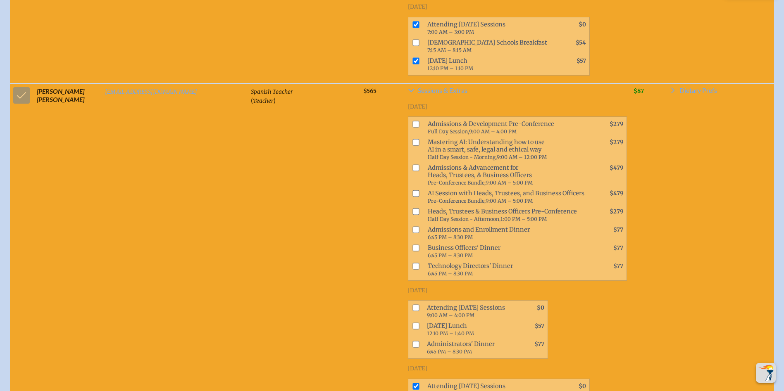
checkbox input "true"
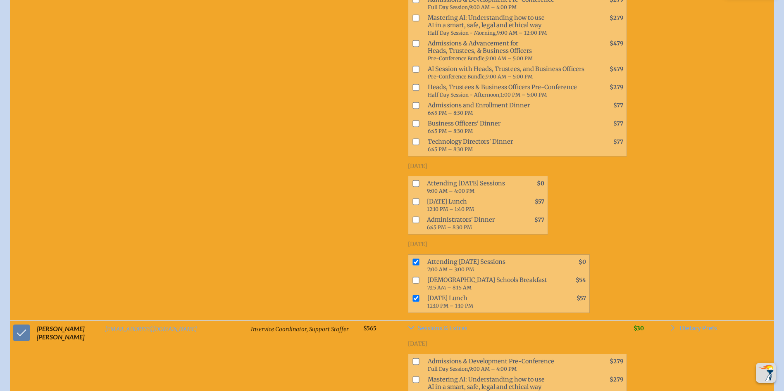
scroll to position [19009, 0]
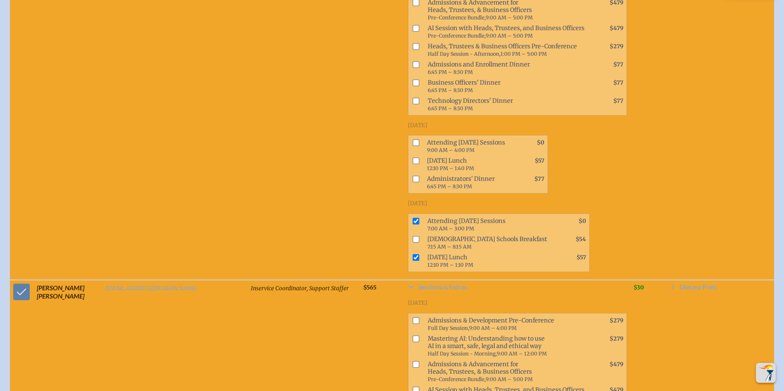
drag, startPoint x: 358, startPoint y: 114, endPoint x: 358, endPoint y: 129, distance: 14.5
checkbox input "true"
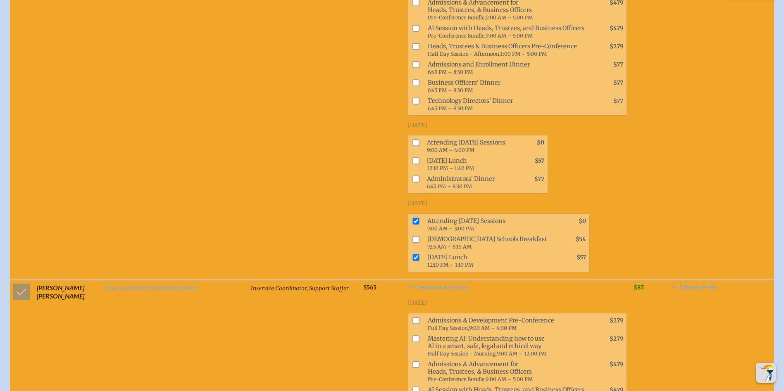
drag, startPoint x: 360, startPoint y: 195, endPoint x: 363, endPoint y: 224, distance: 29.6
checkbox input "true"
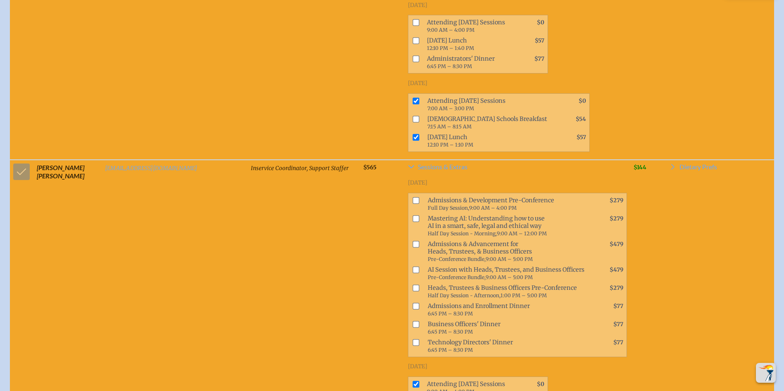
scroll to position [19174, 0]
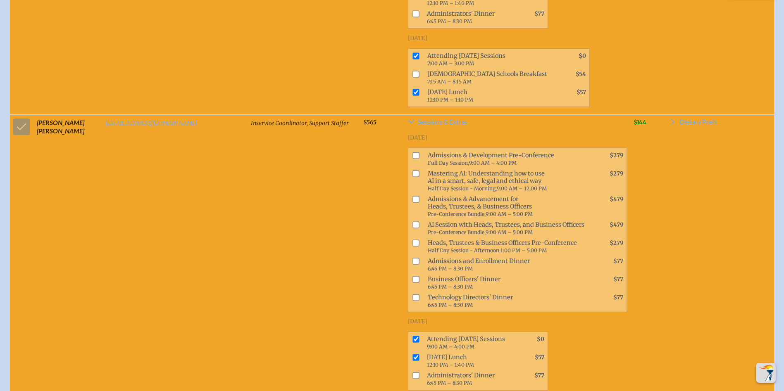
drag, startPoint x: 14, startPoint y: 98, endPoint x: 164, endPoint y: 165, distance: 164.1
checkbox input "true"
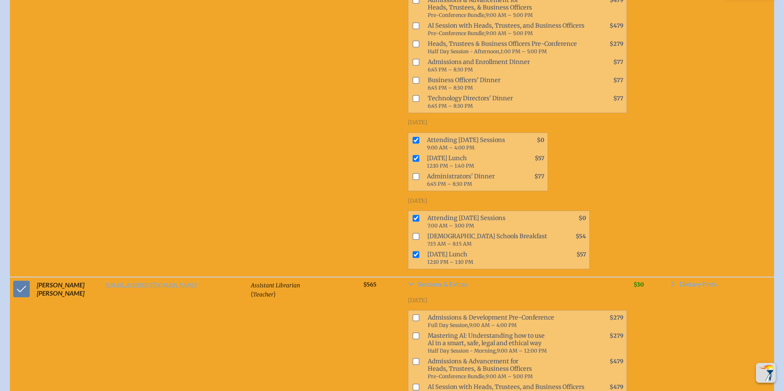
scroll to position [19381, 0]
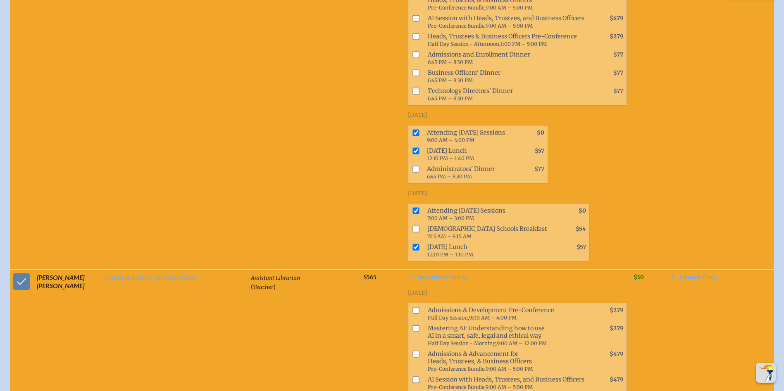
checkbox input "true"
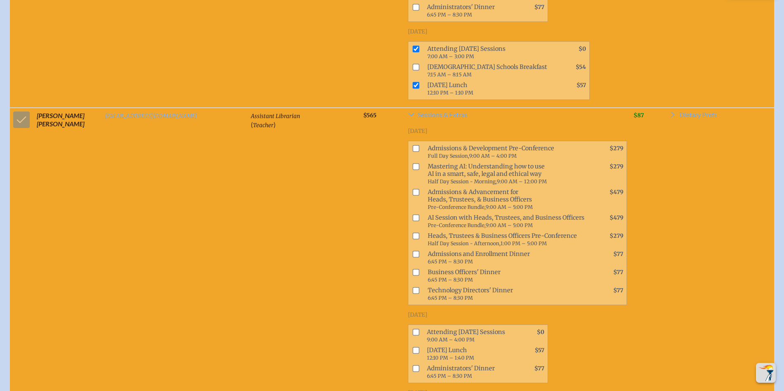
scroll to position [19546, 0]
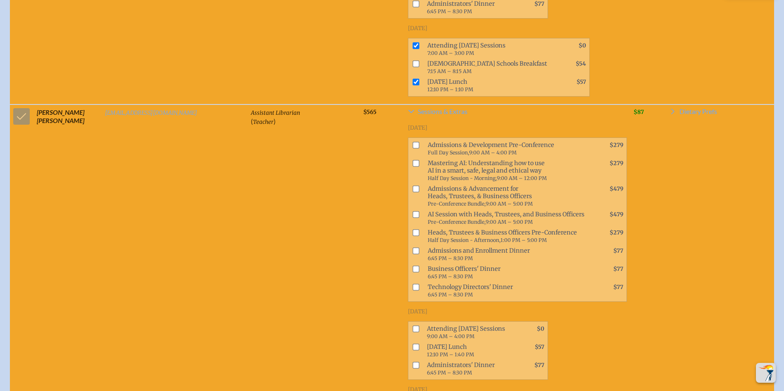
checkbox input "true"
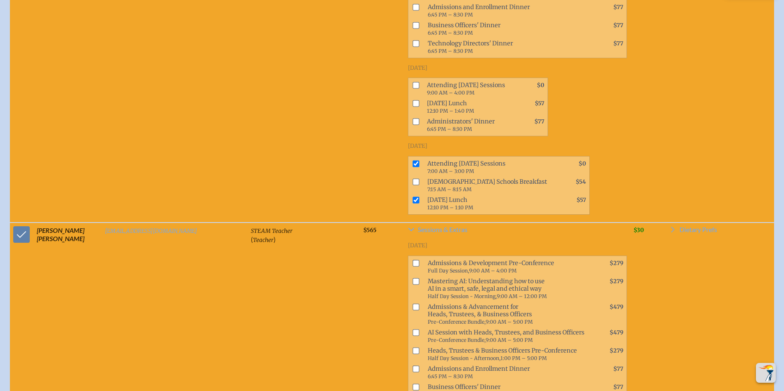
scroll to position [19794, 0]
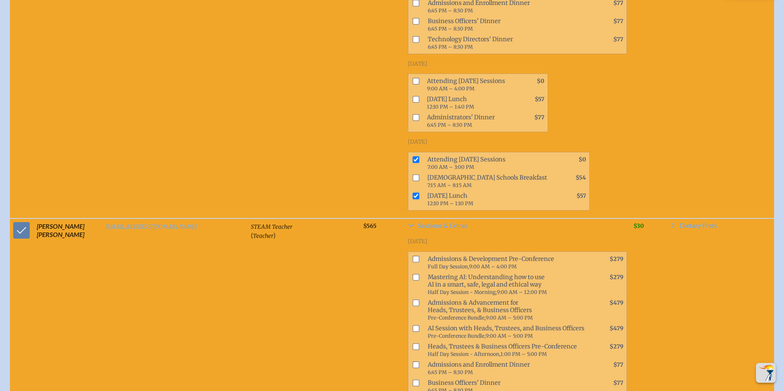
checkbox input "true"
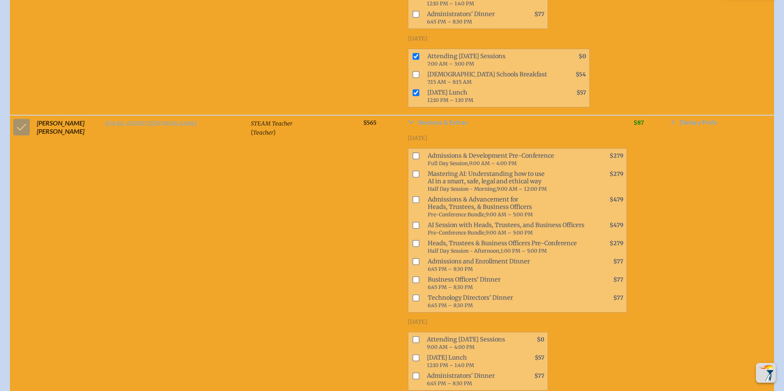
scroll to position [19918, 0]
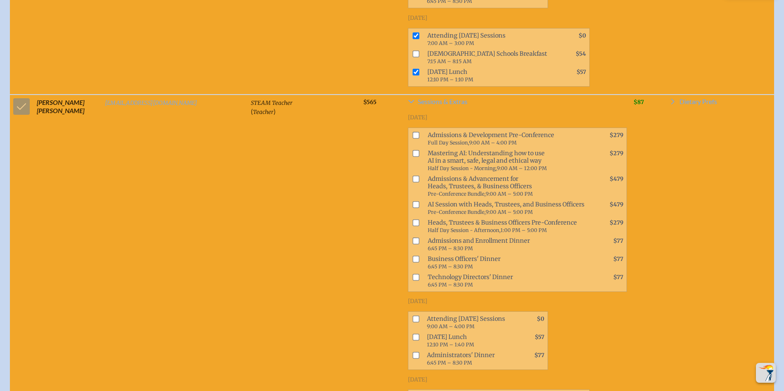
checkbox input "true"
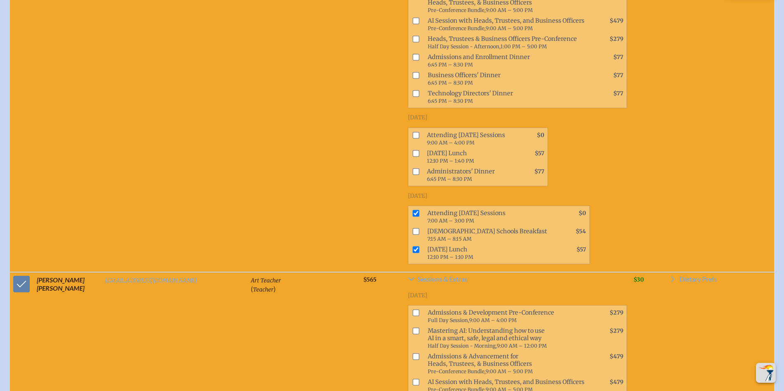
scroll to position [20125, 0]
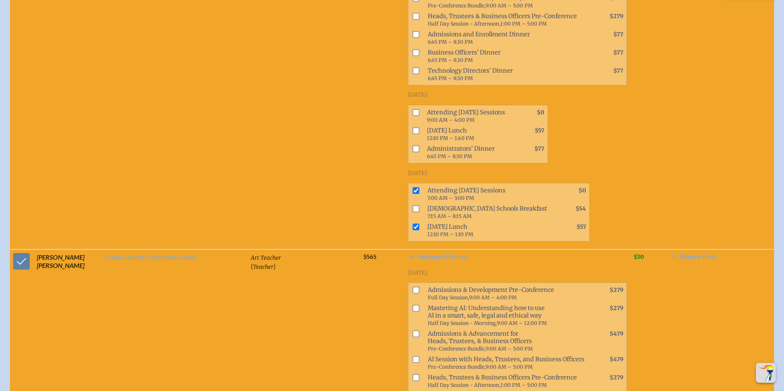
checkbox input "true"
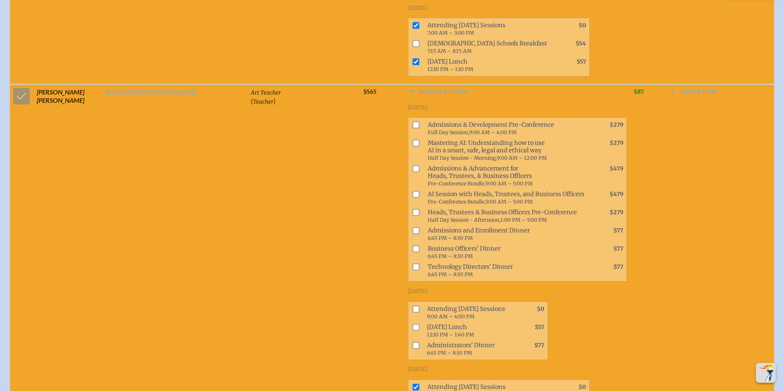
checkbox input "true"
drag, startPoint x: 360, startPoint y: 95, endPoint x: 398, endPoint y: 124, distance: 47.9
checkbox input "true"
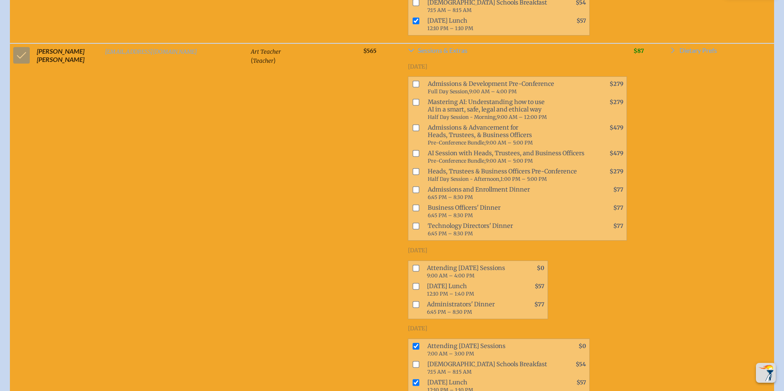
scroll to position [20331, 0]
checkbox input "true"
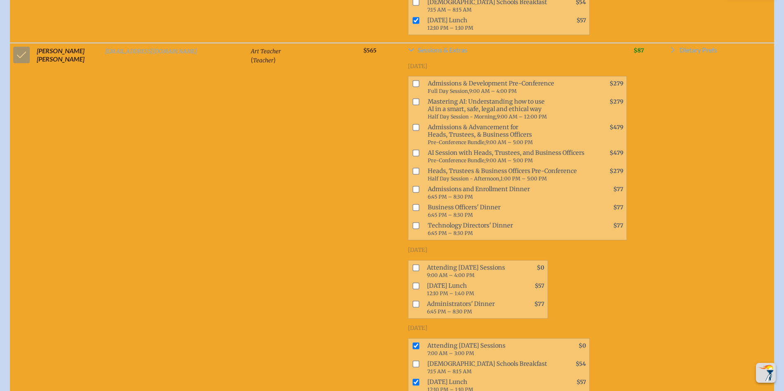
checkbox input "true"
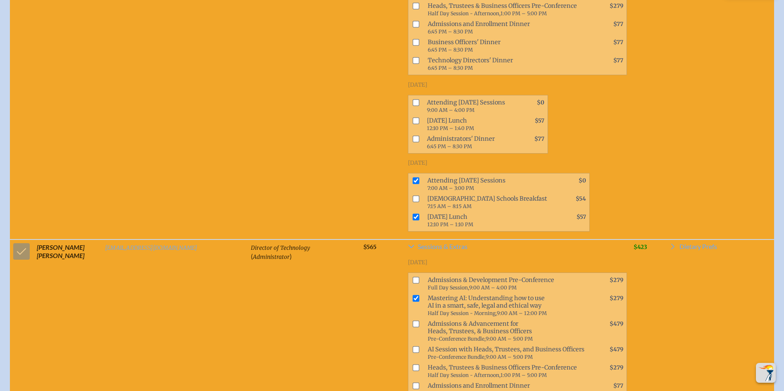
scroll to position [20579, 0]
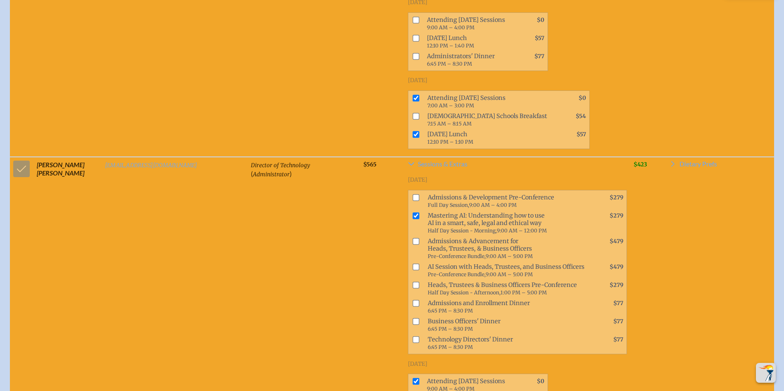
checkbox input "true"
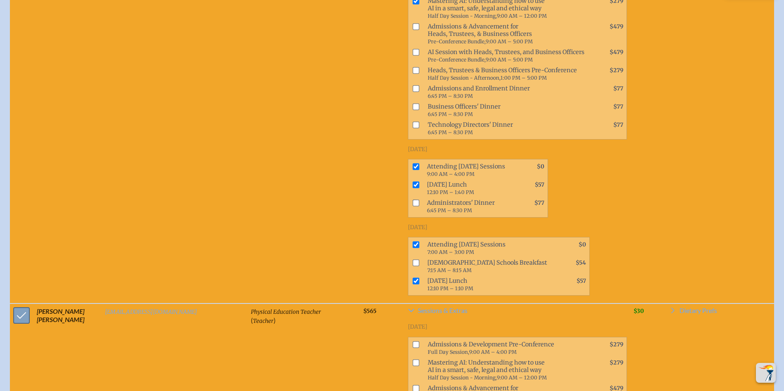
scroll to position [20827, 0]
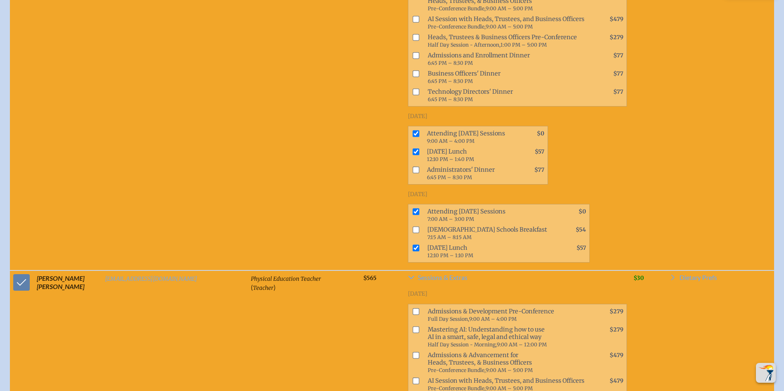
checkbox input "true"
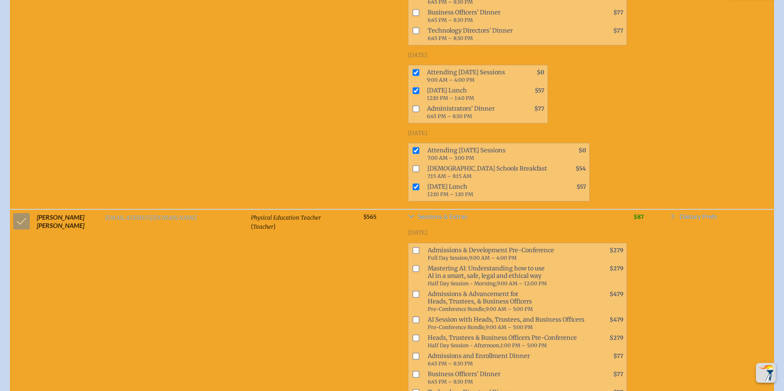
scroll to position [20910, 0]
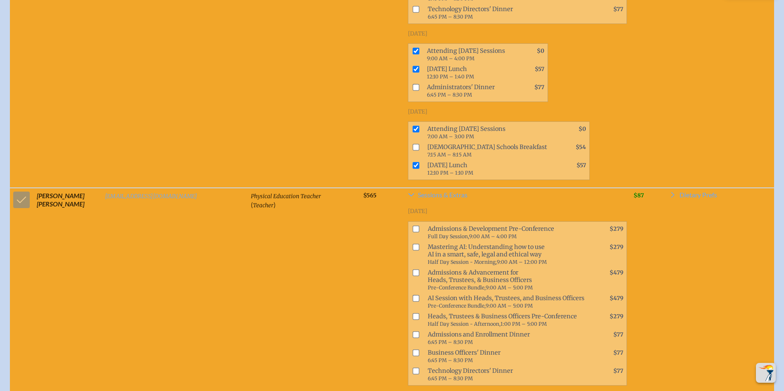
checkbox input "true"
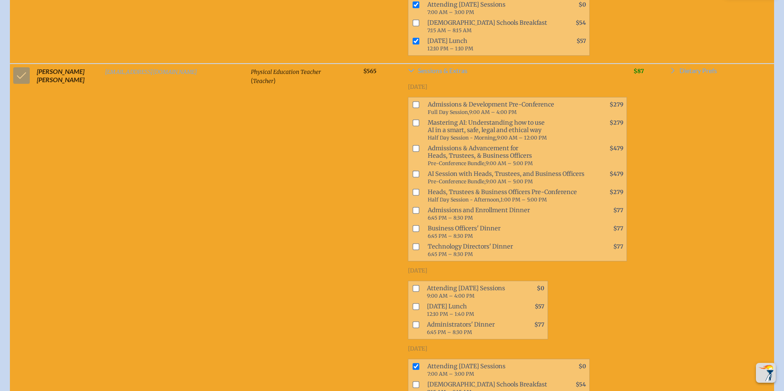
scroll to position [21116, 0]
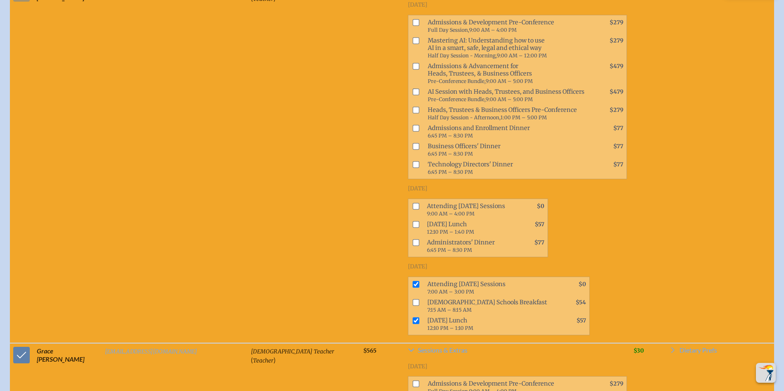
checkbox input "true"
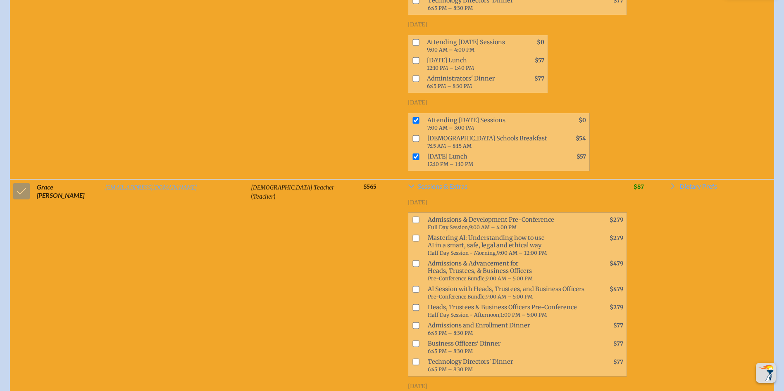
scroll to position [21282, 0]
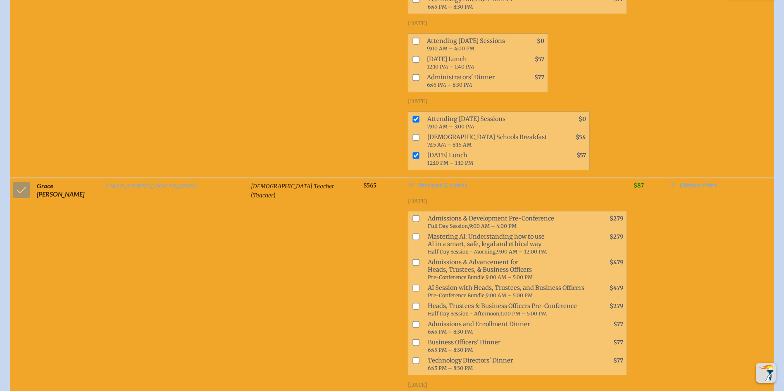
checkbox input "true"
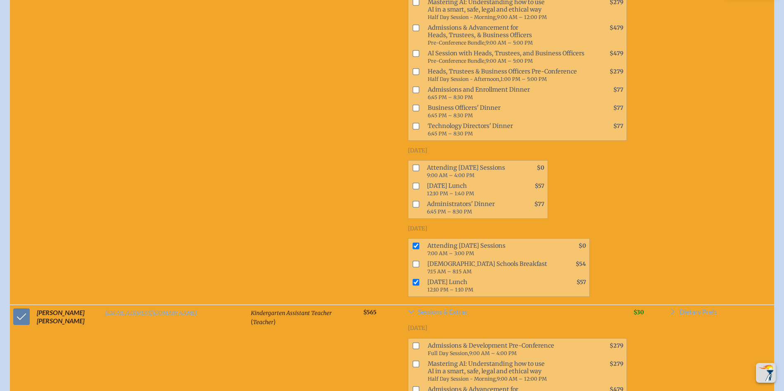
scroll to position [21530, 0]
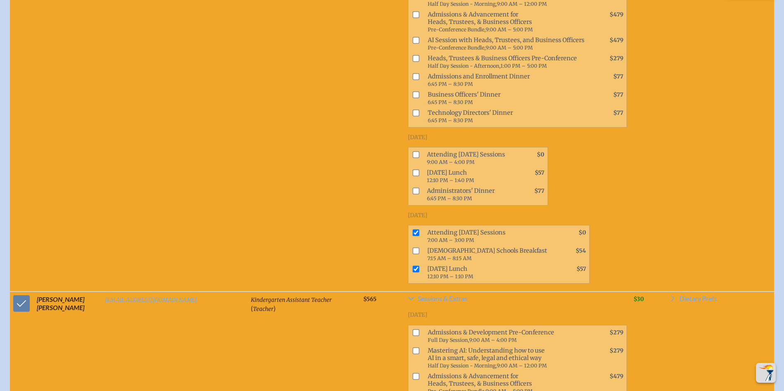
checkbox input "true"
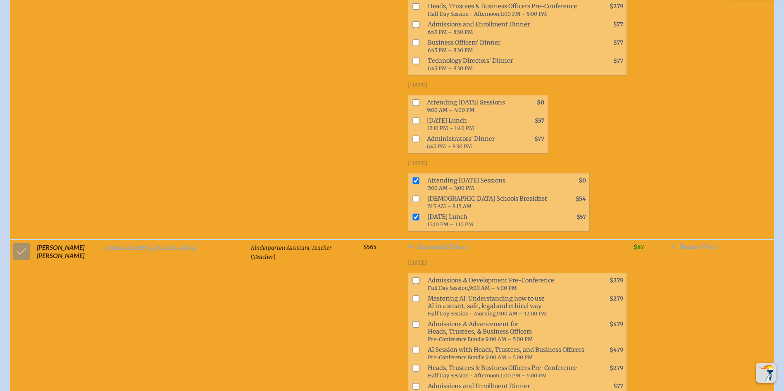
scroll to position [21654, 0]
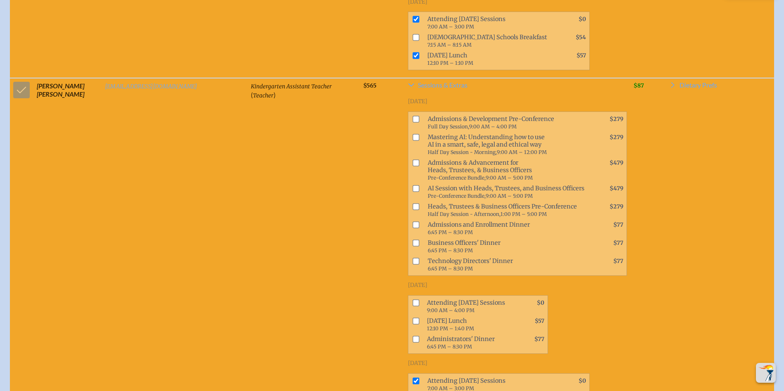
scroll to position [21819, 0]
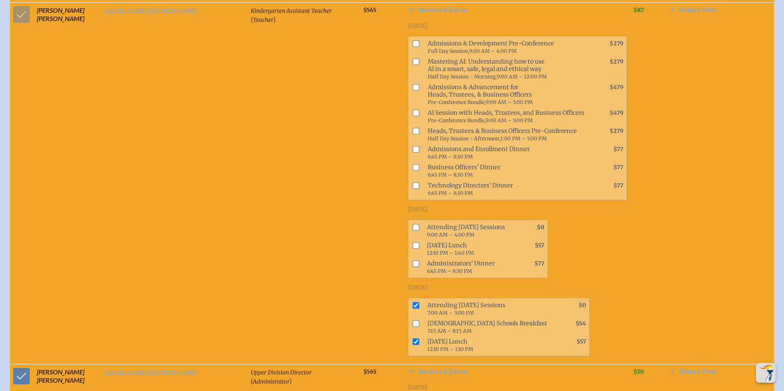
drag, startPoint x: 360, startPoint y: 219, endPoint x: 361, endPoint y: 224, distance: 5.0
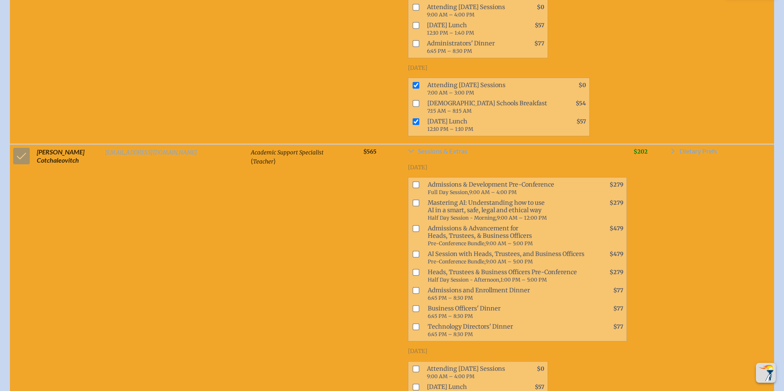
scroll to position [5372, 0]
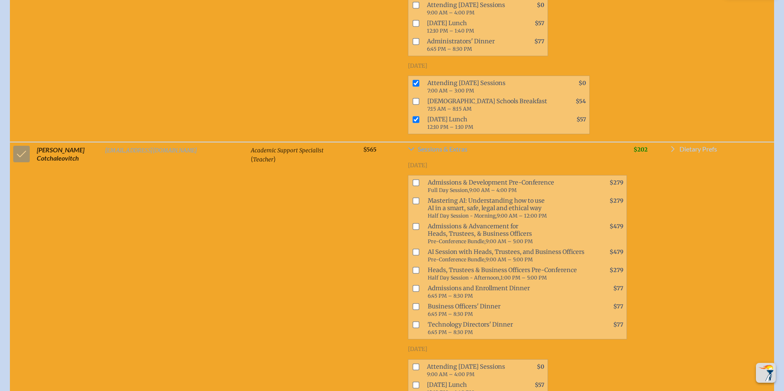
click at [704, 146] on span "Dietary Prefs" at bounding box center [698, 149] width 38 height 7
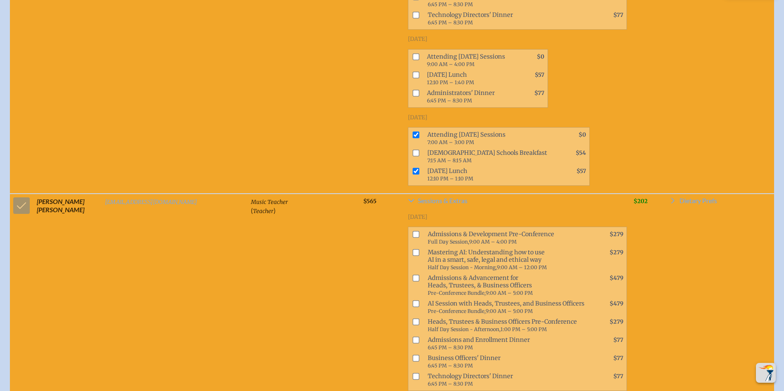
scroll to position [2686, 0]
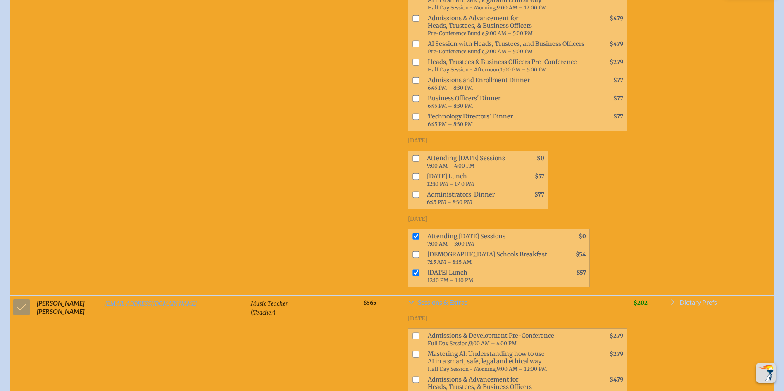
click at [707, 299] on span "Dietary Prefs" at bounding box center [698, 302] width 38 height 7
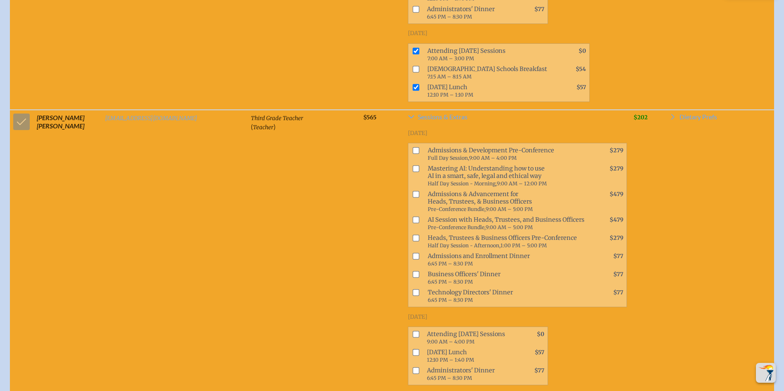
scroll to position [3967, 0]
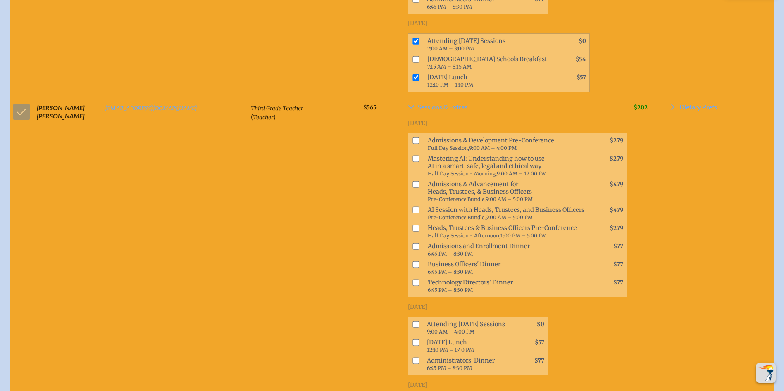
click at [688, 100] on td "Dietary Prefs Vegetarian Gluten-free Vegan Non-Dairy Nut-Free" at bounding box center [698, 108] width 64 height 17
click at [691, 104] on span "Dietary Prefs" at bounding box center [698, 107] width 38 height 7
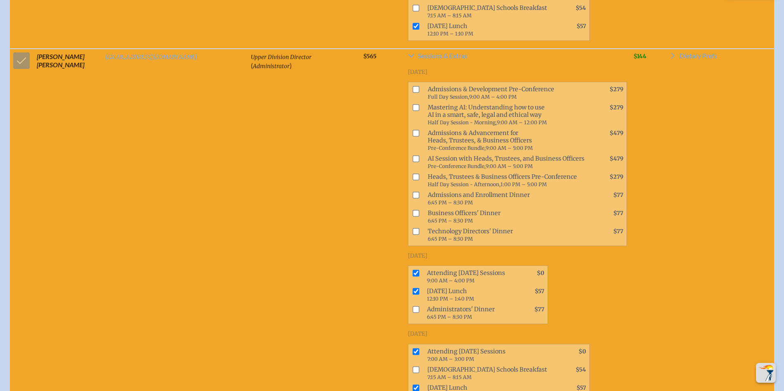
scroll to position [22002, 0]
